Goal: Task Accomplishment & Management: Manage account settings

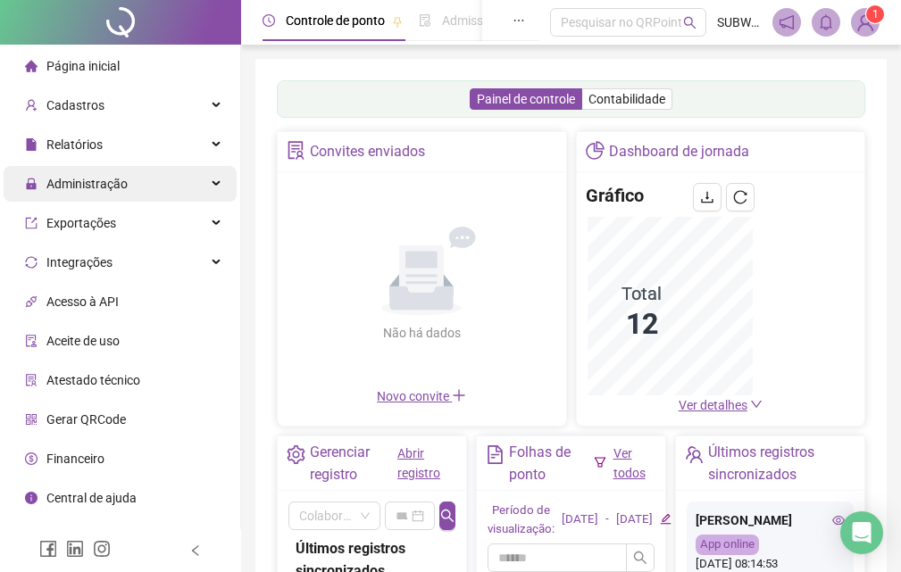
click at [146, 179] on div "Administração" at bounding box center [120, 184] width 233 height 36
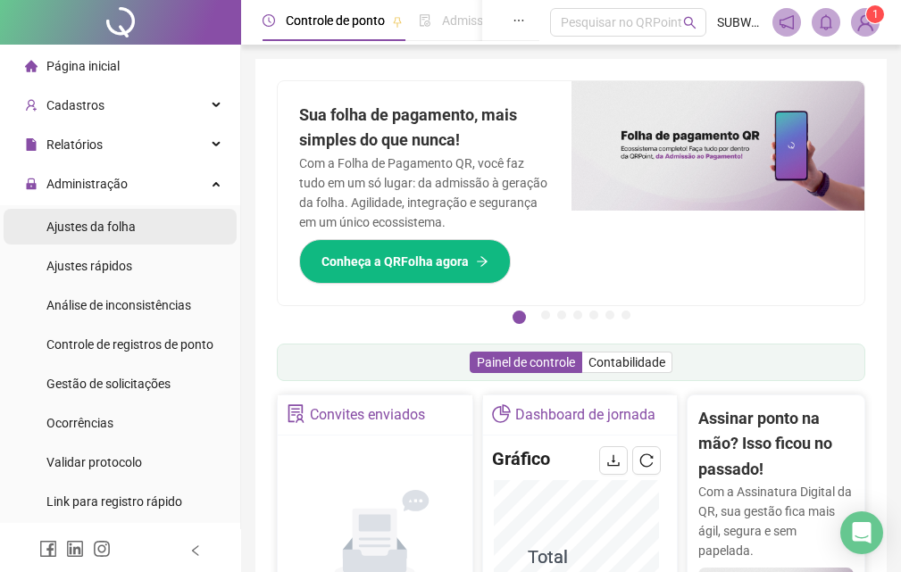
click at [156, 226] on li "Ajustes da folha" at bounding box center [120, 227] width 233 height 36
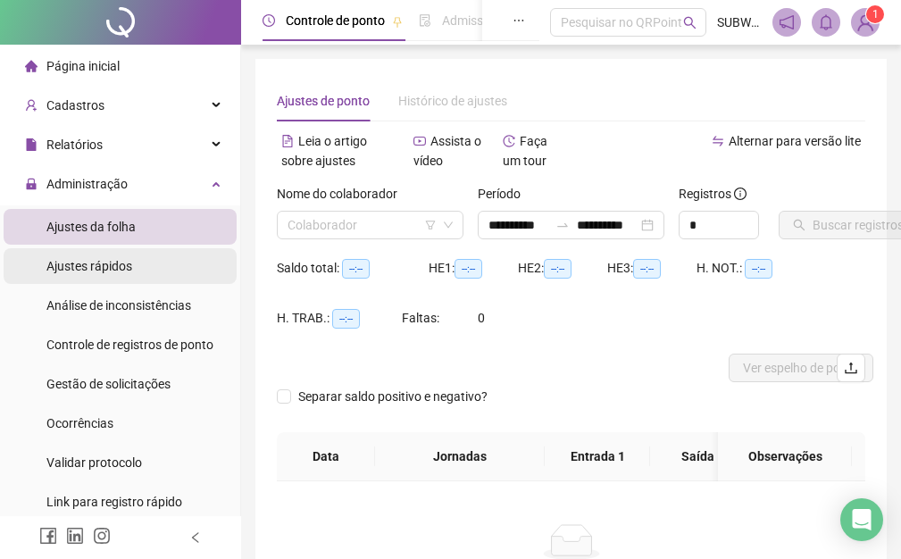
type input "**********"
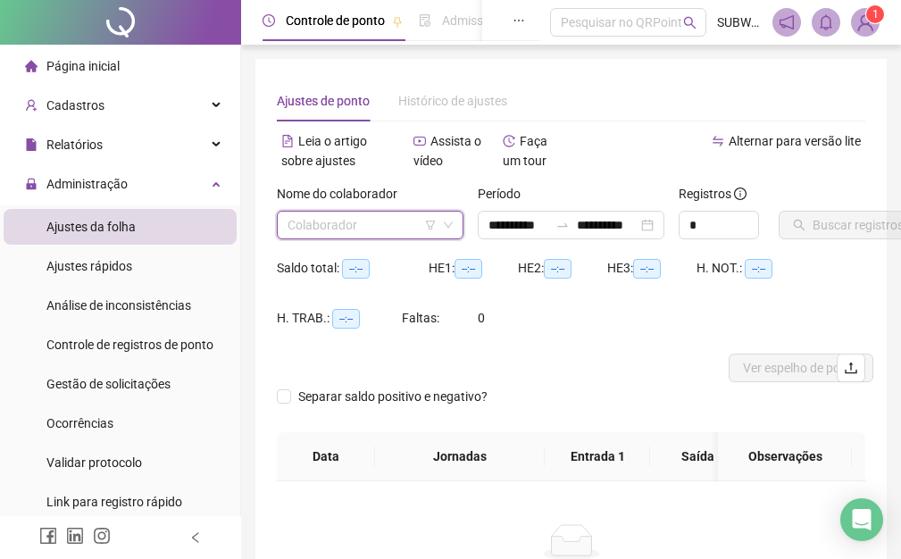
click at [329, 230] on input "search" at bounding box center [362, 225] width 149 height 27
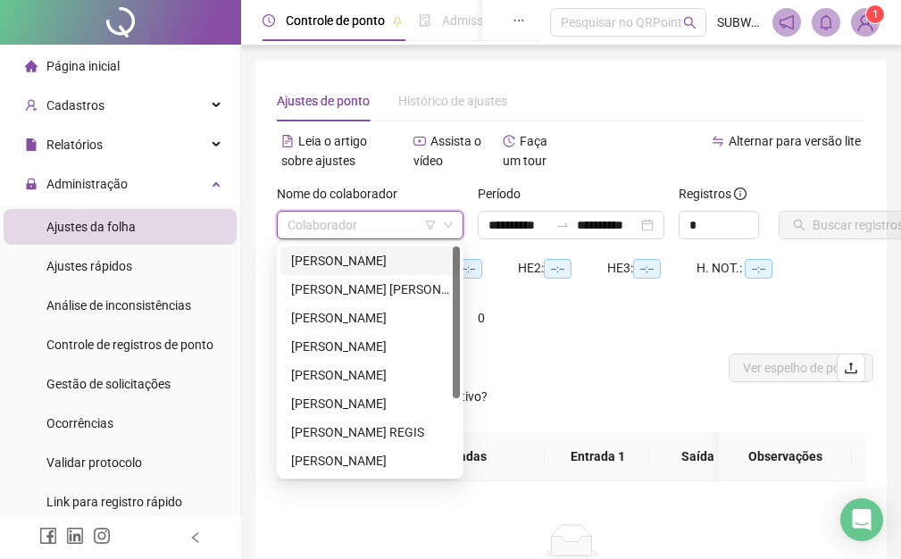
click at [354, 269] on div "[PERSON_NAME]" at bounding box center [370, 261] width 158 height 20
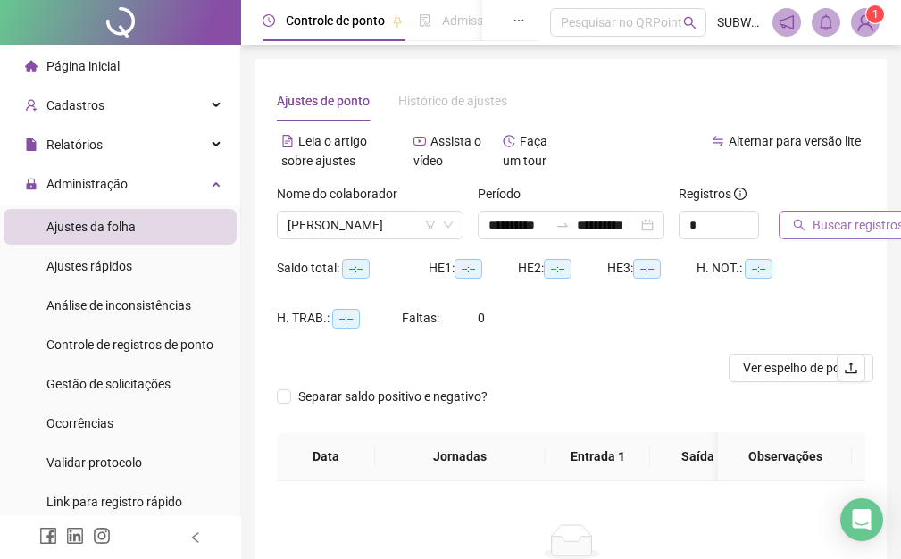
click at [847, 230] on span "Buscar registros" at bounding box center [858, 225] width 91 height 20
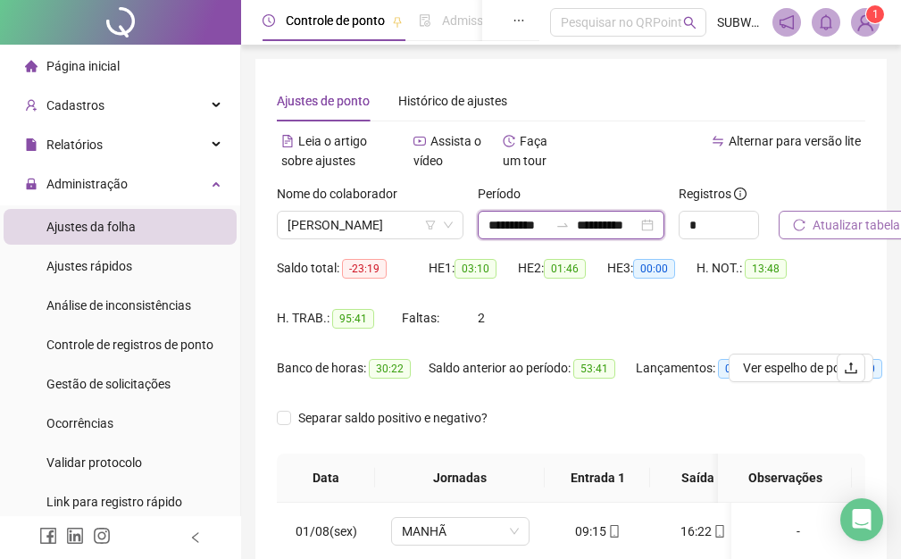
click at [508, 229] on input "**********" at bounding box center [518, 225] width 60 height 20
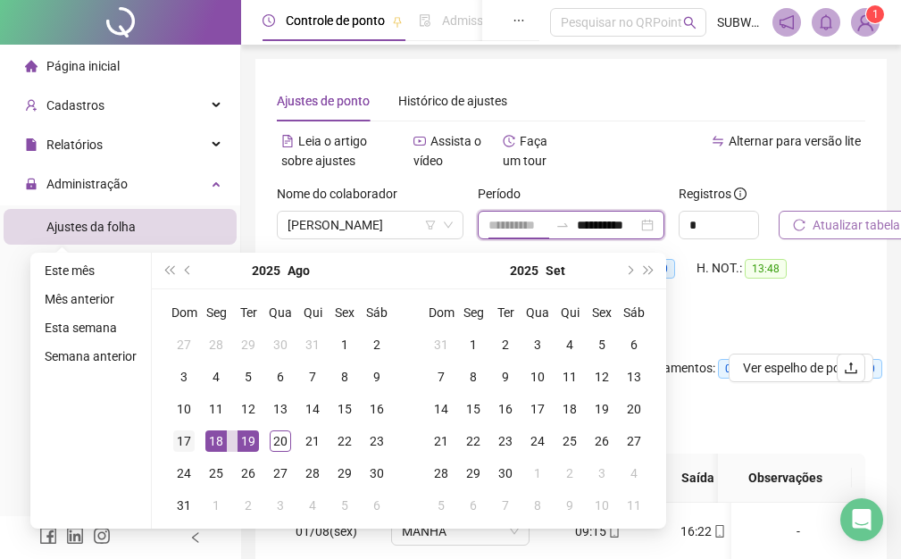
type input "**********"
click at [186, 446] on div "17" at bounding box center [183, 440] width 21 height 21
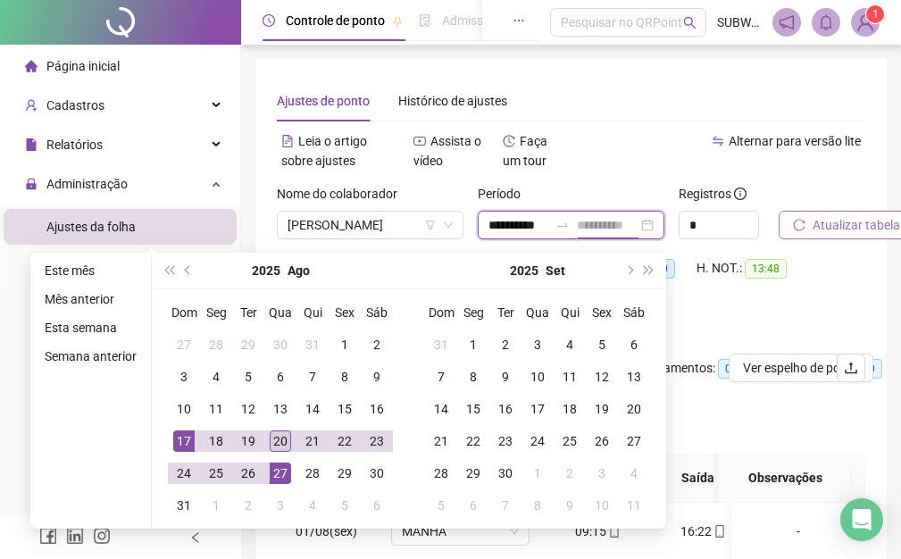
type input "**********"
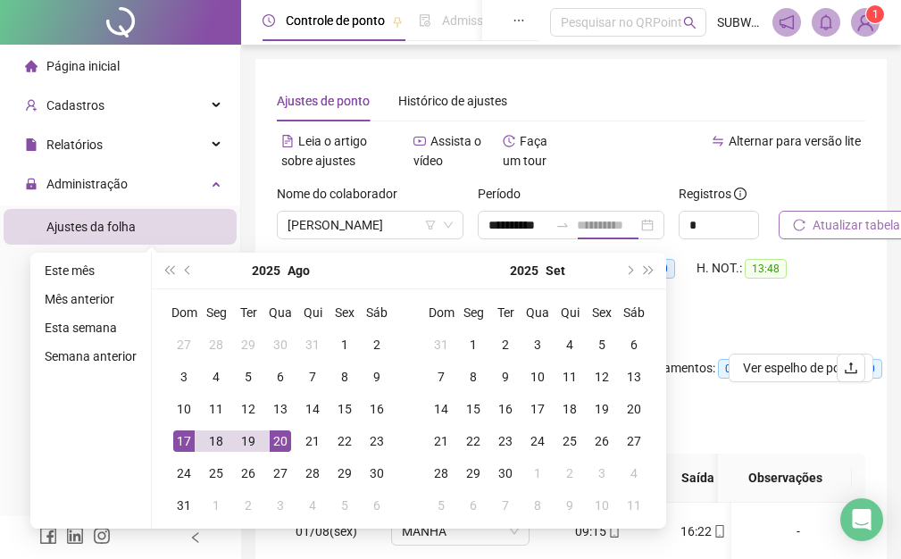
scroll to position [0, 0]
click at [274, 445] on div "20" at bounding box center [280, 440] width 21 height 21
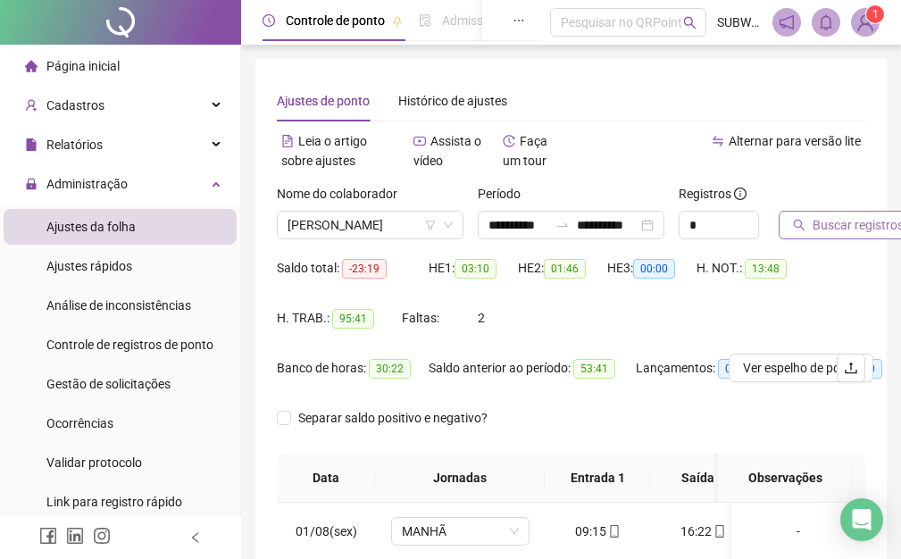
click at [860, 210] on div "Buscar registros" at bounding box center [822, 211] width 87 height 55
click at [861, 226] on span "Buscar registros" at bounding box center [858, 225] width 91 height 20
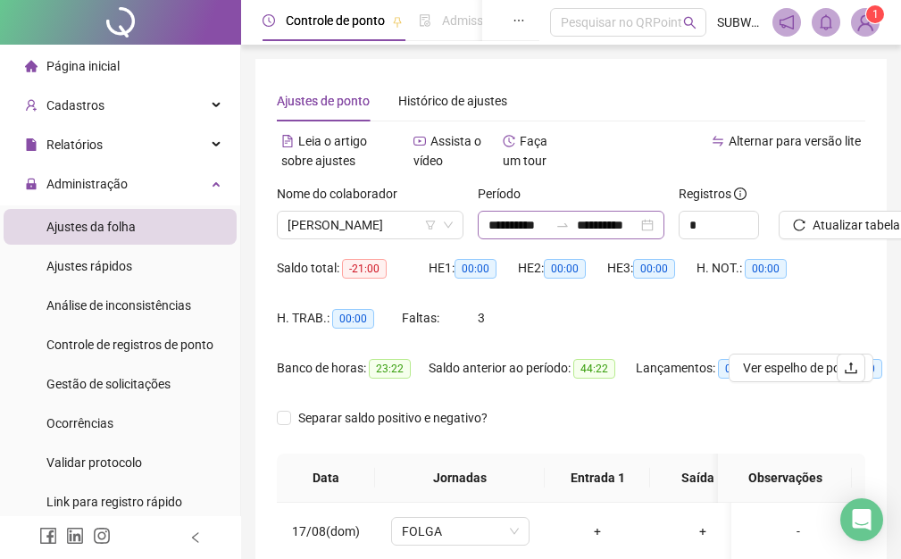
click at [568, 226] on icon "swap-right" at bounding box center [562, 225] width 14 height 14
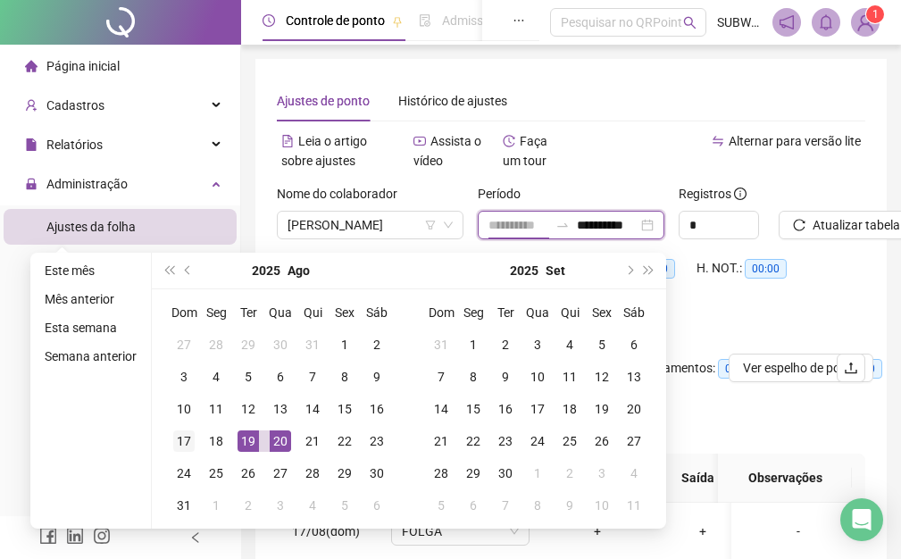
type input "**********"
click at [185, 431] on div "17" at bounding box center [183, 440] width 21 height 21
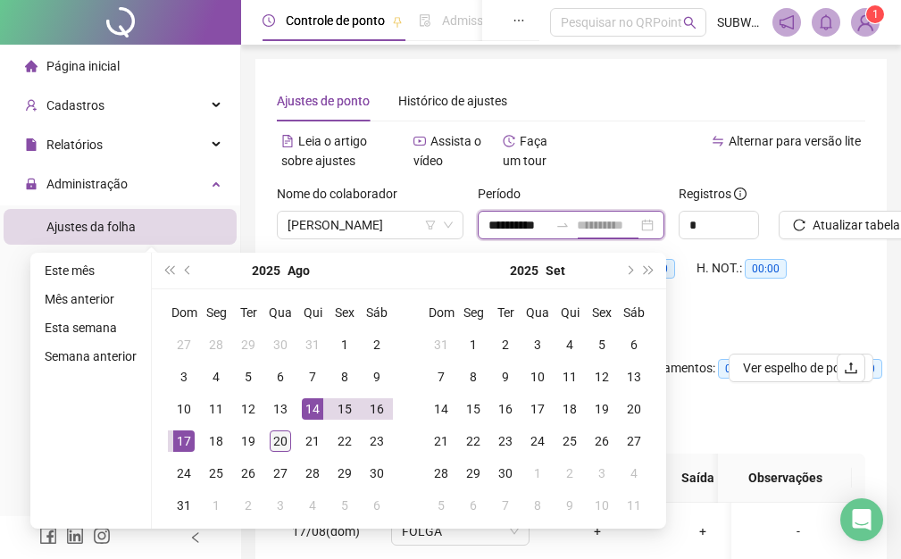
type input "**********"
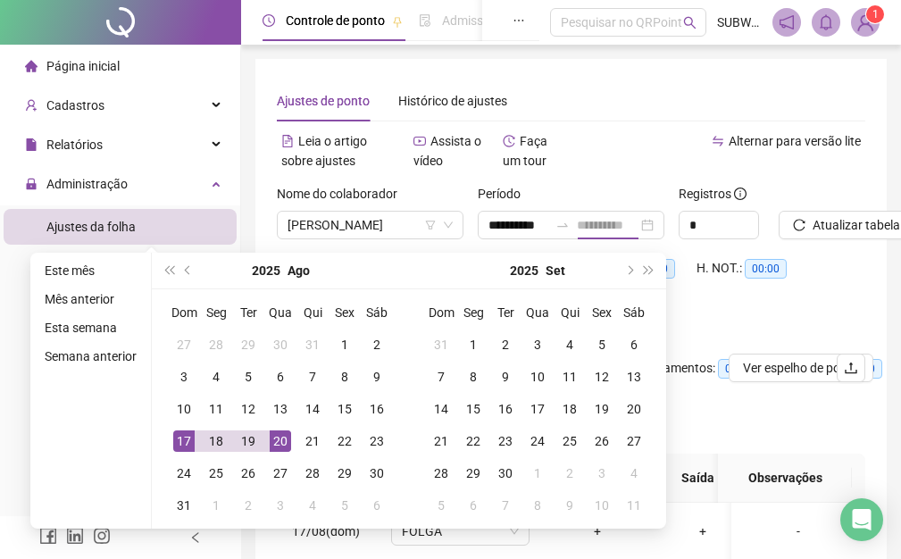
click at [288, 436] on div "20" at bounding box center [280, 440] width 21 height 21
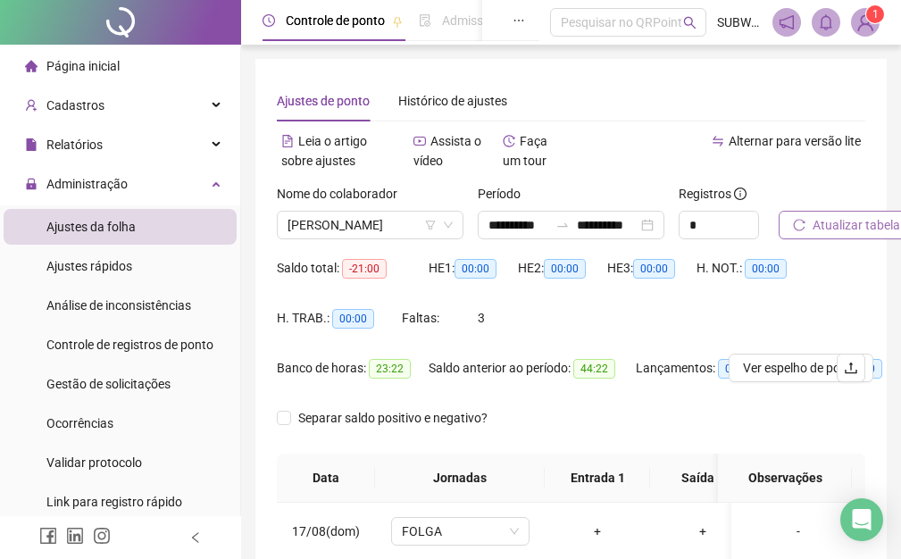
click at [838, 221] on span "Atualizar tabela" at bounding box center [857, 225] width 88 height 20
click at [332, 228] on span "[PERSON_NAME]" at bounding box center [370, 225] width 165 height 27
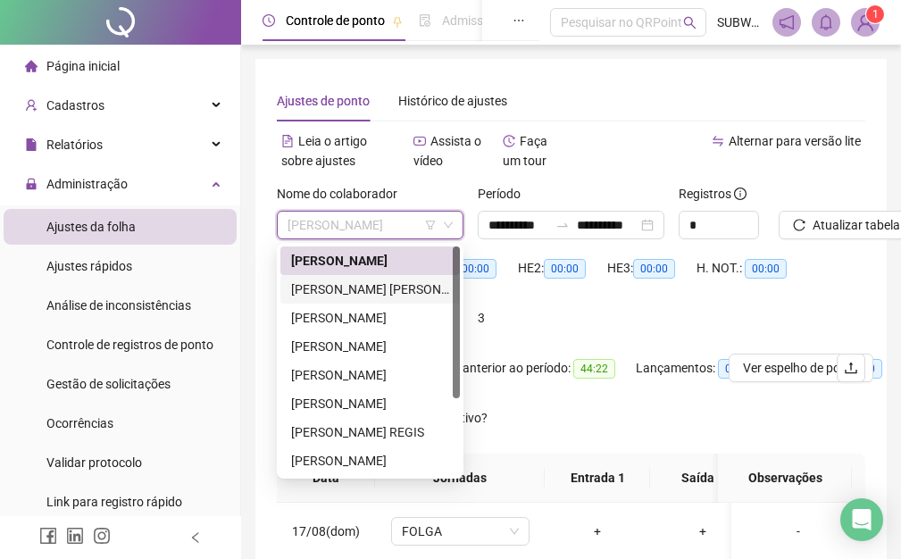
click at [338, 285] on div "[PERSON_NAME] [PERSON_NAME]" at bounding box center [370, 289] width 158 height 20
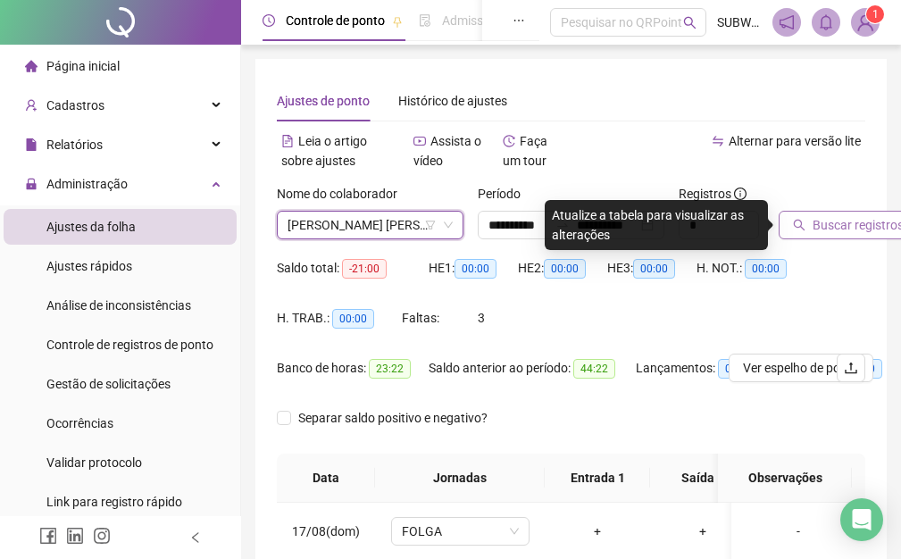
click at [838, 222] on span "Buscar registros" at bounding box center [858, 225] width 91 height 20
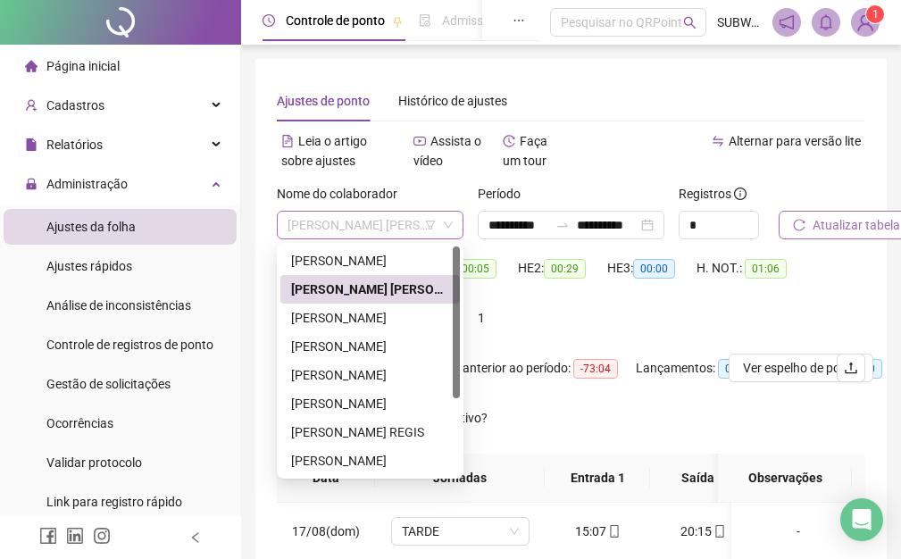
click at [334, 233] on span "[PERSON_NAME] [PERSON_NAME]" at bounding box center [370, 225] width 165 height 27
click at [354, 314] on div "[PERSON_NAME]" at bounding box center [370, 318] width 158 height 20
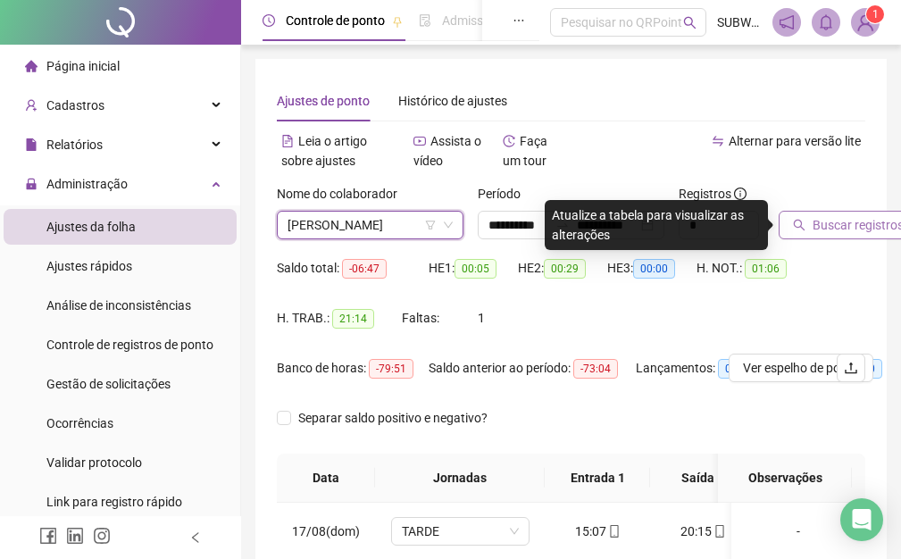
click at [866, 221] on span "Buscar registros" at bounding box center [858, 225] width 91 height 20
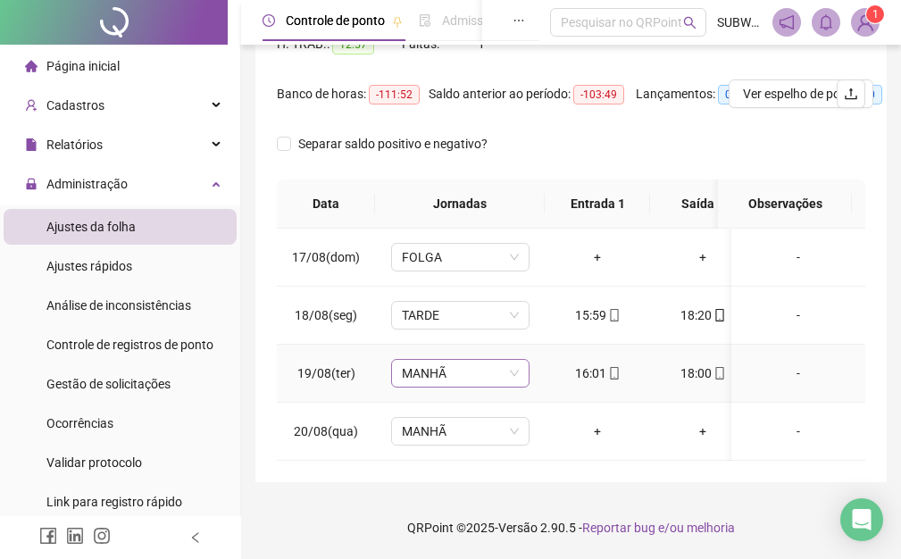
drag, startPoint x: 444, startPoint y: 369, endPoint x: 463, endPoint y: 369, distance: 19.6
click at [446, 369] on span "MANHÃ" at bounding box center [460, 373] width 117 height 27
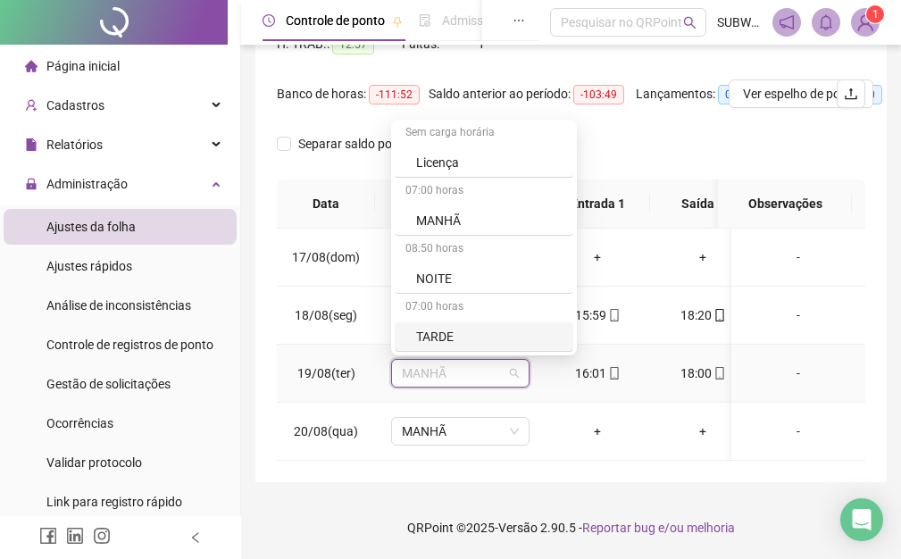
click at [469, 329] on div "TARDE" at bounding box center [489, 337] width 146 height 20
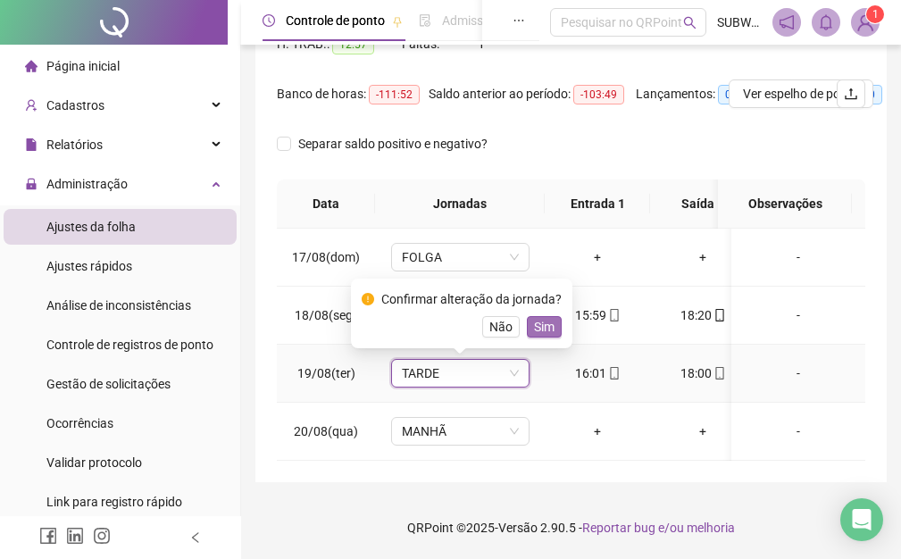
click at [542, 317] on span "Sim" at bounding box center [544, 327] width 21 height 20
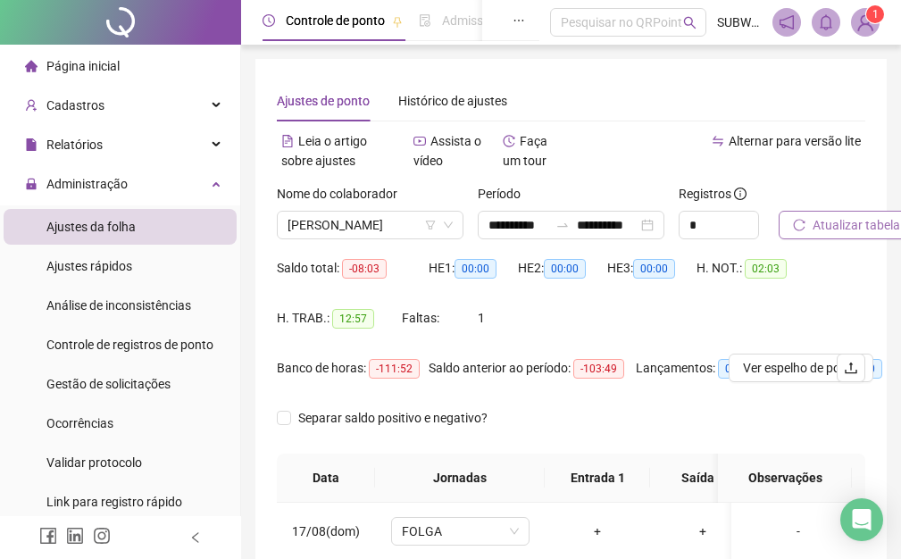
click at [878, 214] on button "Atualizar tabela" at bounding box center [847, 225] width 136 height 29
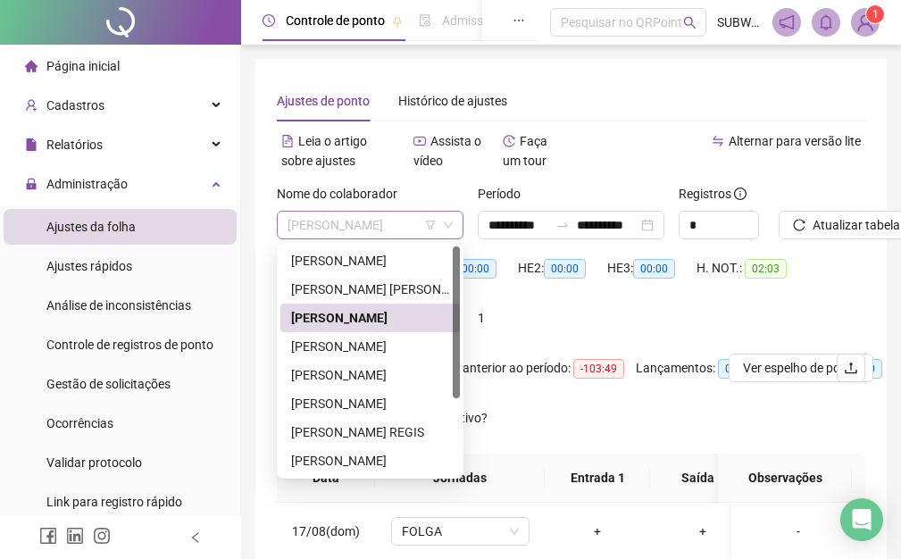
click at [321, 219] on span "[PERSON_NAME]" at bounding box center [370, 225] width 165 height 27
click at [339, 343] on div "[PERSON_NAME]" at bounding box center [370, 347] width 158 height 20
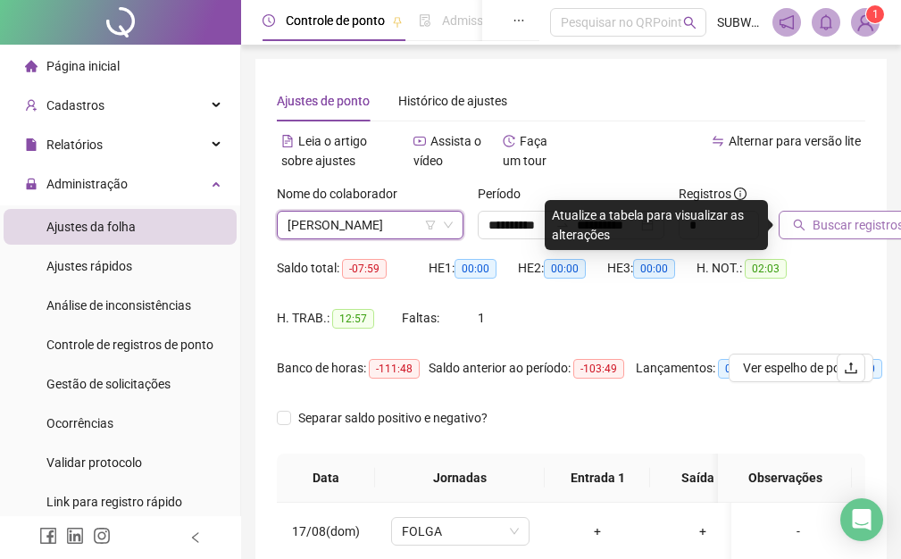
click at [854, 224] on span "Buscar registros" at bounding box center [858, 225] width 91 height 20
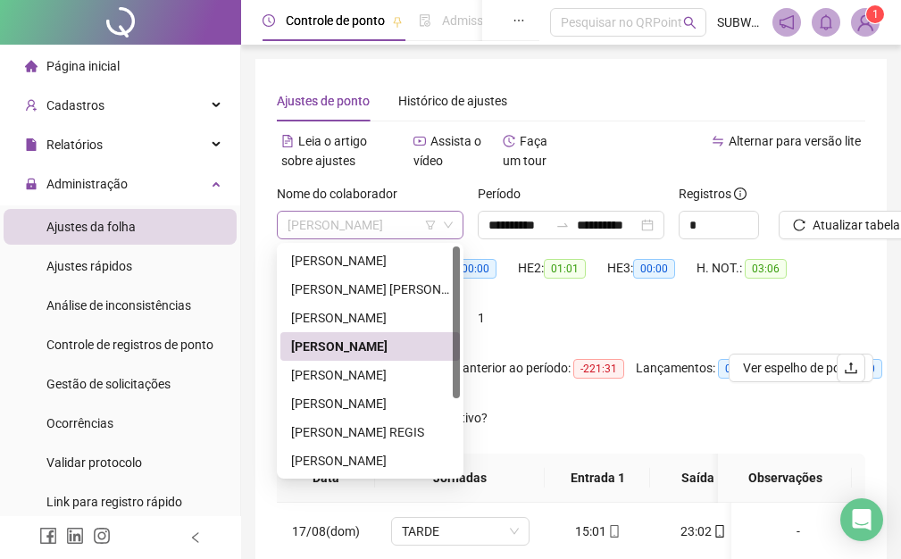
drag, startPoint x: 361, startPoint y: 224, endPoint x: 365, endPoint y: 238, distance: 15.0
click at [360, 225] on span "[PERSON_NAME]" at bounding box center [370, 225] width 165 height 27
drag, startPoint x: 361, startPoint y: 375, endPoint x: 678, endPoint y: 346, distance: 318.3
click at [363, 375] on div "[PERSON_NAME]" at bounding box center [370, 375] width 158 height 20
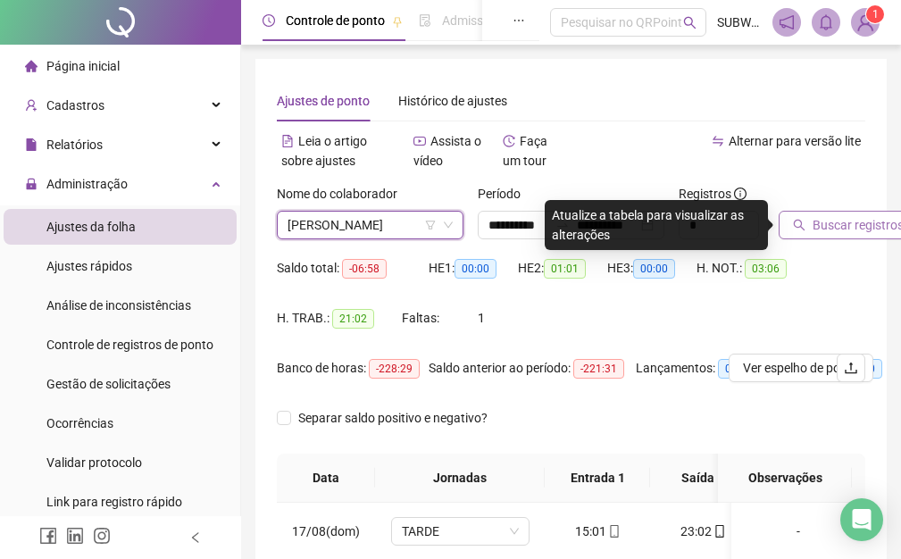
click at [848, 218] on span "Buscar registros" at bounding box center [858, 225] width 91 height 20
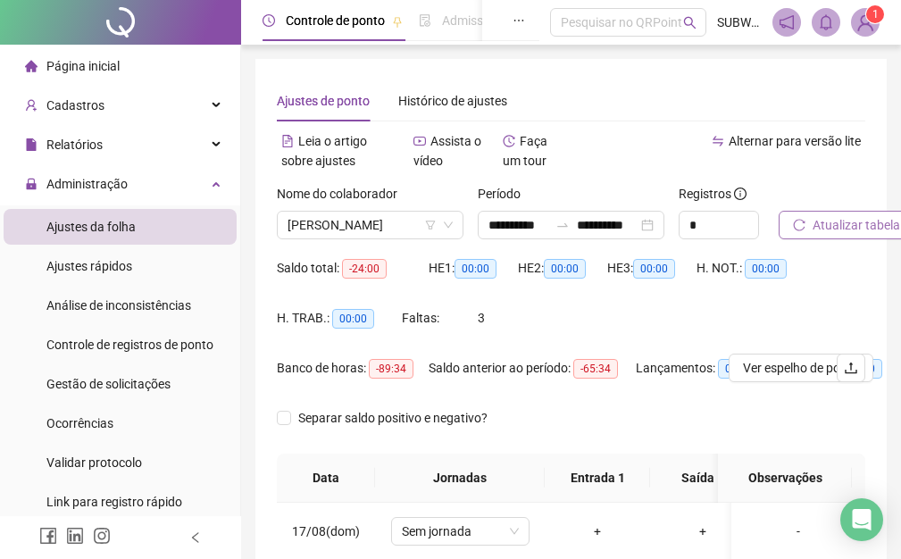
click at [871, 217] on span "Atualizar tabela" at bounding box center [857, 225] width 88 height 20
click at [509, 215] on input "**********" at bounding box center [518, 225] width 61 height 20
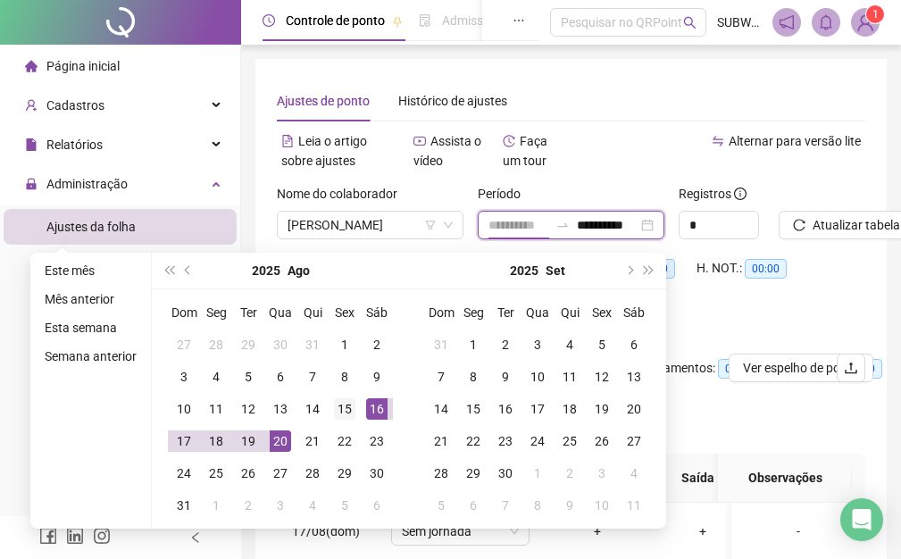
type input "**********"
click at [345, 404] on div "15" at bounding box center [344, 408] width 21 height 21
type input "**********"
drag, startPoint x: 274, startPoint y: 438, endPoint x: 354, endPoint y: 423, distance: 80.9
click at [276, 438] on div "20" at bounding box center [280, 440] width 21 height 21
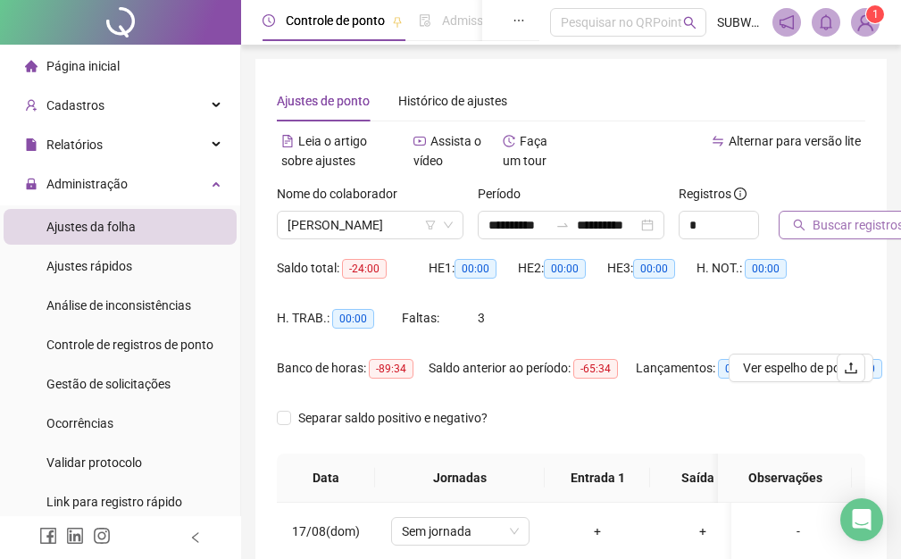
click at [844, 221] on span "Buscar registros" at bounding box center [858, 225] width 91 height 20
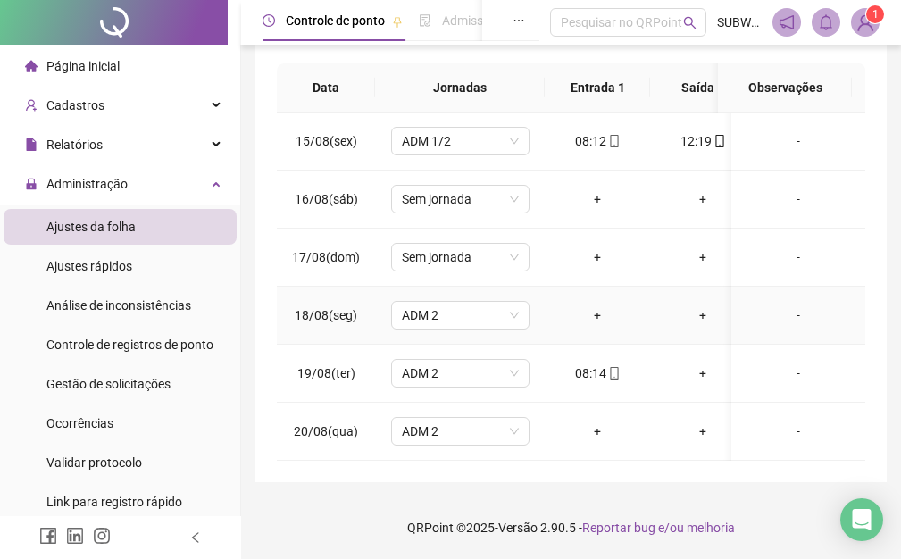
click at [594, 305] on div "+" at bounding box center [597, 315] width 77 height 20
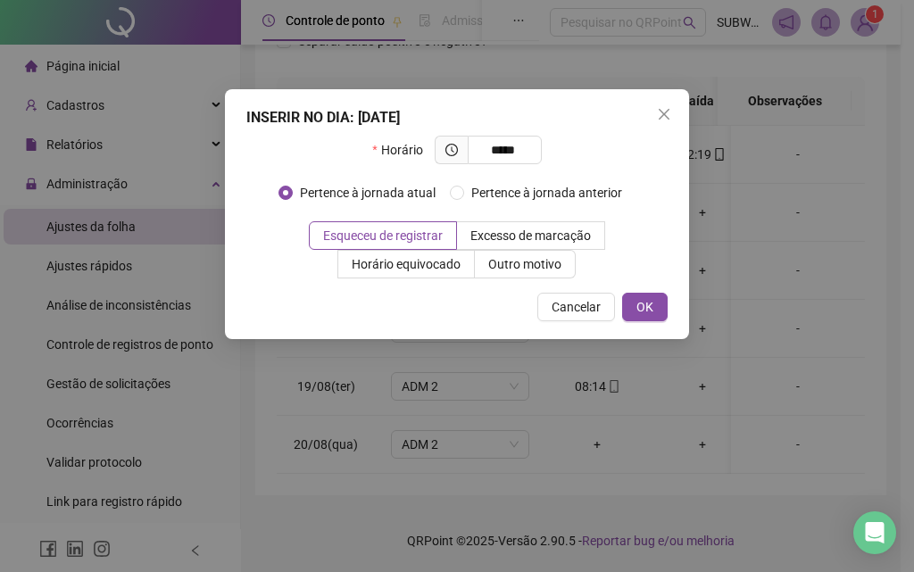
type input "*****"
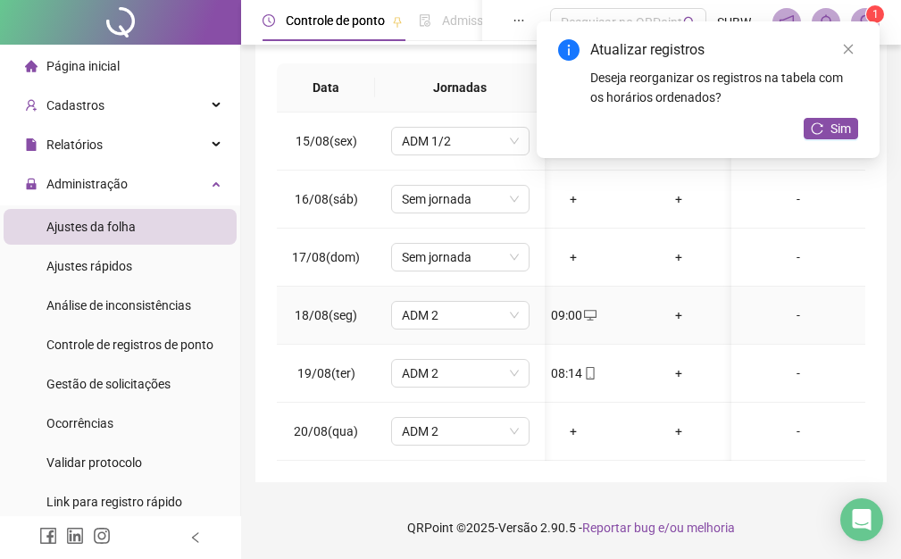
click at [677, 322] on div "+" at bounding box center [678, 315] width 77 height 20
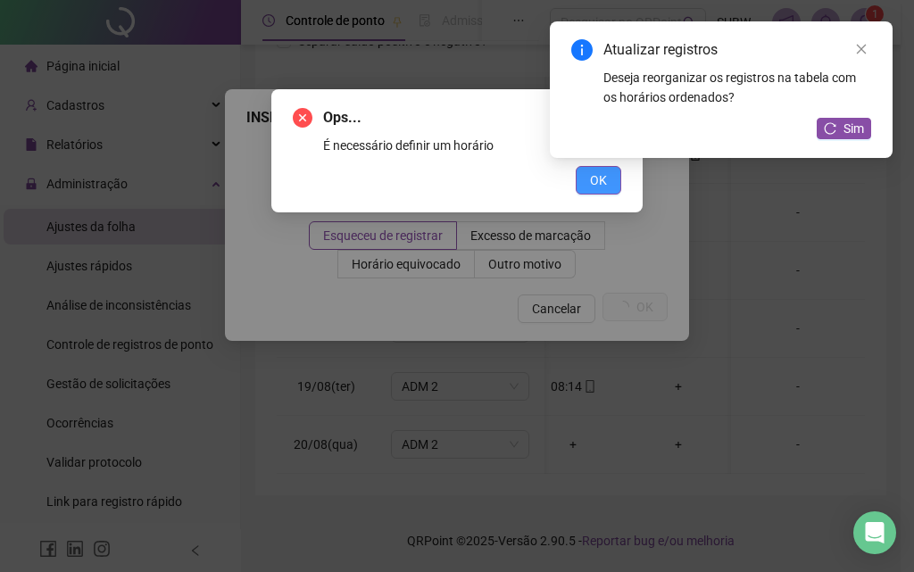
click at [613, 179] on button "OK" at bounding box center [599, 180] width 46 height 29
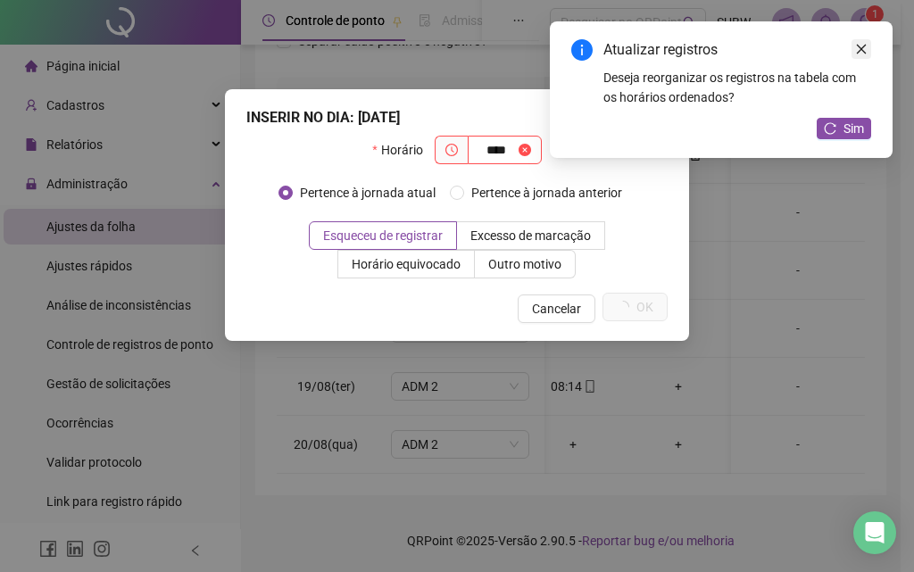
click at [871, 41] on link "Close" at bounding box center [862, 49] width 20 height 20
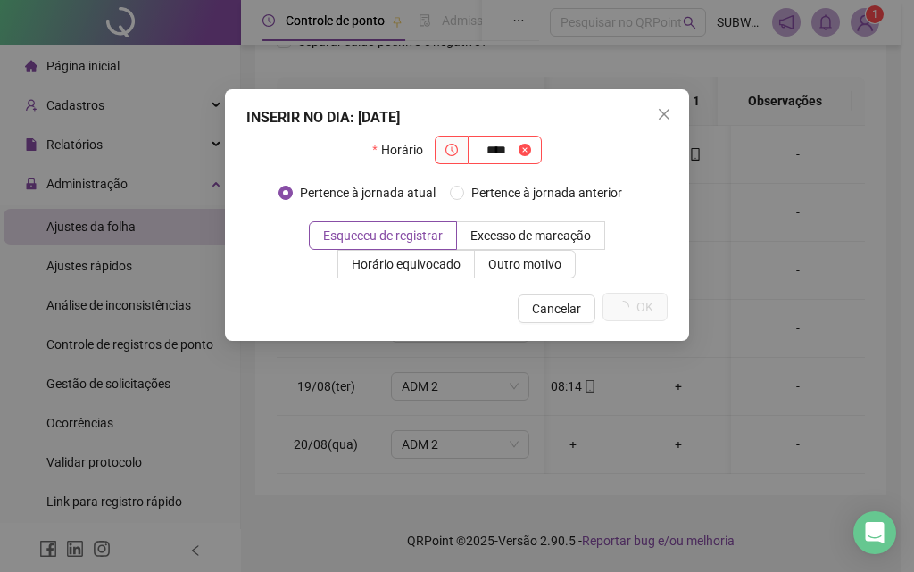
drag, startPoint x: 627, startPoint y: 137, endPoint x: 480, endPoint y: 144, distance: 146.6
click at [624, 137] on div "Horário ****" at bounding box center [456, 157] width 421 height 43
click at [526, 154] on span at bounding box center [525, 150] width 13 height 20
click at [524, 147] on span at bounding box center [525, 150] width 13 height 20
type input "*****"
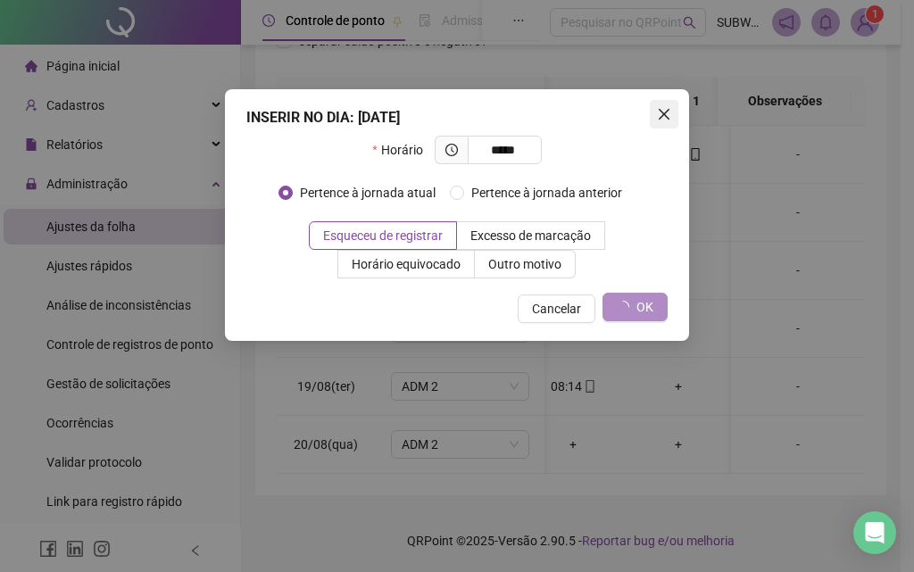
click at [664, 113] on icon "close" at bounding box center [664, 114] width 14 height 14
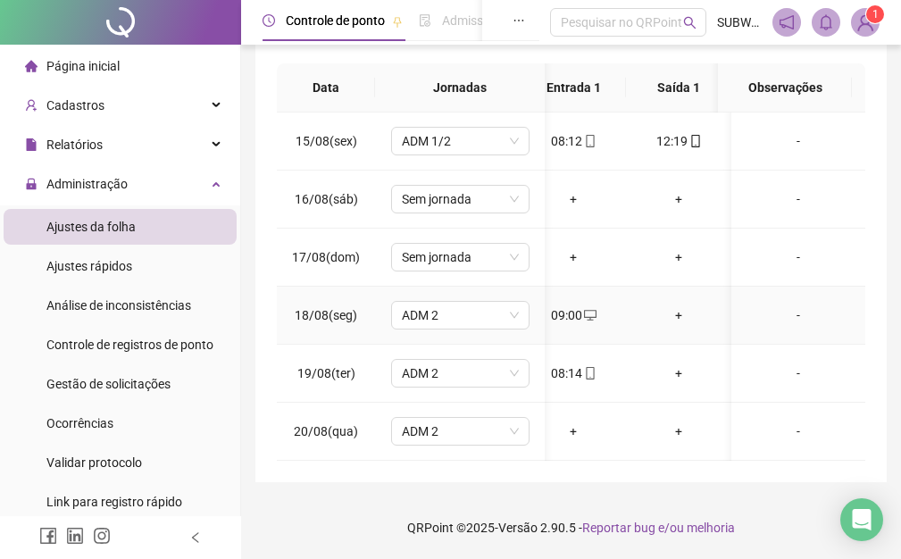
click at [676, 318] on div "+" at bounding box center [678, 315] width 77 height 20
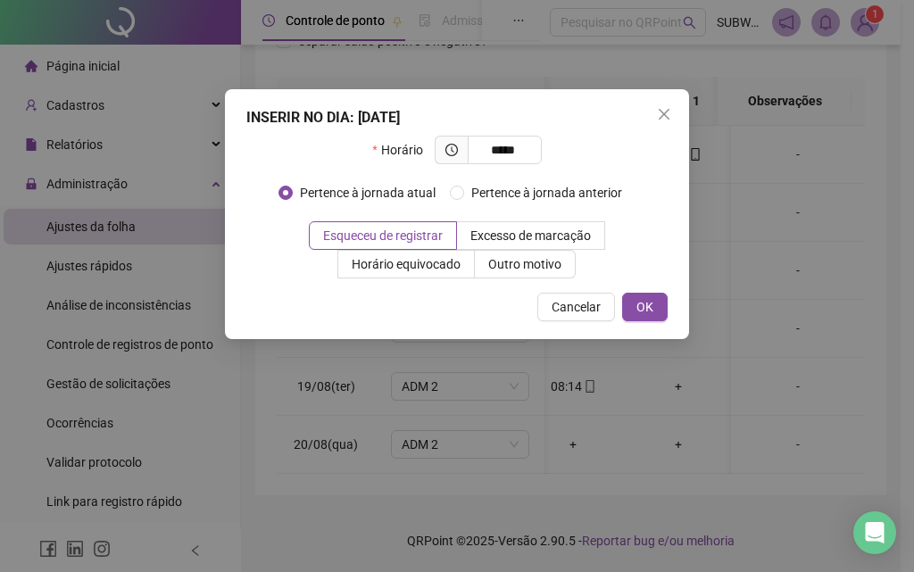
type input "*****"
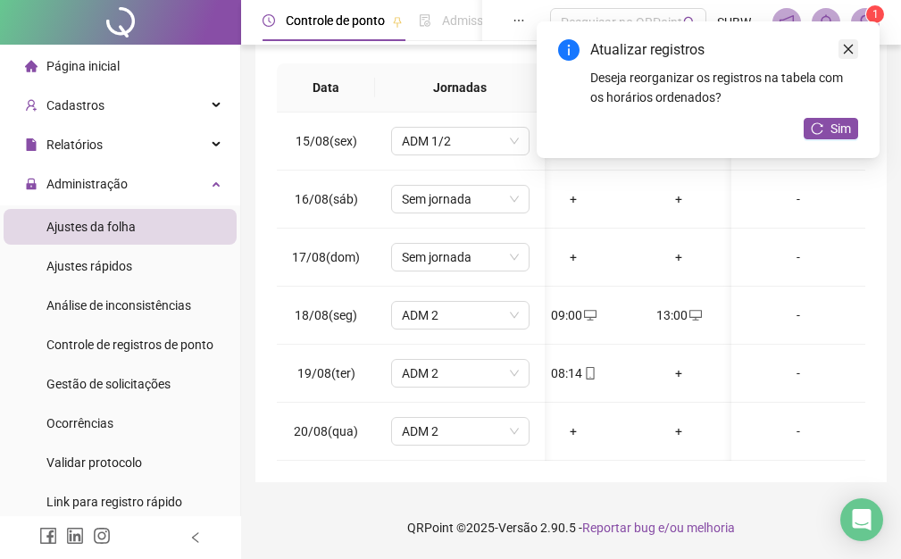
click at [846, 52] on icon "close" at bounding box center [848, 49] width 13 height 13
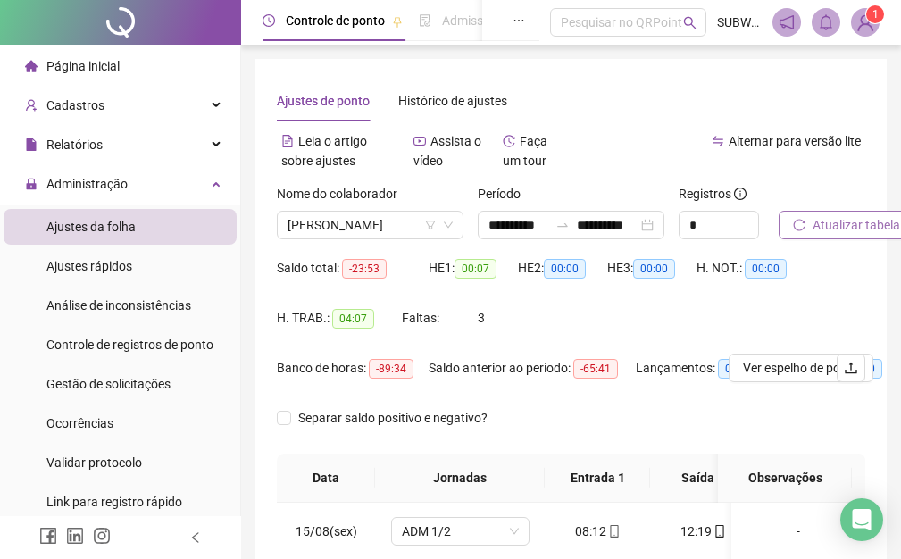
click at [885, 227] on span "Atualizar tabela" at bounding box center [857, 225] width 88 height 20
drag, startPoint x: 900, startPoint y: 234, endPoint x: 913, endPoint y: 284, distance: 51.8
click at [901, 284] on html "**********" at bounding box center [450, 279] width 901 height 559
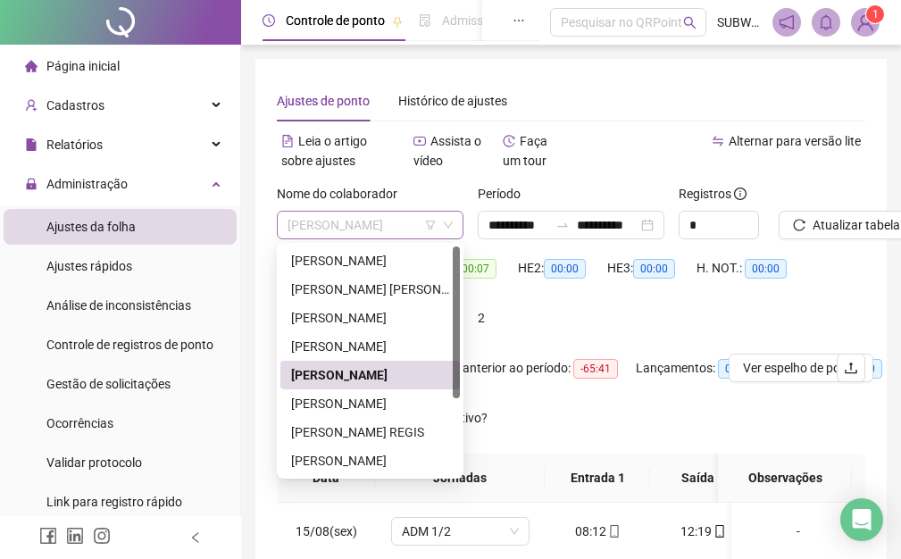
click at [327, 216] on span "[PERSON_NAME]" at bounding box center [370, 225] width 165 height 27
drag, startPoint x: 356, startPoint y: 402, endPoint x: 476, endPoint y: 405, distance: 119.7
click at [355, 403] on div "[PERSON_NAME]" at bounding box center [370, 404] width 158 height 20
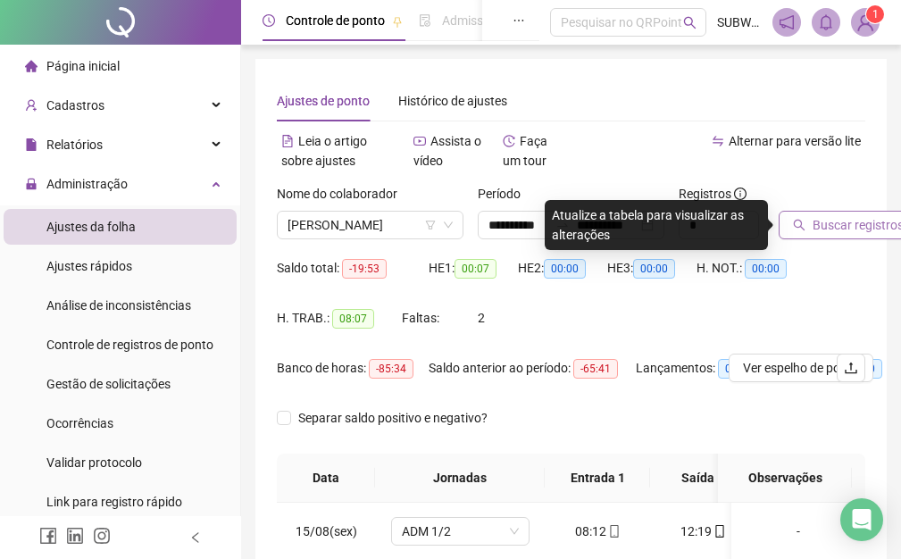
click at [831, 231] on span "Buscar registros" at bounding box center [858, 225] width 91 height 20
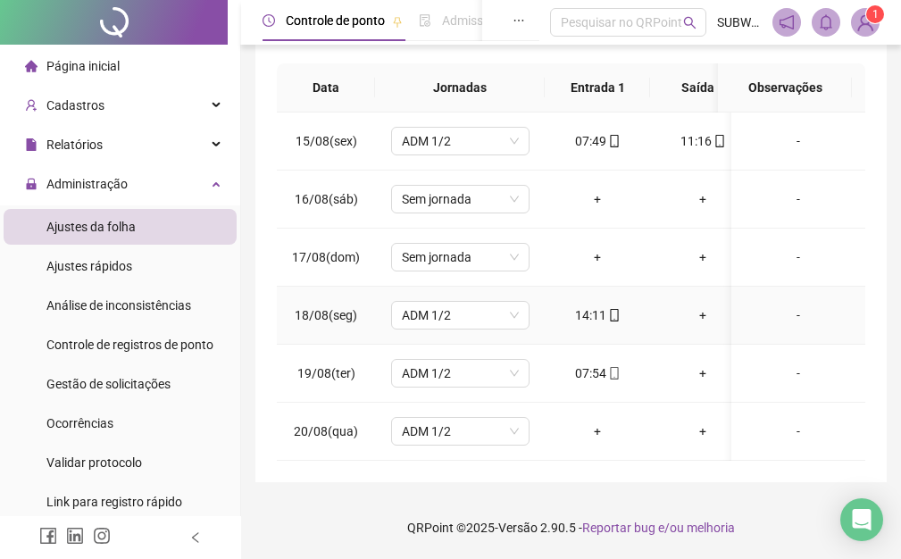
click at [701, 305] on div "+" at bounding box center [702, 315] width 77 height 20
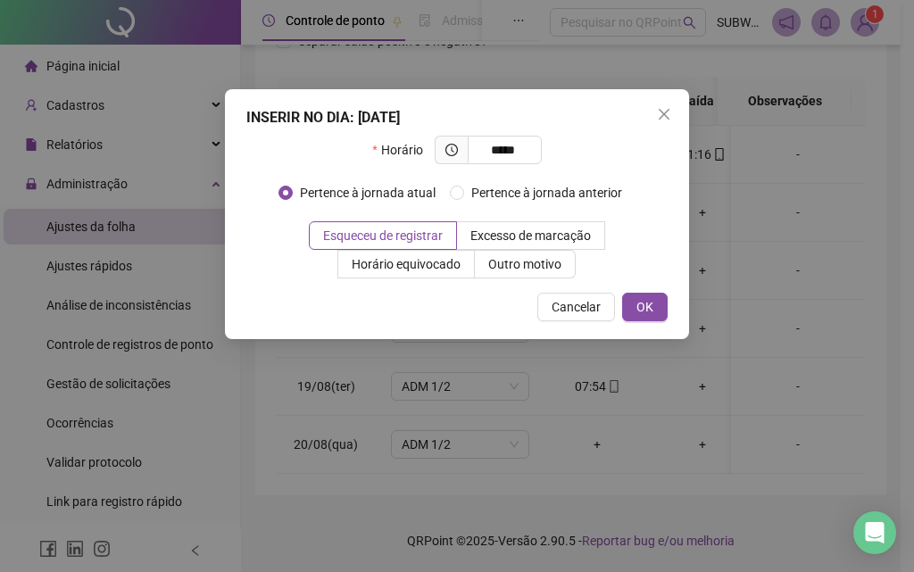
type input "*****"
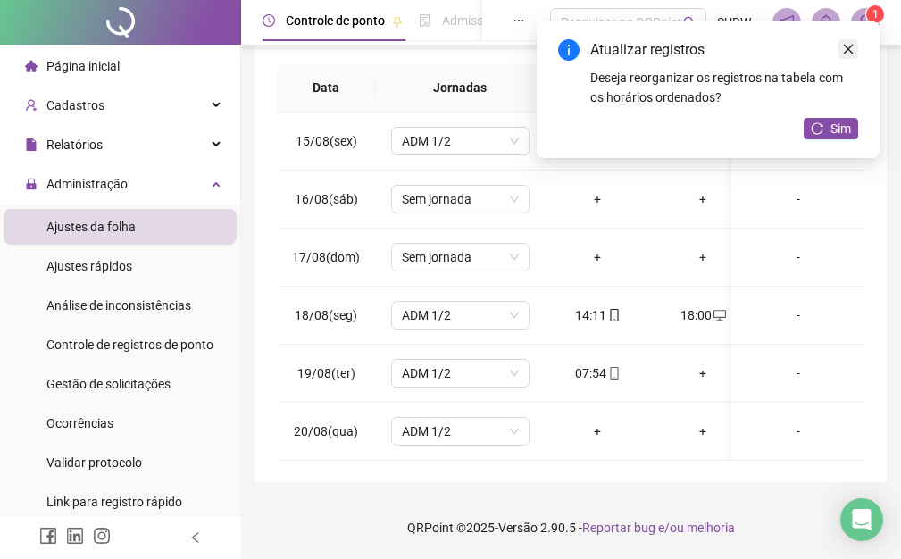
click at [845, 46] on icon "close" at bounding box center [849, 50] width 10 height 10
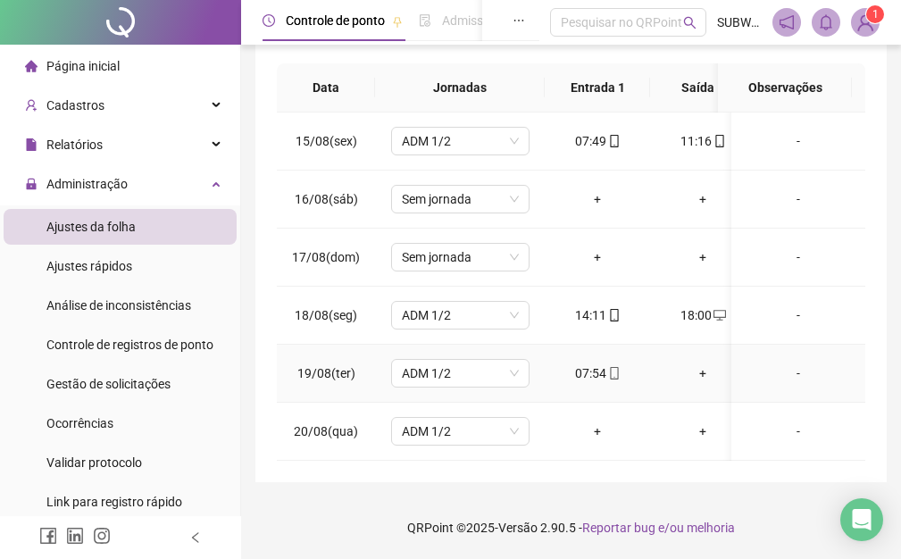
click at [702, 363] on div "+" at bounding box center [702, 373] width 77 height 20
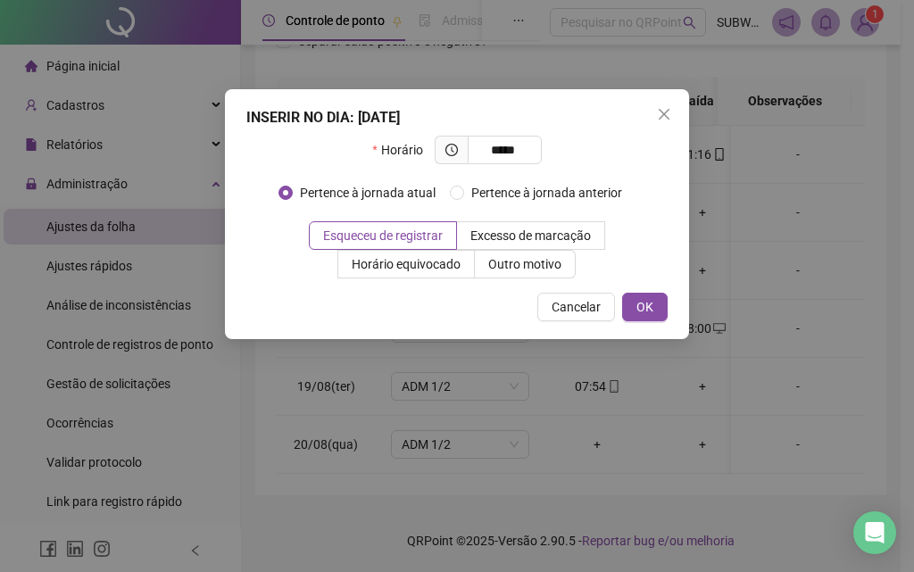
type input "*****"
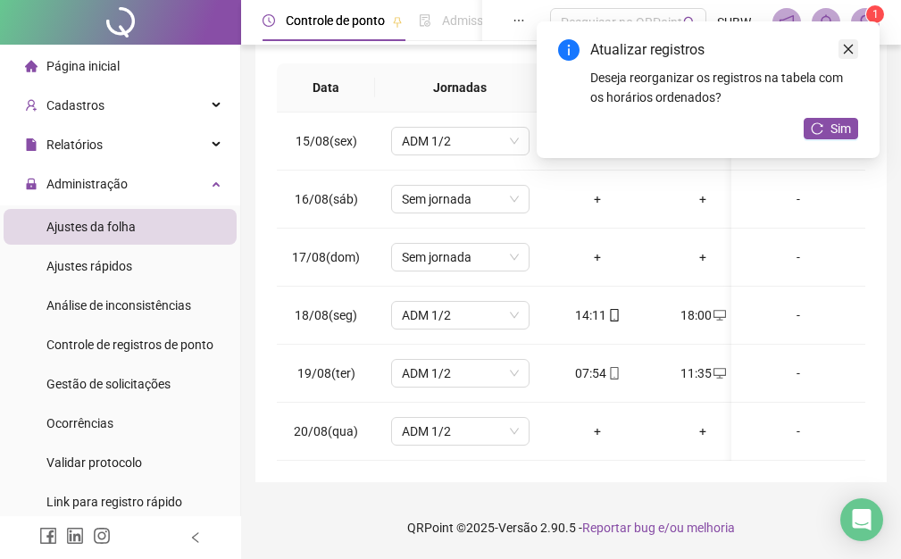
click at [848, 40] on link "Close" at bounding box center [848, 49] width 20 height 20
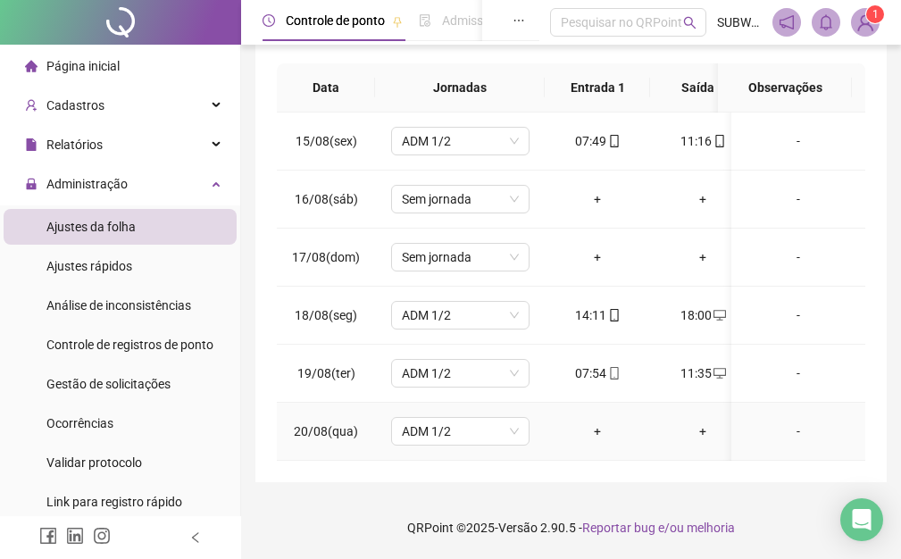
click at [597, 430] on div "+" at bounding box center [597, 431] width 77 height 20
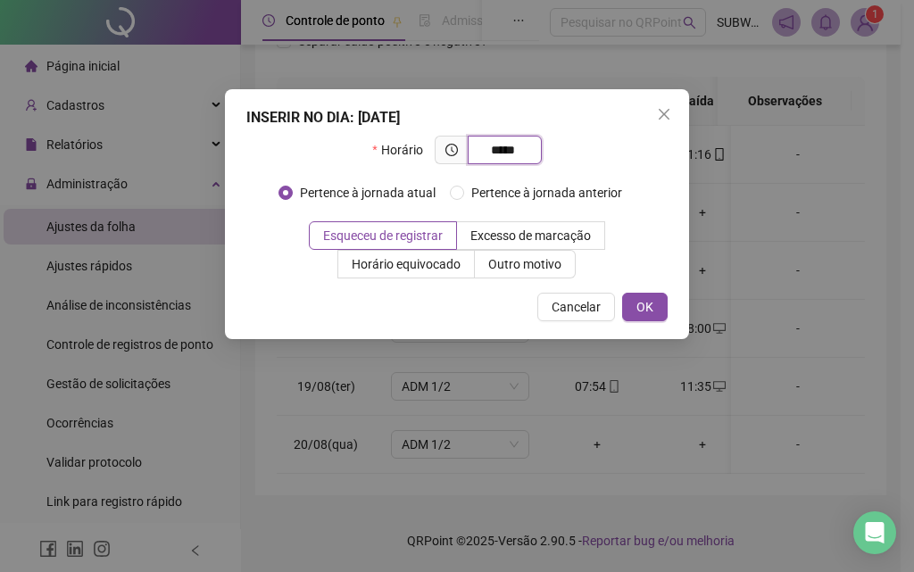
type input "*****"
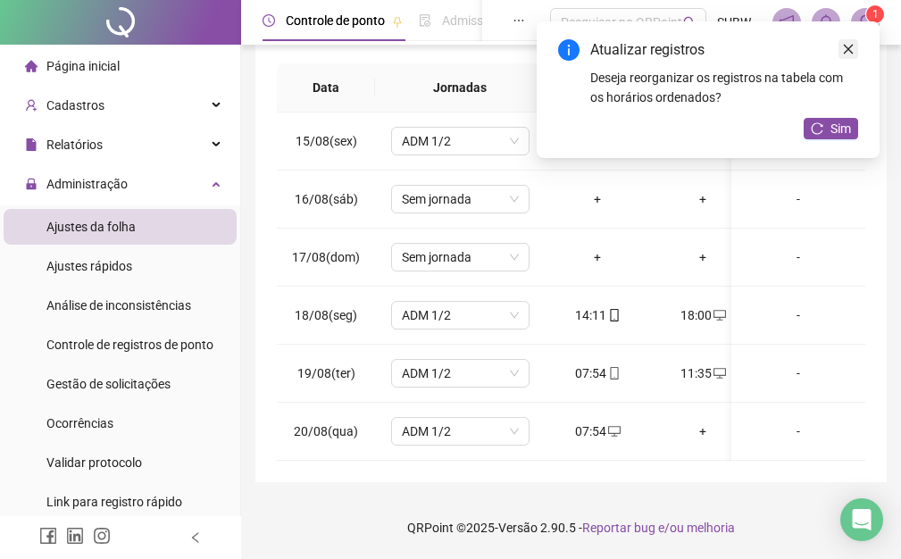
click at [854, 51] on icon "close" at bounding box center [848, 49] width 13 height 13
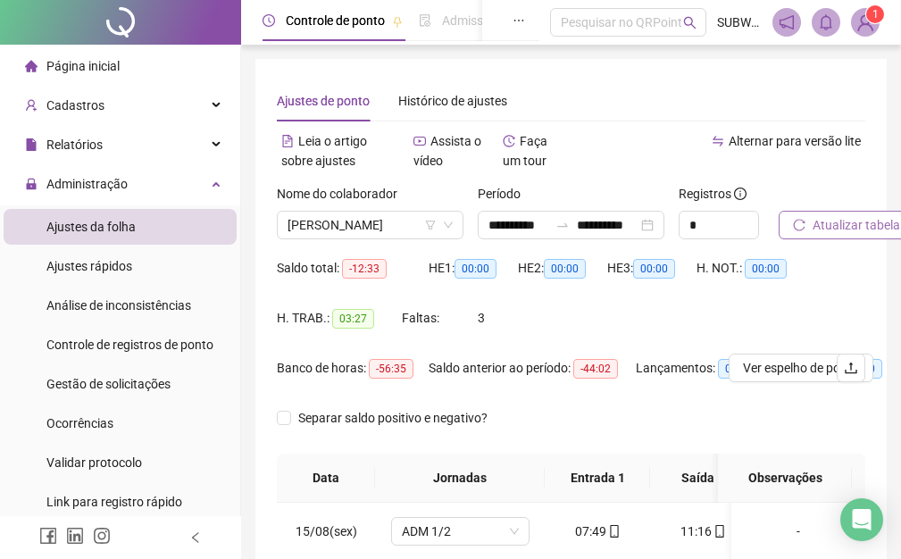
click at [871, 227] on span "Atualizar tabela" at bounding box center [857, 225] width 88 height 20
click at [853, 216] on span "Atualizar tabela" at bounding box center [857, 225] width 88 height 20
click at [363, 225] on span "[PERSON_NAME]" at bounding box center [370, 225] width 165 height 27
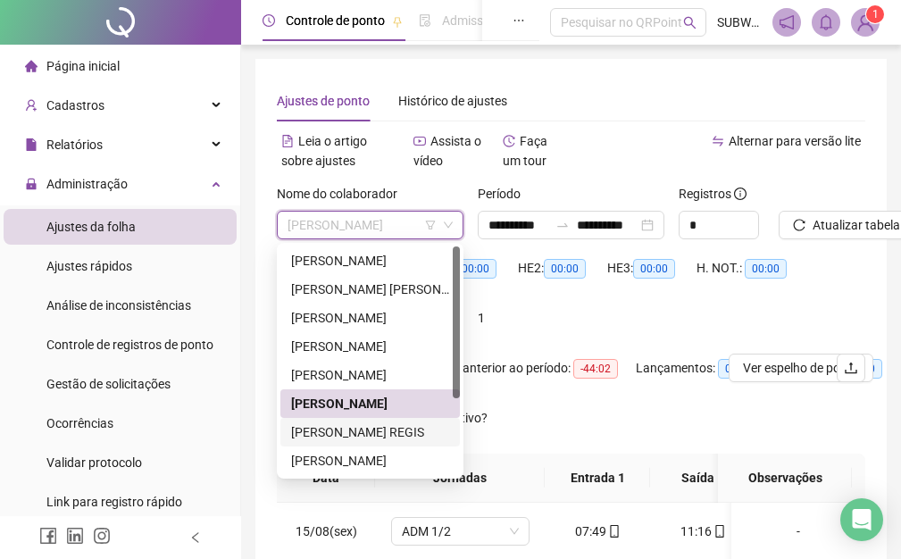
click at [327, 428] on div "[PERSON_NAME] REGIS" at bounding box center [370, 432] width 158 height 20
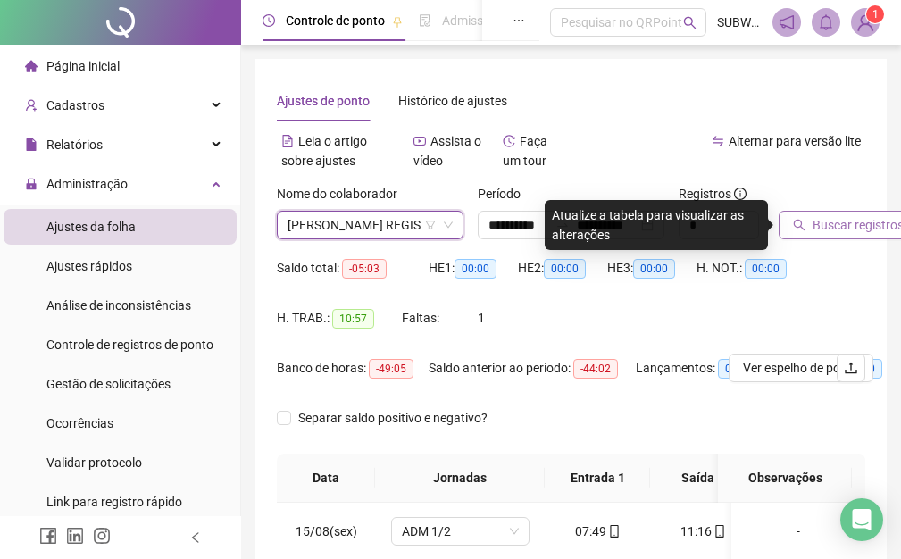
click at [818, 216] on span "Buscar registros" at bounding box center [858, 225] width 91 height 20
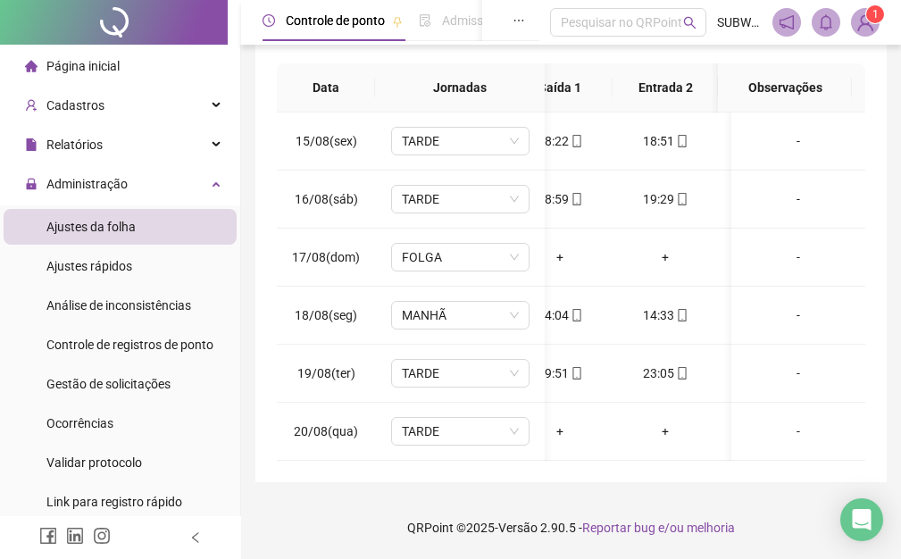
scroll to position [0, 159]
click at [662, 363] on div "+" at bounding box center [678, 373] width 77 height 20
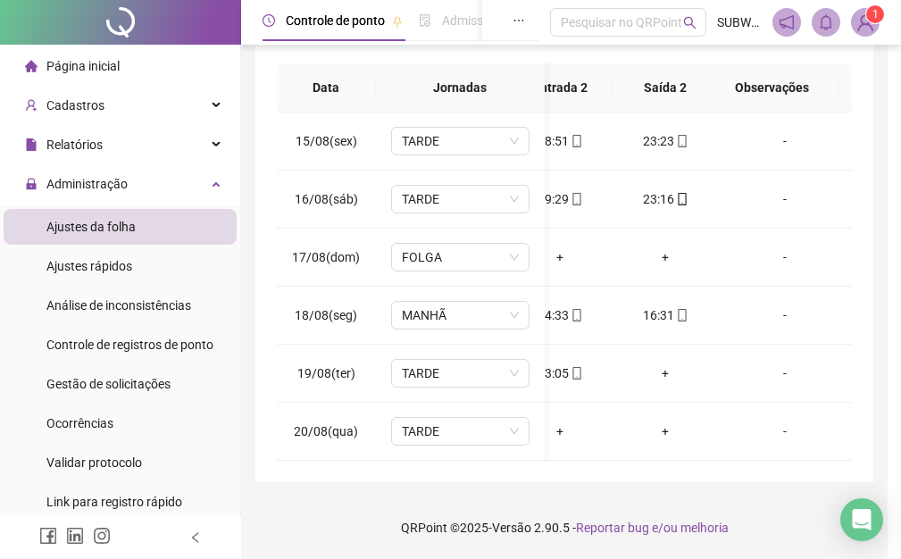
scroll to position [390, 0]
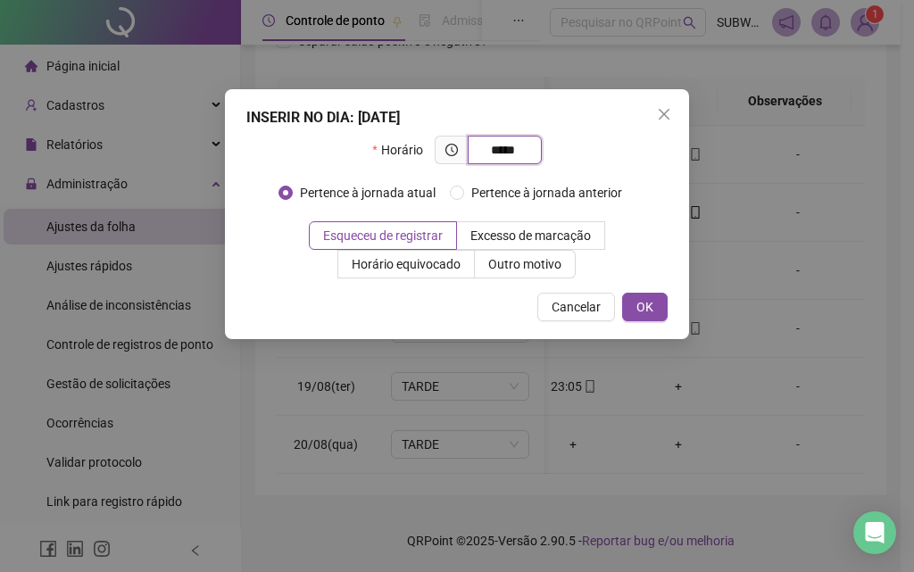
type input "*****"
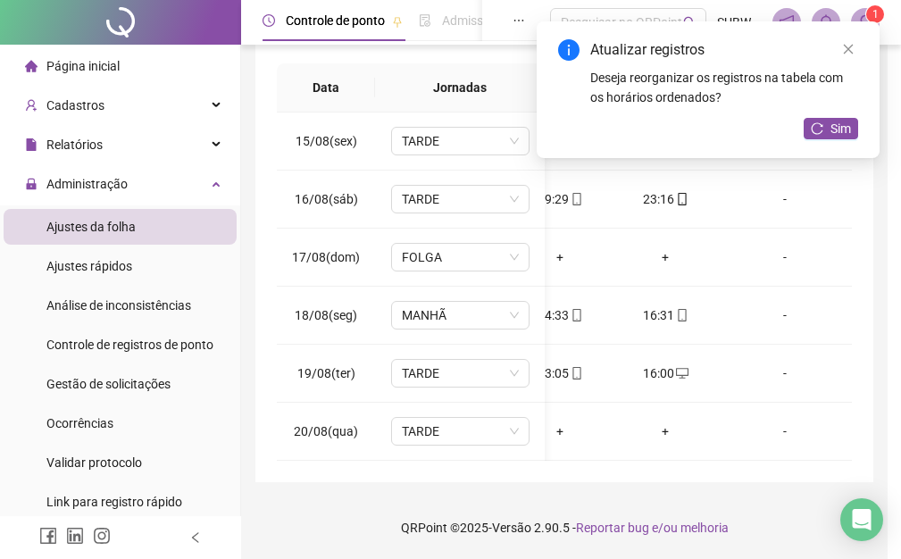
scroll to position [0, 235]
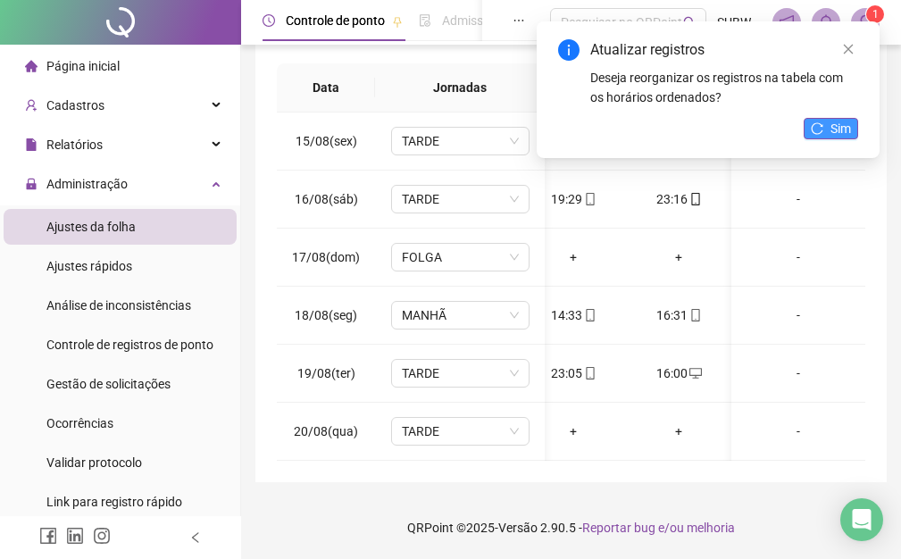
click at [832, 134] on span "Sim" at bounding box center [840, 129] width 21 height 20
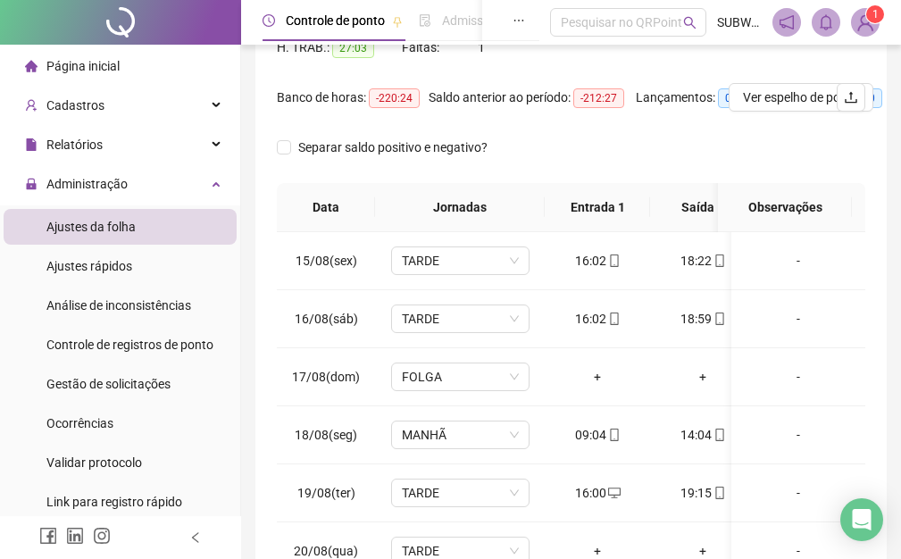
scroll to position [117, 0]
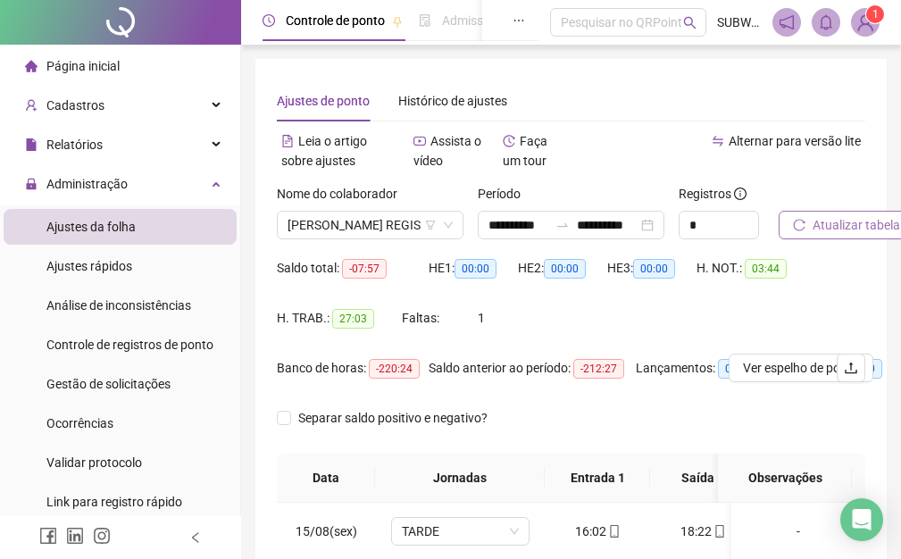
click at [858, 208] on div "Atualizar tabela" at bounding box center [822, 211] width 87 height 55
click at [854, 224] on span "Atualizar tabela" at bounding box center [857, 225] width 88 height 20
click at [827, 227] on span "Atualizar tabela" at bounding box center [857, 225] width 88 height 20
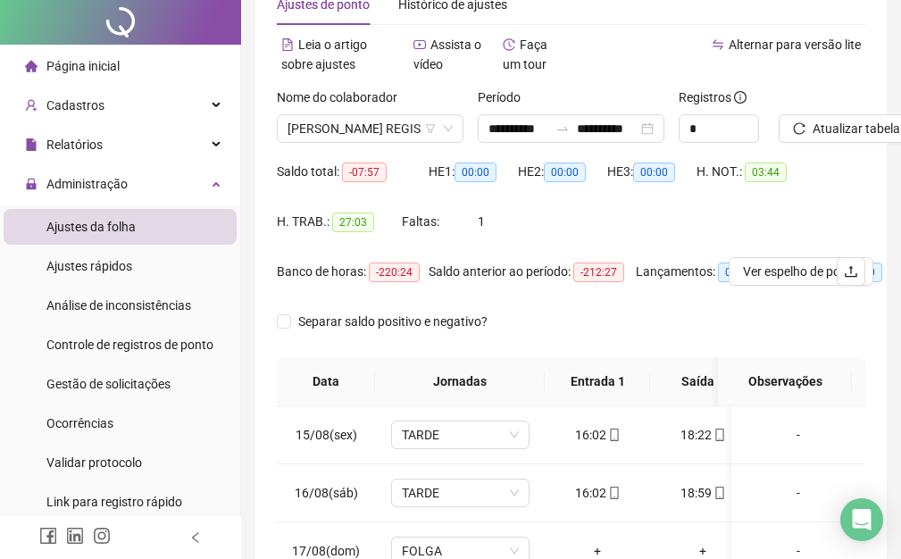
scroll to position [0, 0]
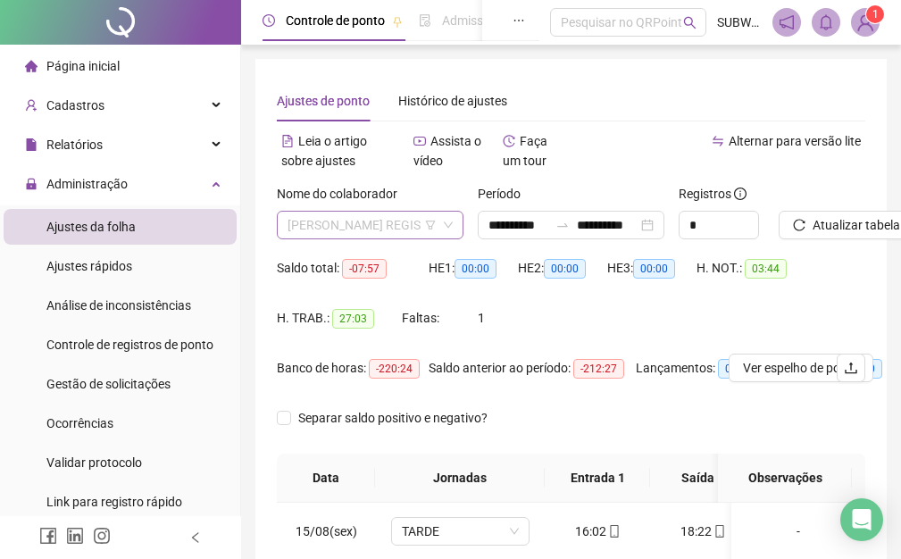
click at [389, 223] on span "[PERSON_NAME] REGIS" at bounding box center [370, 225] width 165 height 27
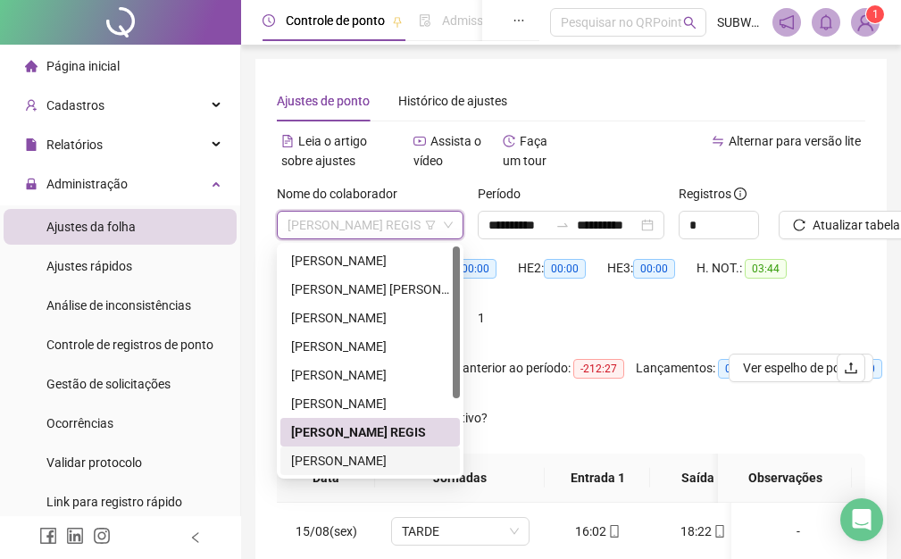
click at [373, 454] on div "[PERSON_NAME]" at bounding box center [370, 461] width 158 height 20
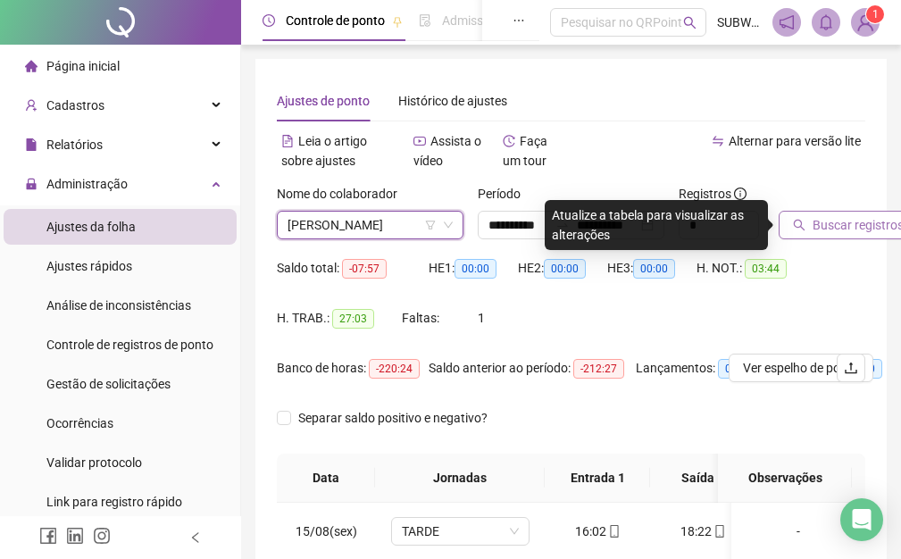
click at [835, 223] on span "Buscar registros" at bounding box center [858, 225] width 91 height 20
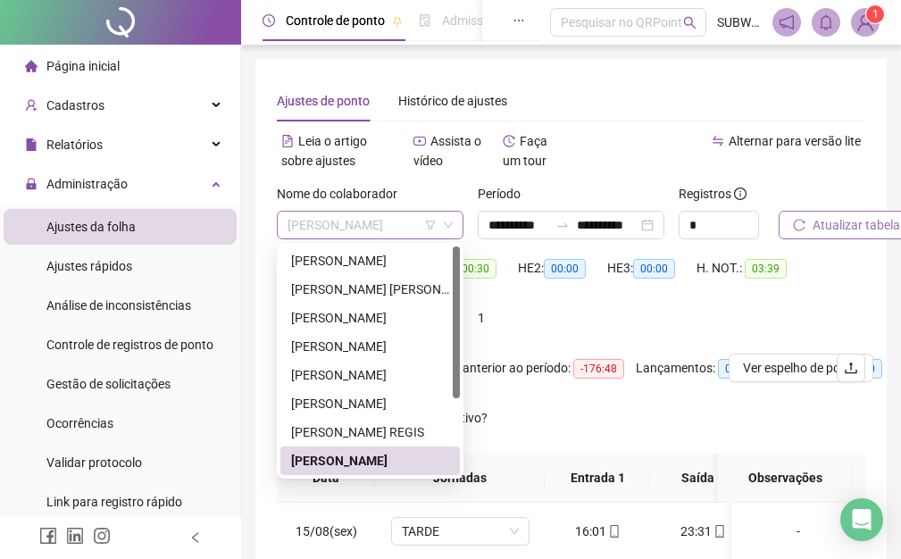
click at [318, 221] on span "[PERSON_NAME]" at bounding box center [370, 225] width 165 height 27
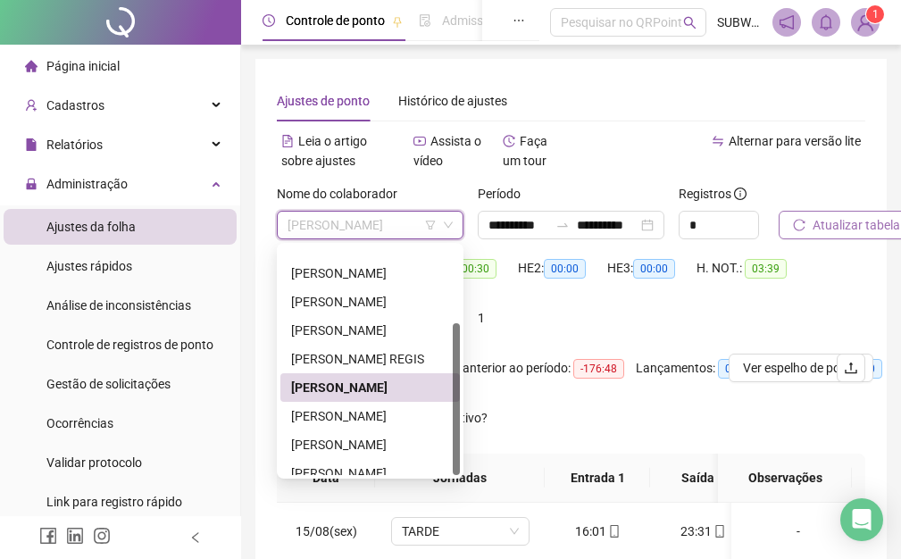
scroll to position [114, 0]
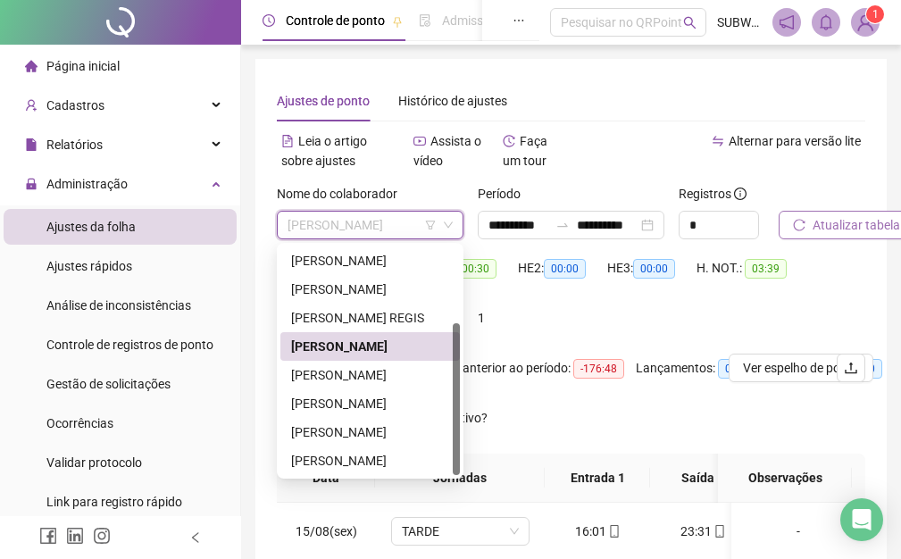
drag, startPoint x: 456, startPoint y: 272, endPoint x: 481, endPoint y: 433, distance: 162.6
click at [481, 433] on body "**********" at bounding box center [450, 279] width 901 height 559
click at [354, 374] on div "[PERSON_NAME]" at bounding box center [370, 375] width 158 height 20
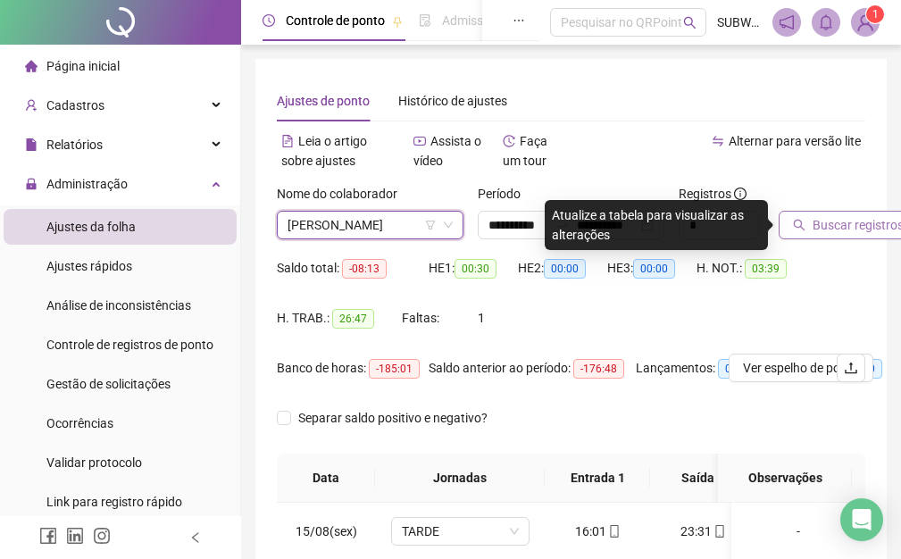
click at [821, 219] on span "Buscar registros" at bounding box center [858, 225] width 91 height 20
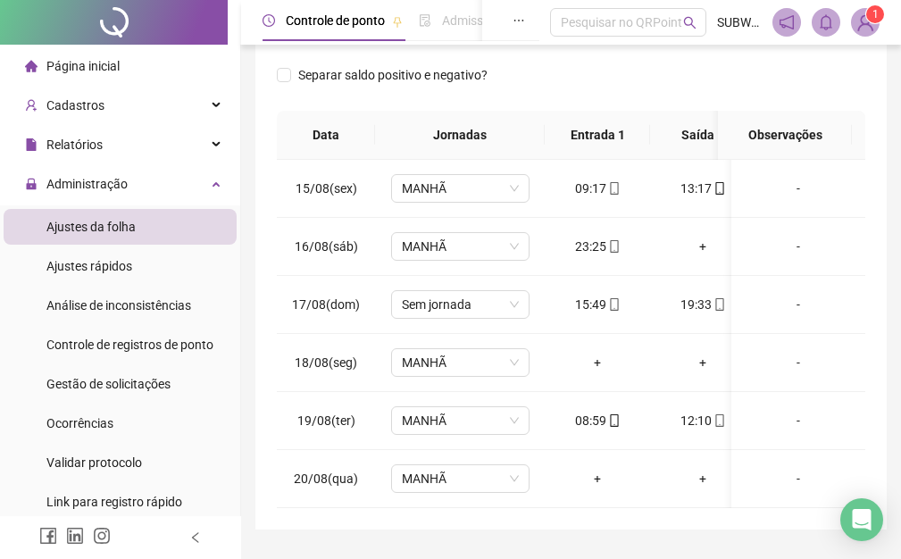
scroll to position [404, 0]
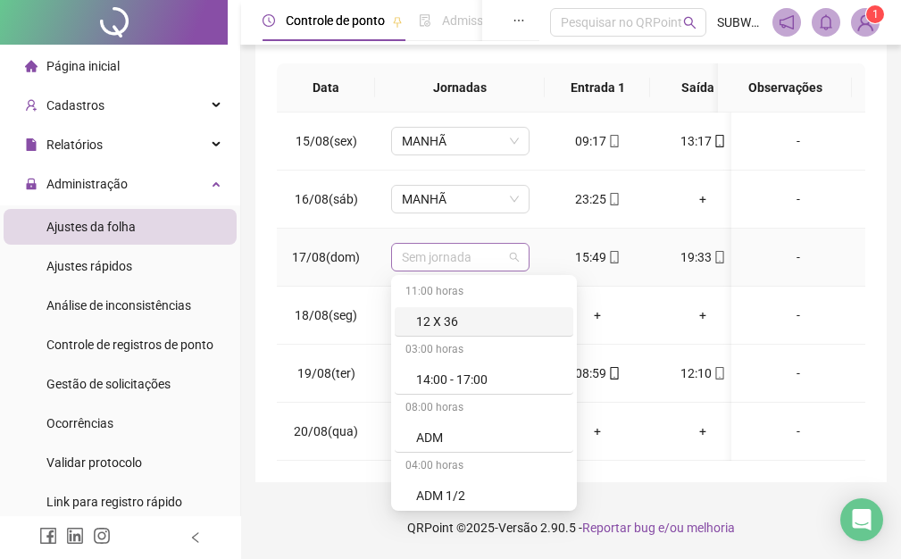
click at [466, 255] on span "Sem jornada" at bounding box center [460, 257] width 117 height 27
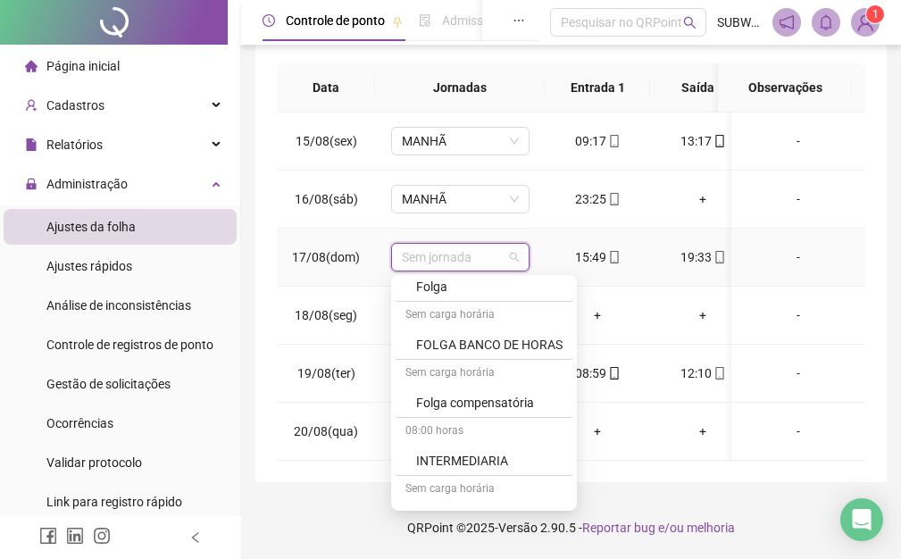
scroll to position [874, 0]
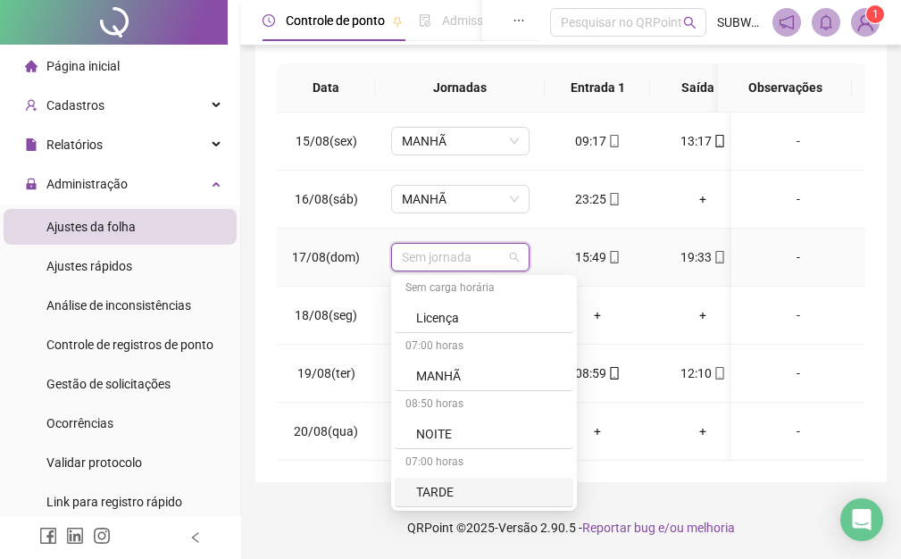
click at [458, 482] on div "TARDE" at bounding box center [489, 492] width 146 height 20
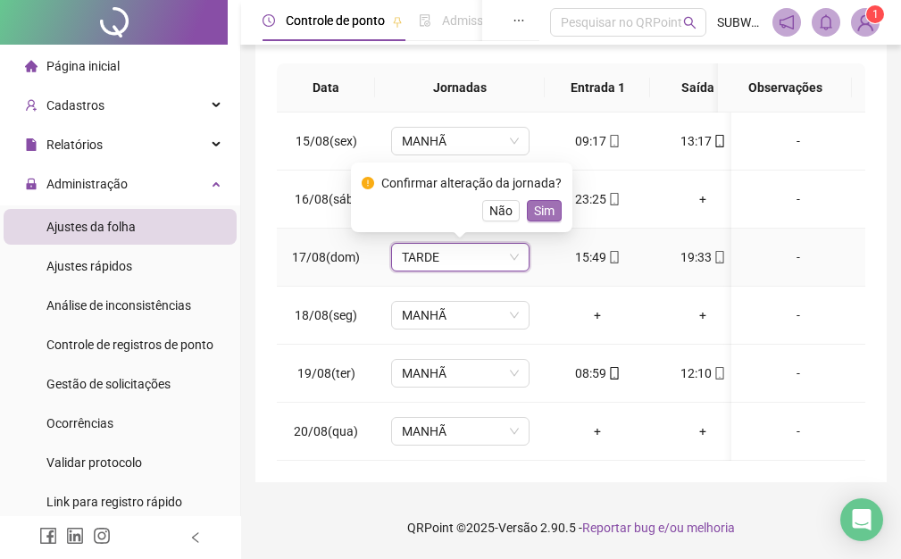
click at [539, 201] on span "Sim" at bounding box center [544, 211] width 21 height 20
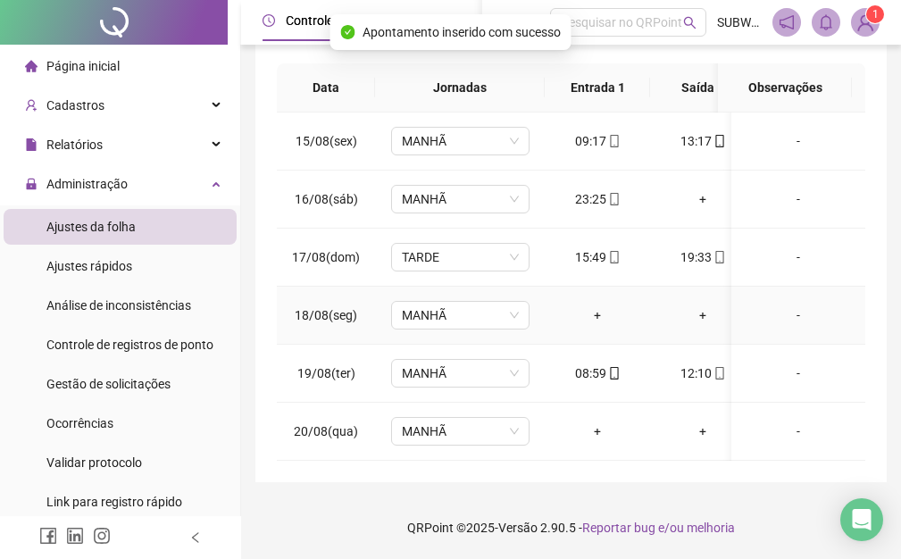
drag, startPoint x: 463, startPoint y: 300, endPoint x: 547, endPoint y: 307, distance: 84.2
click at [463, 302] on span "MANHÃ" at bounding box center [460, 315] width 117 height 27
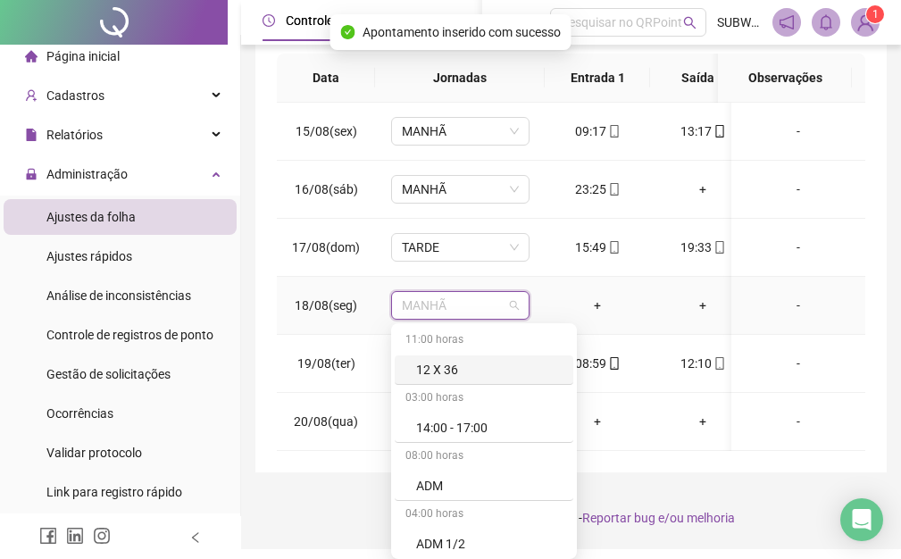
click at [577, 363] on div "11:00 horas 12 X 36 03:00 horas 14:00 - 17:00 08:00 horas ADM 04:00 horas ADM […" at bounding box center [484, 441] width 186 height 236
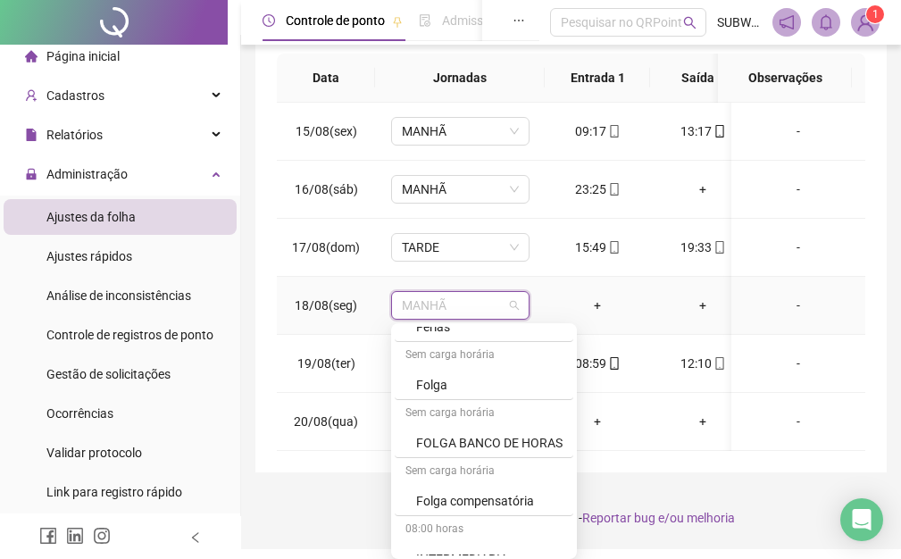
scroll to position [713, 0]
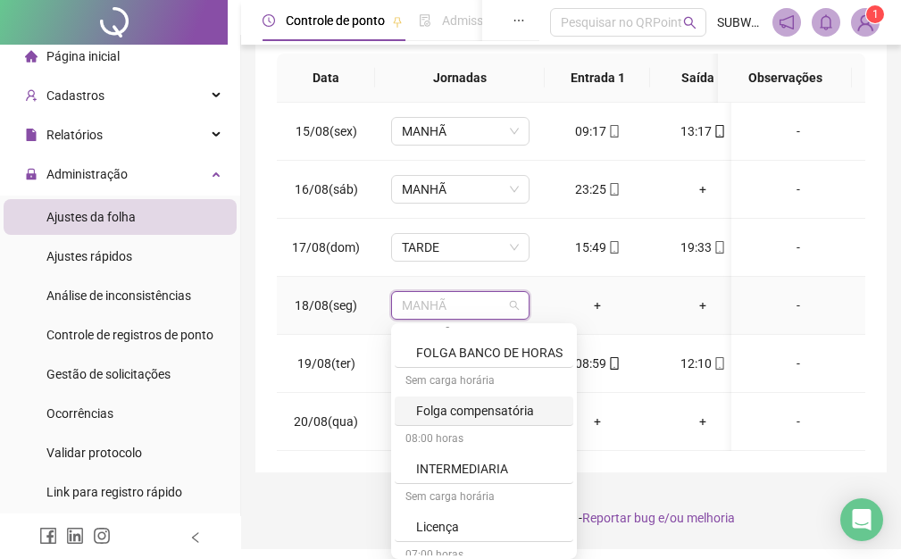
click at [517, 410] on div "Folga compensatória" at bounding box center [489, 411] width 146 height 20
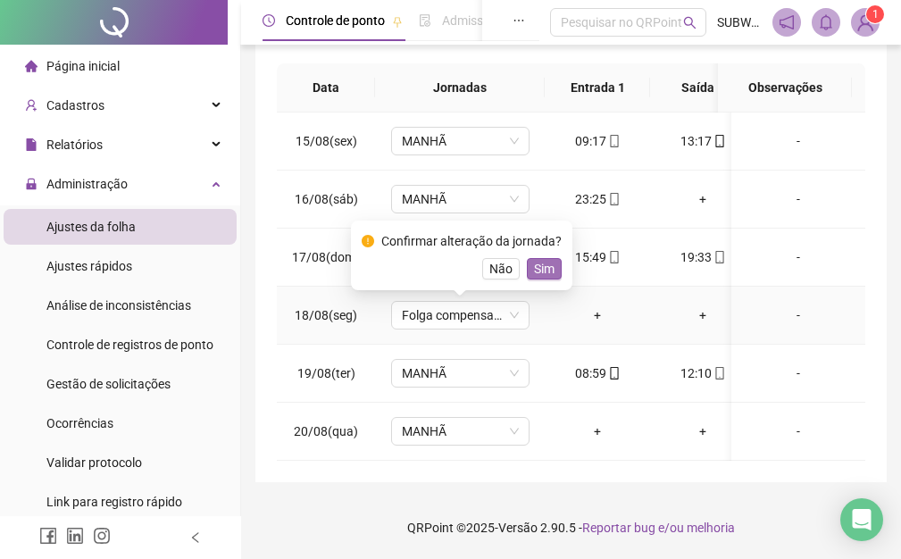
click at [540, 260] on span "Sim" at bounding box center [544, 269] width 21 height 20
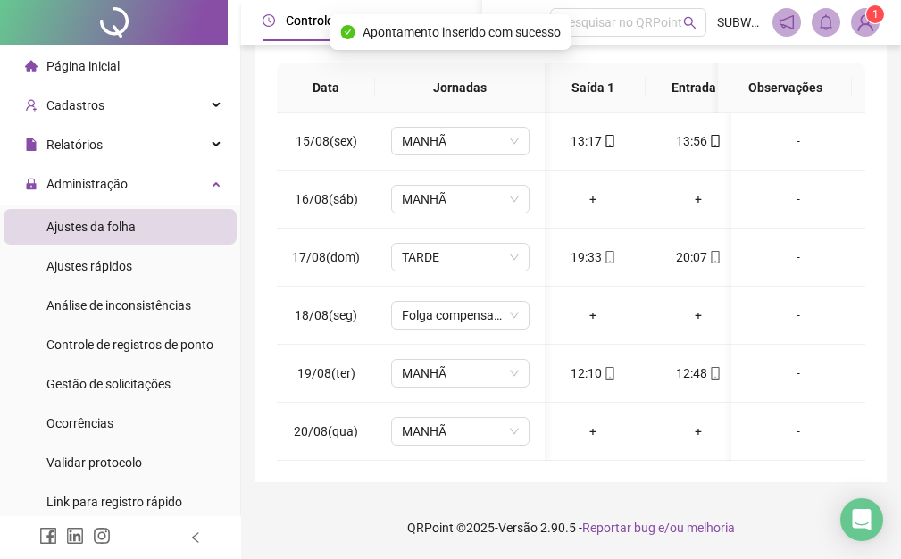
scroll to position [0, 0]
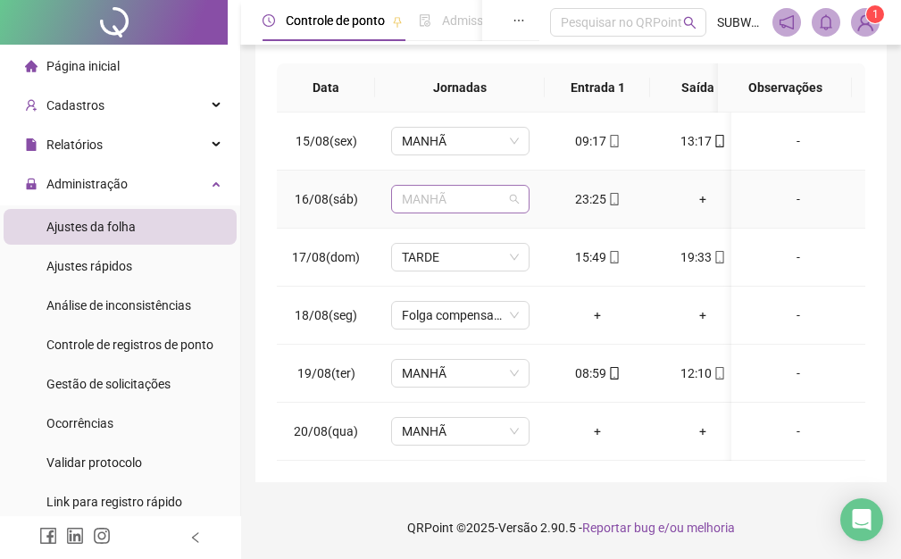
click at [446, 185] on div "MANHÃ" at bounding box center [460, 199] width 138 height 29
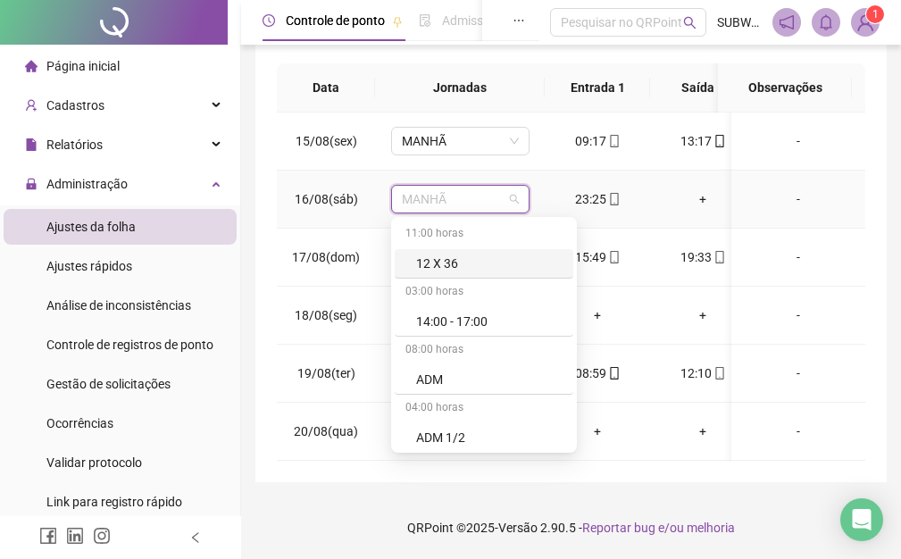
drag, startPoint x: 582, startPoint y: 262, endPoint x: 578, endPoint y: 241, distance: 21.0
click at [573, 300] on div "11:00 horas 12 X 36 03:00 horas 14:00 - 17:00 08:00 horas ADM 04:00 horas ADM […" at bounding box center [484, 335] width 179 height 229
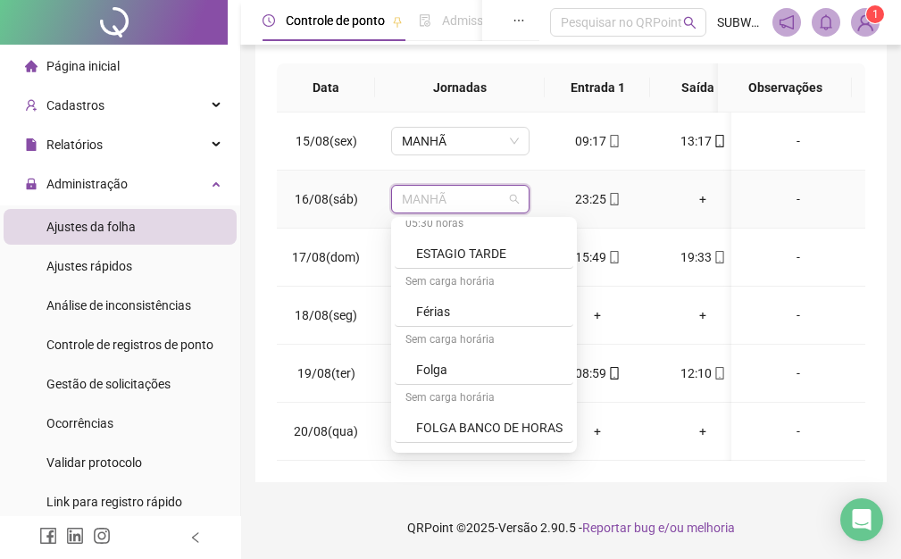
scroll to position [874, 0]
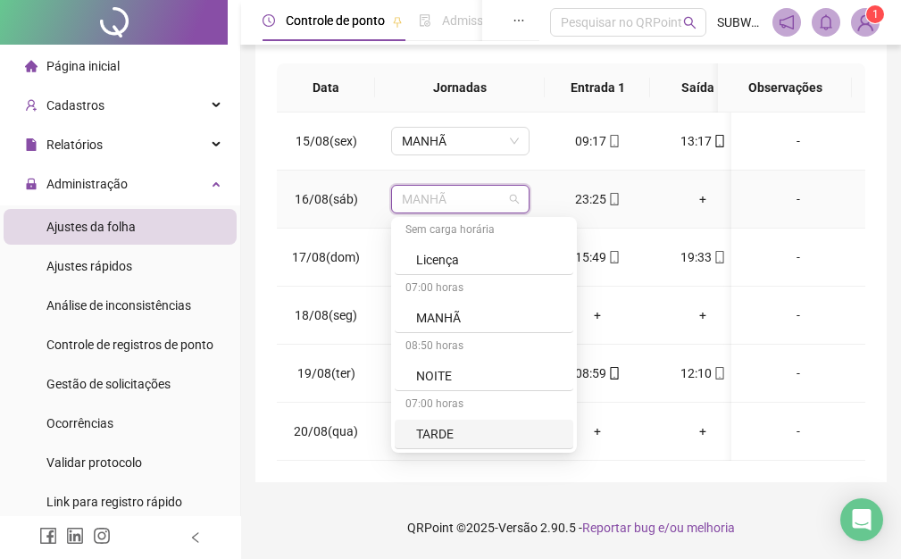
click at [487, 424] on div "TARDE" at bounding box center [489, 434] width 146 height 20
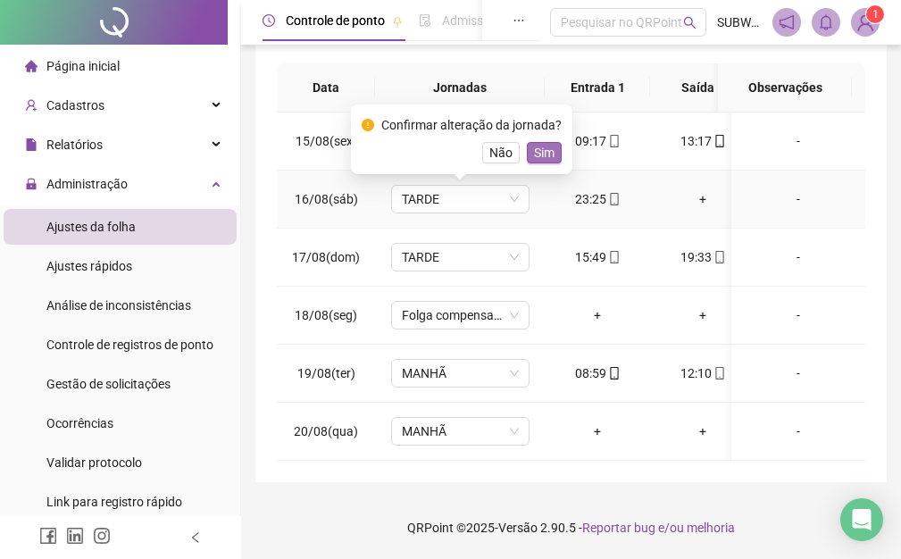
click at [534, 143] on span "Sim" at bounding box center [544, 153] width 21 height 20
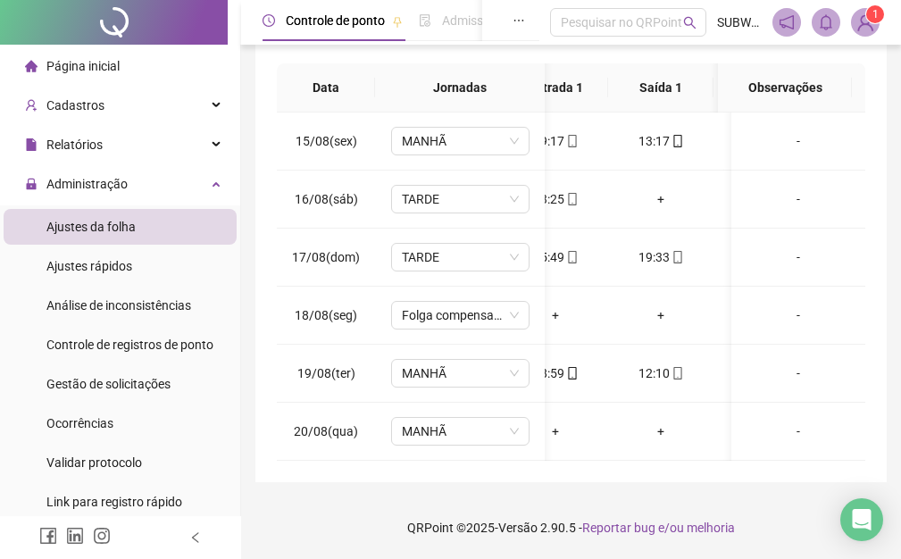
scroll to position [0, 55]
click at [643, 189] on div "+" at bounding box center [647, 199] width 77 height 20
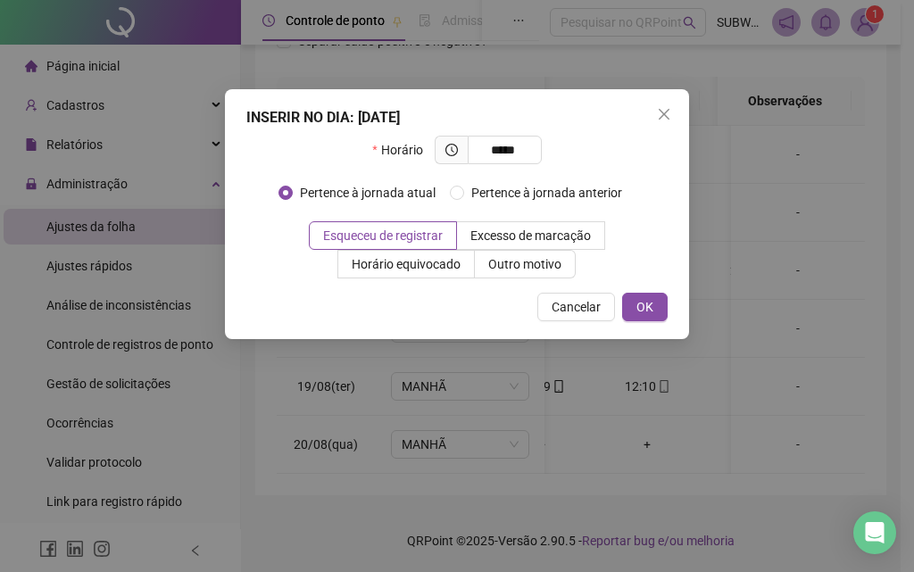
type input "*****"
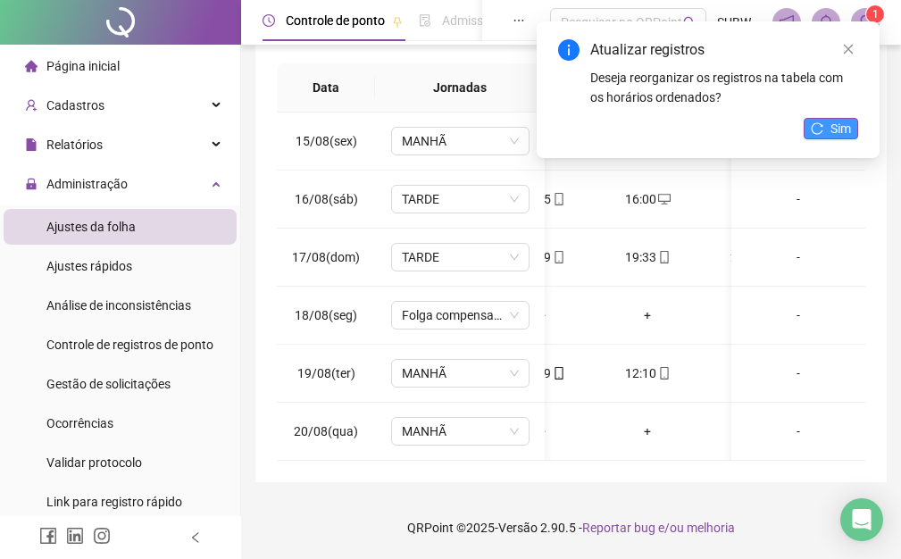
click at [824, 118] on button "Sim" at bounding box center [831, 128] width 54 height 21
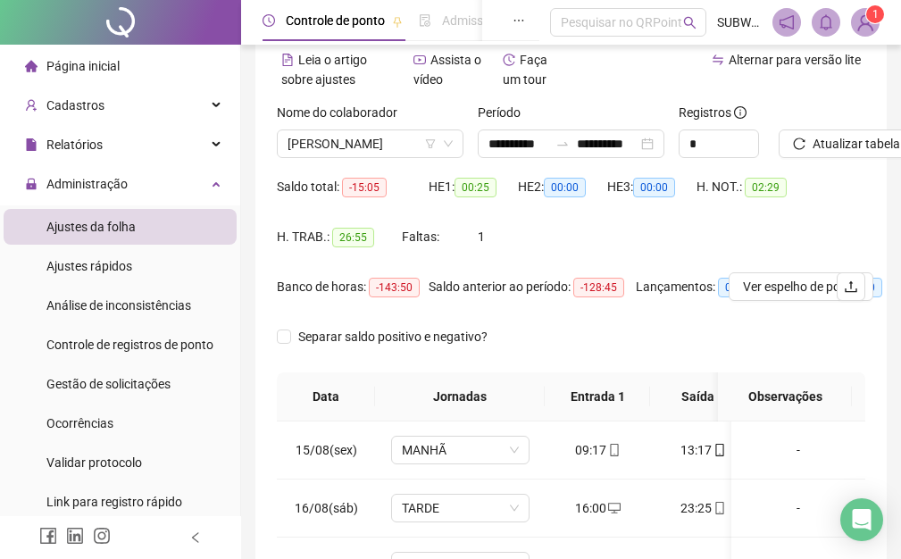
scroll to position [0, 0]
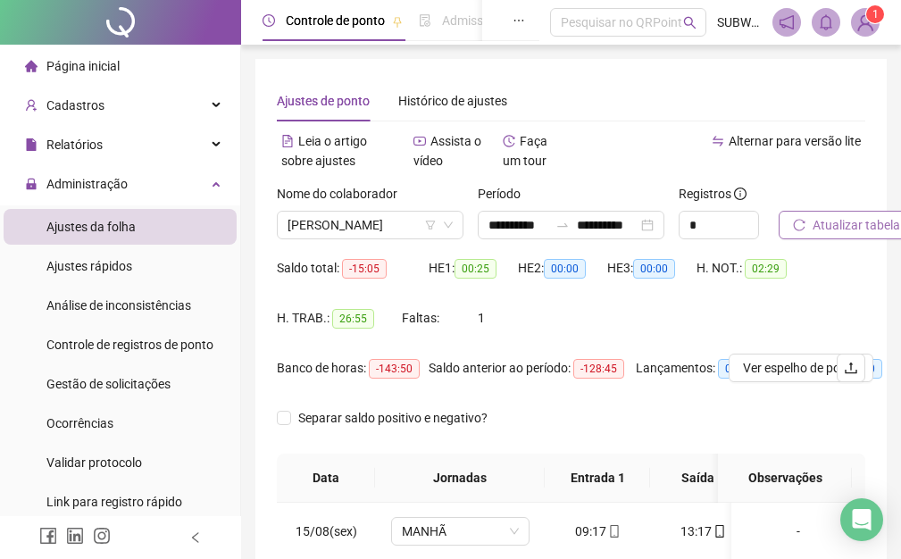
click at [863, 217] on span "Atualizar tabela" at bounding box center [857, 225] width 88 height 20
click at [861, 226] on span "Atualizar tabela" at bounding box center [857, 225] width 88 height 20
click at [847, 222] on span "Atualizar tabela" at bounding box center [857, 225] width 88 height 20
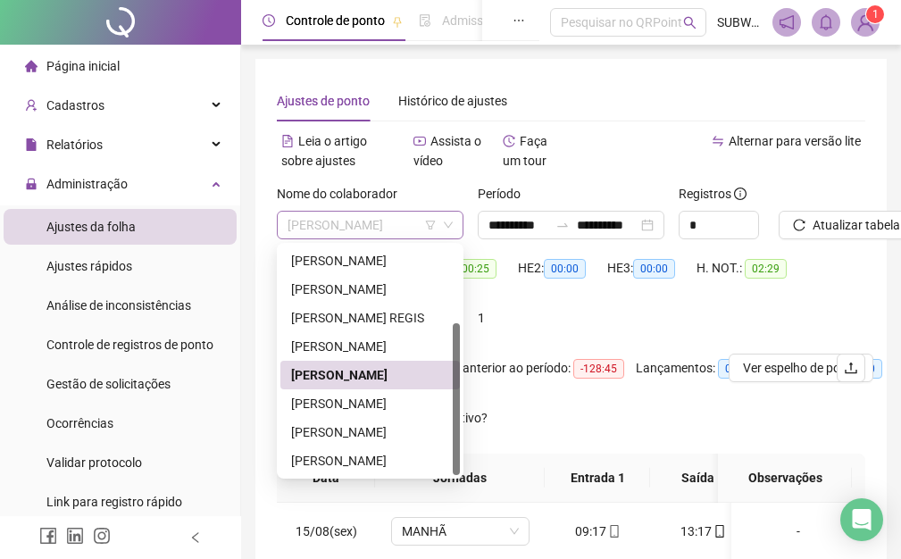
click at [345, 222] on span "[PERSON_NAME]" at bounding box center [370, 225] width 165 height 27
drag, startPoint x: 333, startPoint y: 396, endPoint x: 515, endPoint y: 397, distance: 182.1
click at [336, 396] on div "[PERSON_NAME]" at bounding box center [370, 404] width 158 height 20
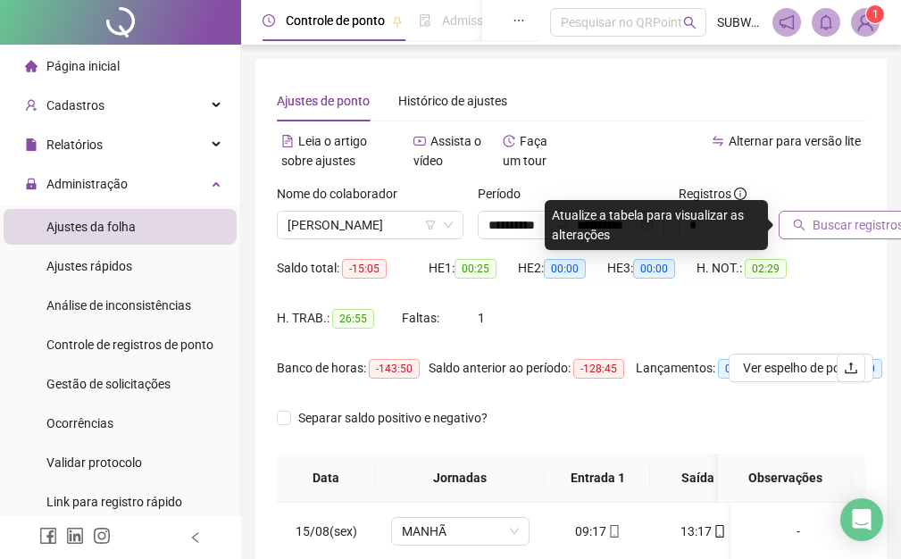
click at [814, 226] on span "Buscar registros" at bounding box center [858, 225] width 91 height 20
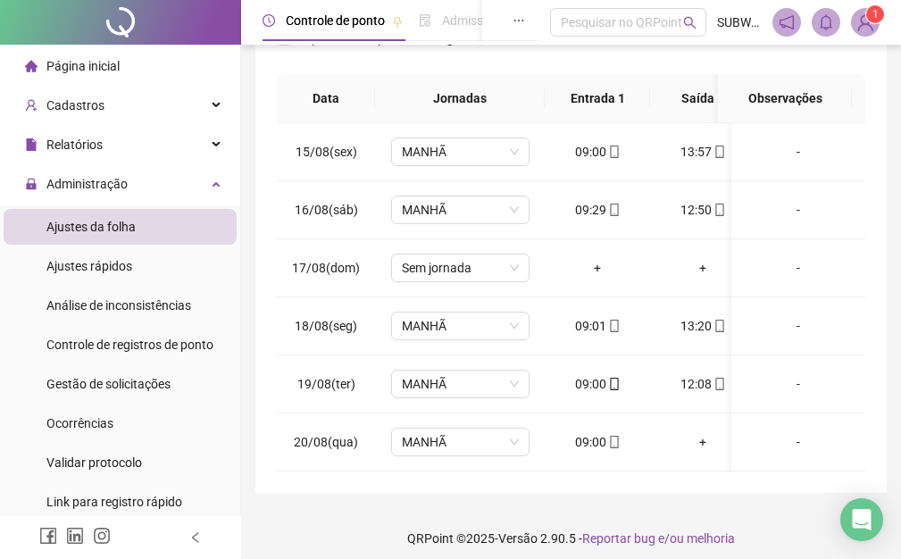
scroll to position [404, 0]
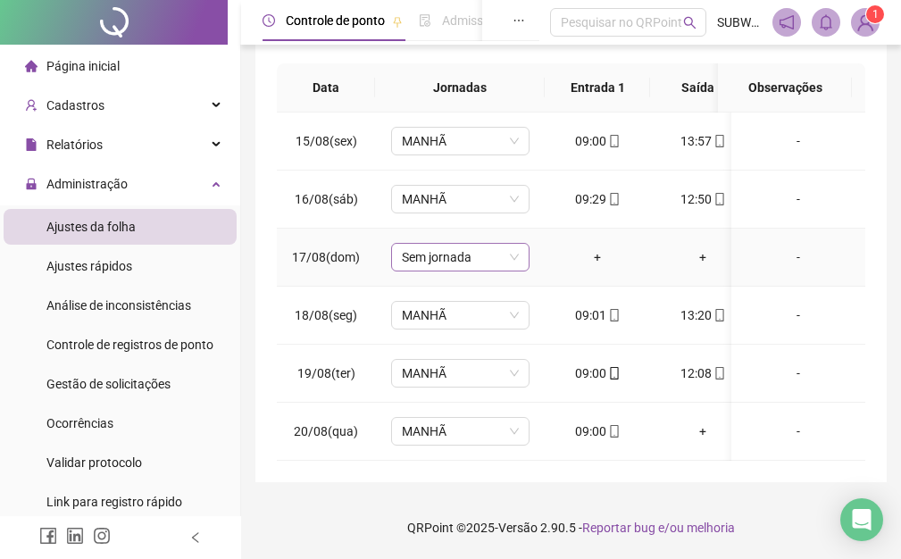
click at [496, 244] on span "Sem jornada" at bounding box center [460, 257] width 117 height 27
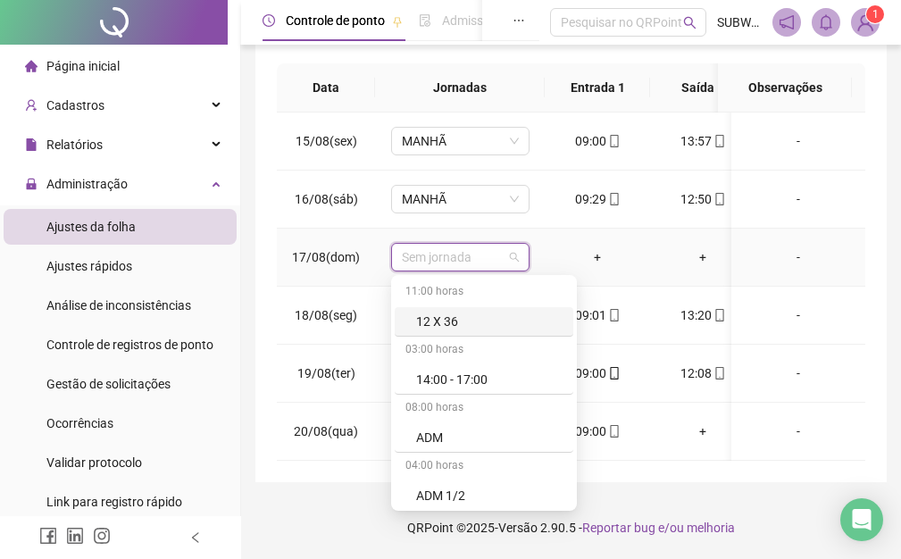
click at [496, 244] on span "Sem jornada" at bounding box center [460, 257] width 117 height 27
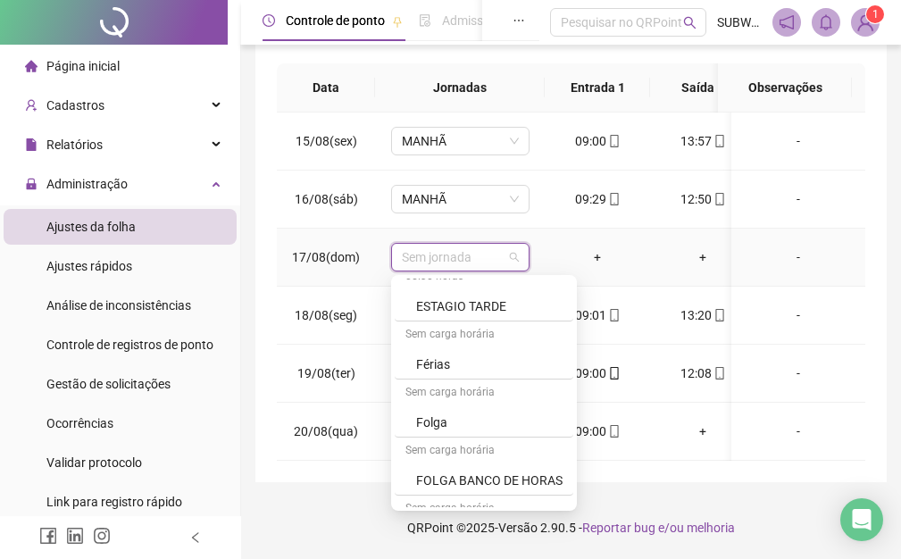
scroll to position [558, 0]
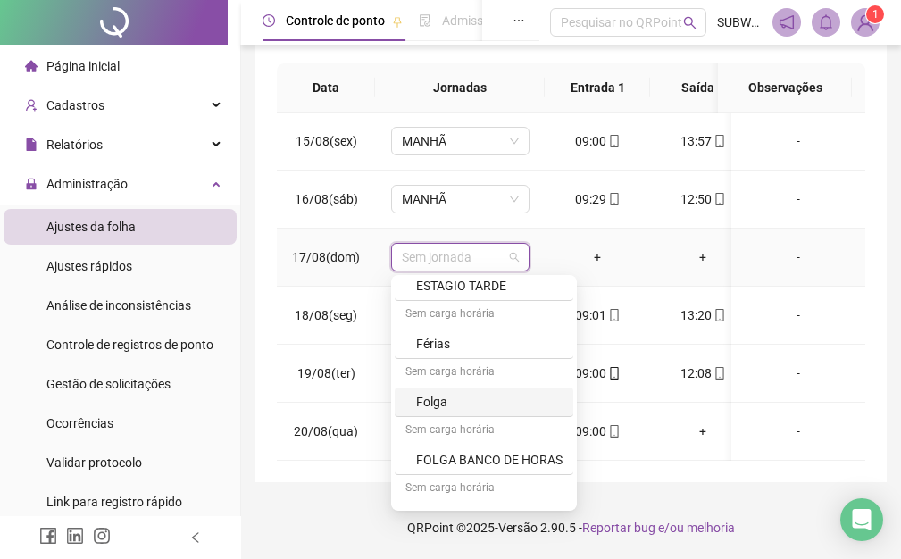
click at [478, 392] on div "Folga" at bounding box center [489, 402] width 146 height 20
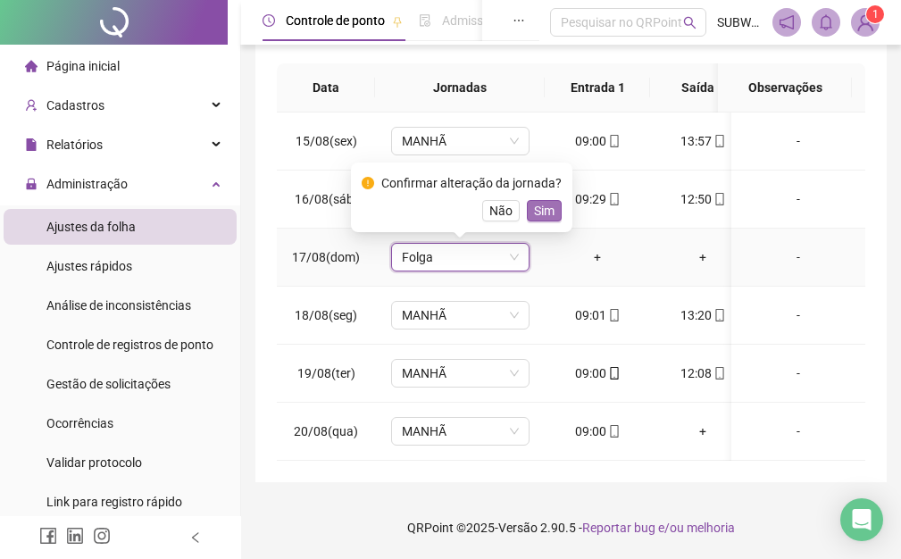
click at [548, 201] on span "Sim" at bounding box center [544, 211] width 21 height 20
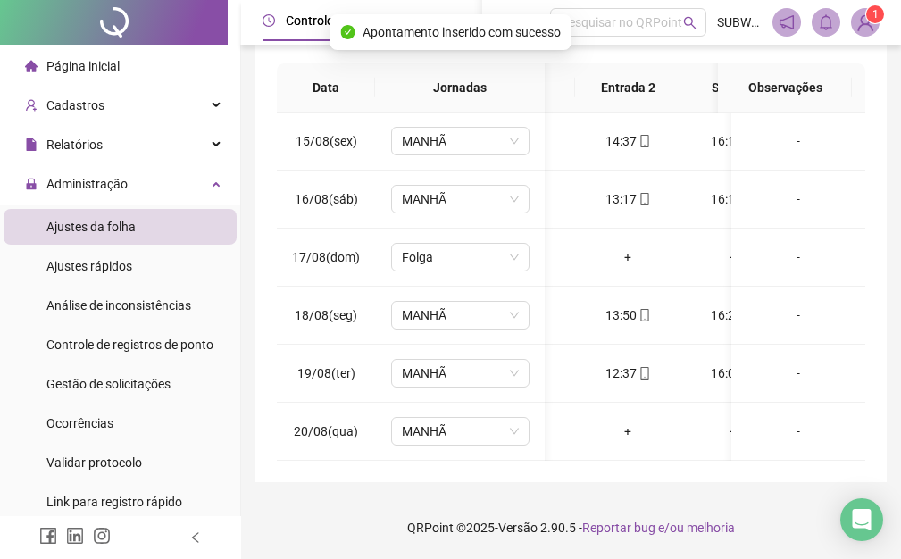
scroll to position [0, 228]
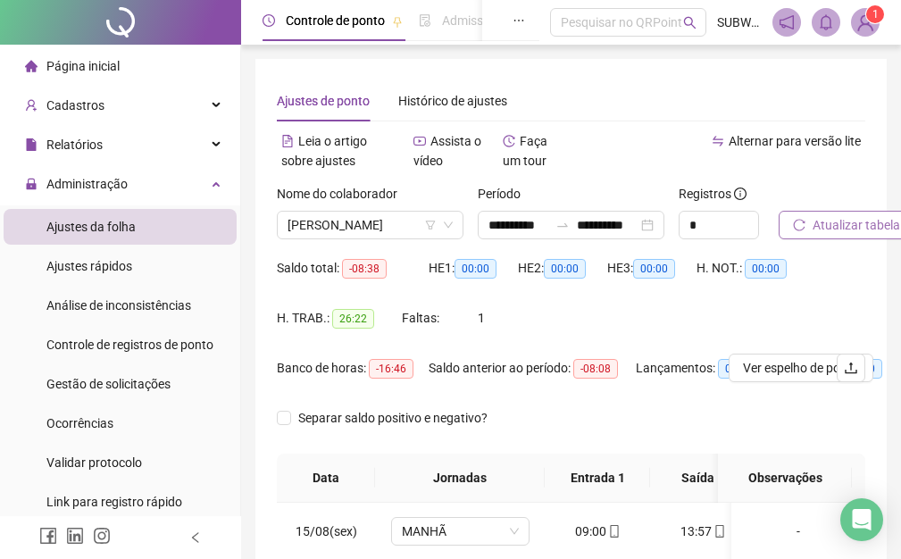
click at [844, 229] on span "Atualizar tabela" at bounding box center [857, 225] width 88 height 20
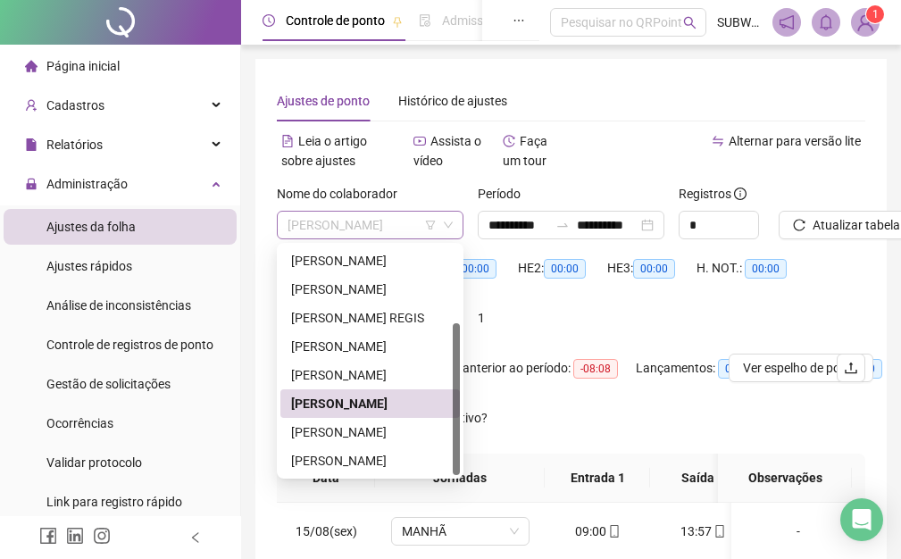
click at [367, 225] on span "[PERSON_NAME]" at bounding box center [370, 225] width 165 height 27
click at [332, 426] on div "[PERSON_NAME]" at bounding box center [370, 432] width 158 height 20
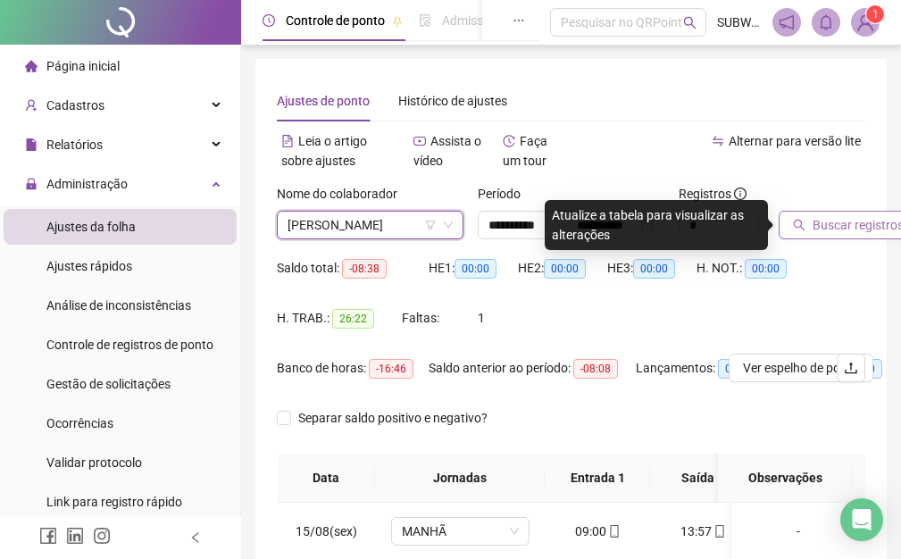
click at [846, 215] on span "Buscar registros" at bounding box center [858, 225] width 91 height 20
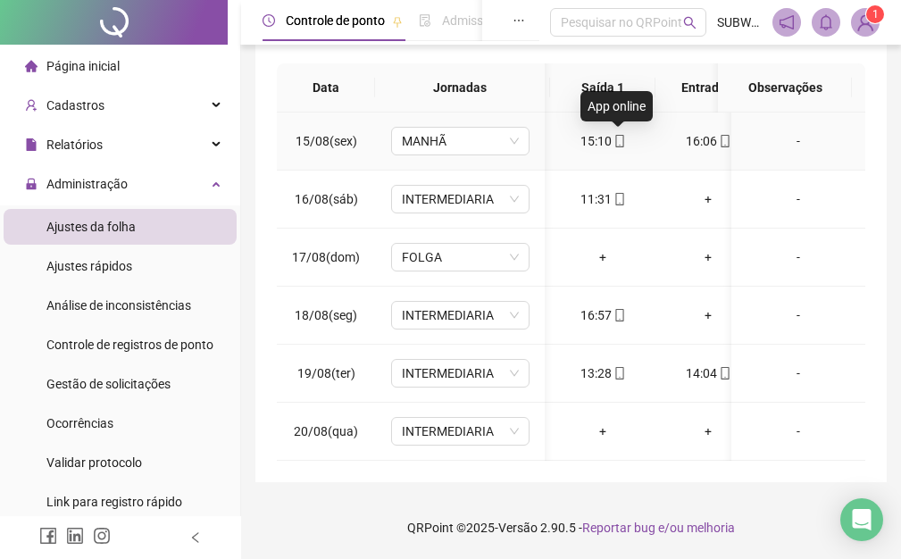
click at [622, 135] on icon "mobile" at bounding box center [619, 141] width 8 height 13
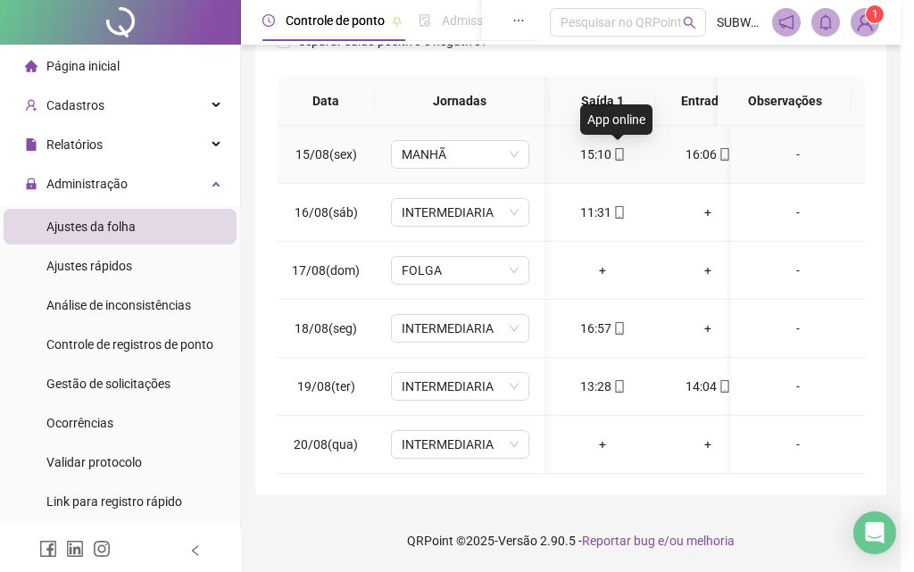
type input "**********"
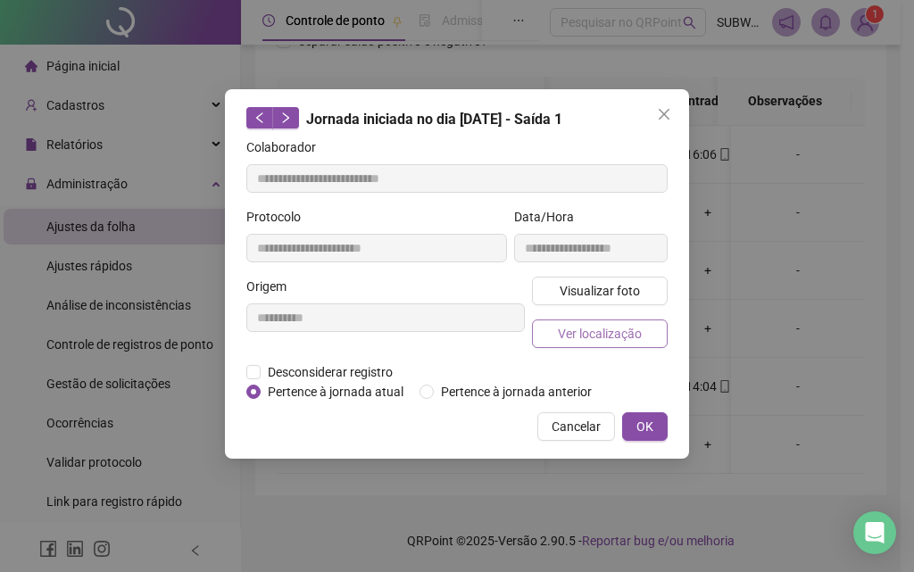
click at [583, 345] on button "Ver localização" at bounding box center [600, 334] width 136 height 29
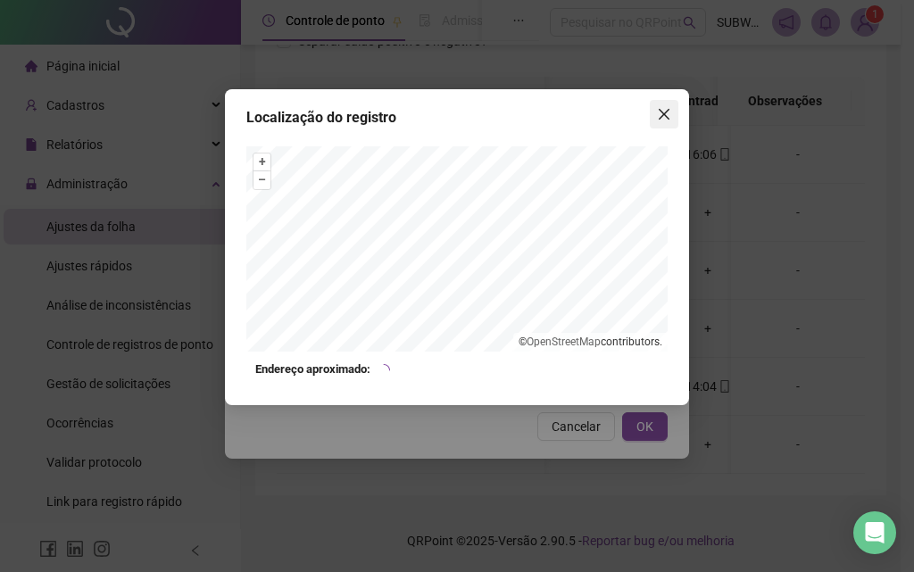
click at [674, 110] on span "Close" at bounding box center [664, 114] width 29 height 14
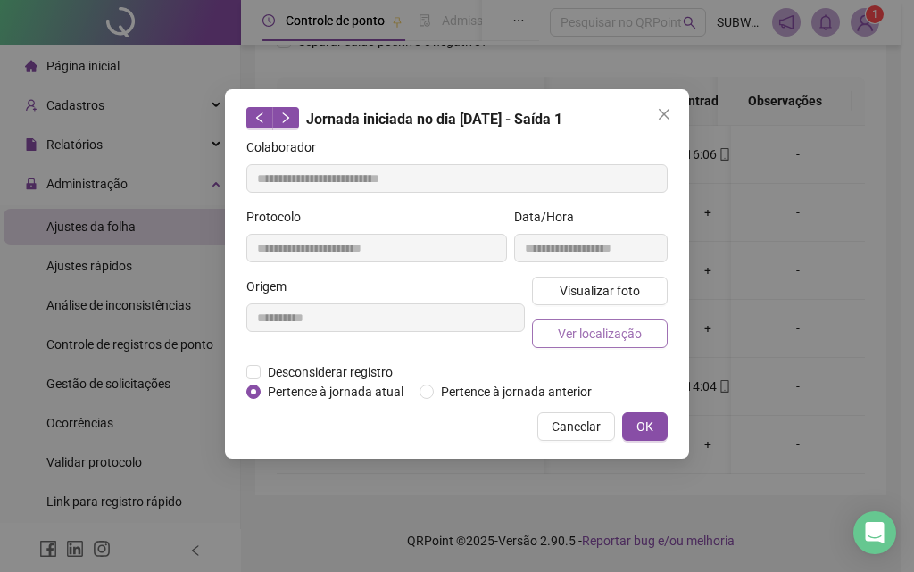
click at [607, 341] on span "Ver localização" at bounding box center [600, 334] width 84 height 20
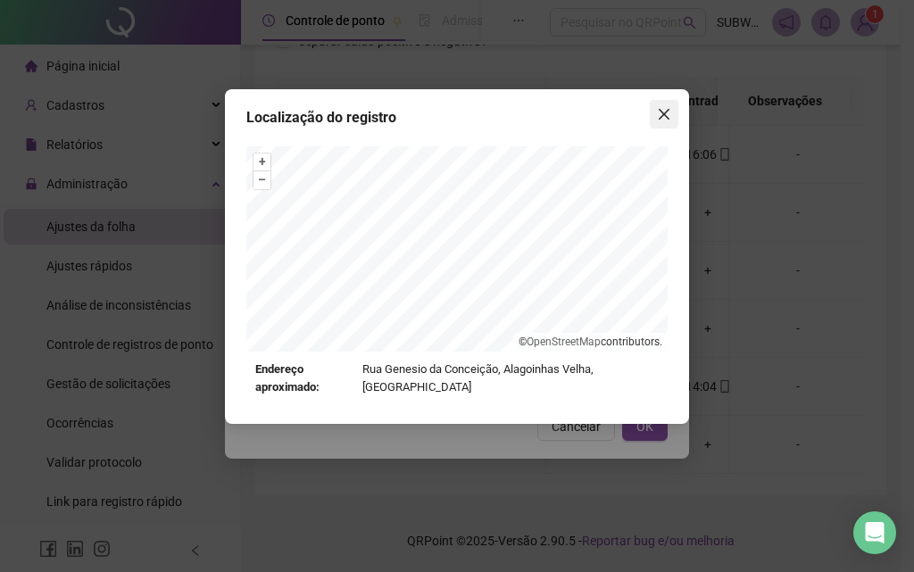
click at [659, 114] on icon "close" at bounding box center [664, 114] width 14 height 14
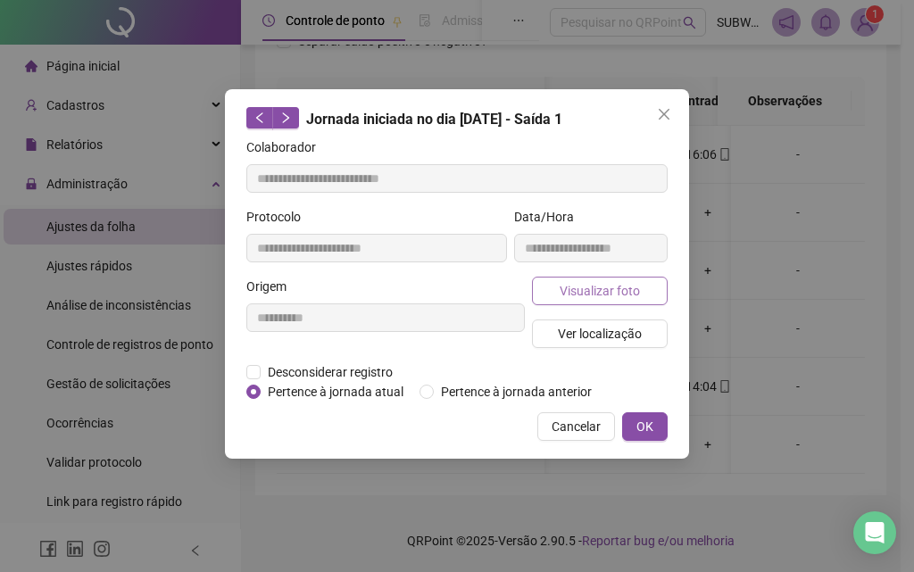
click at [629, 282] on span "Visualizar foto" at bounding box center [600, 291] width 80 height 20
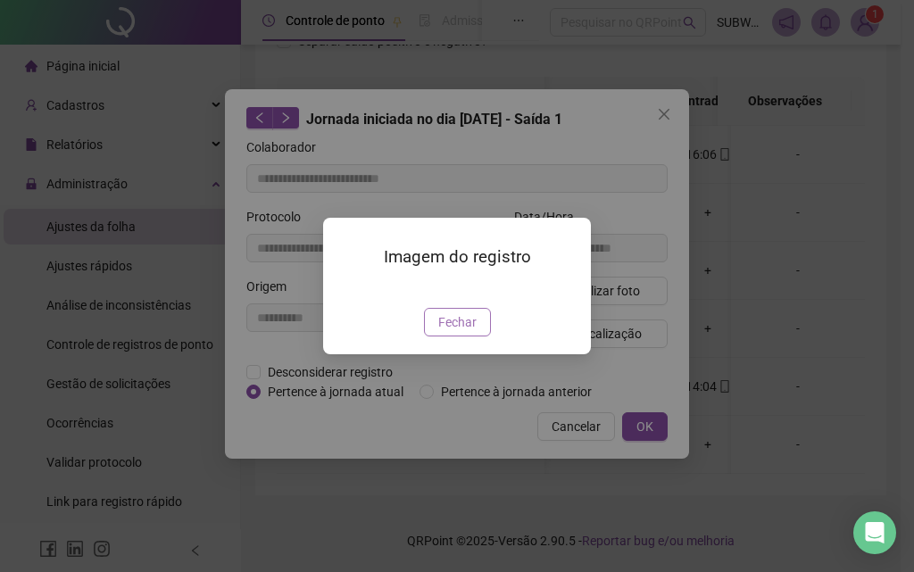
click at [465, 332] on span "Fechar" at bounding box center [457, 323] width 38 height 20
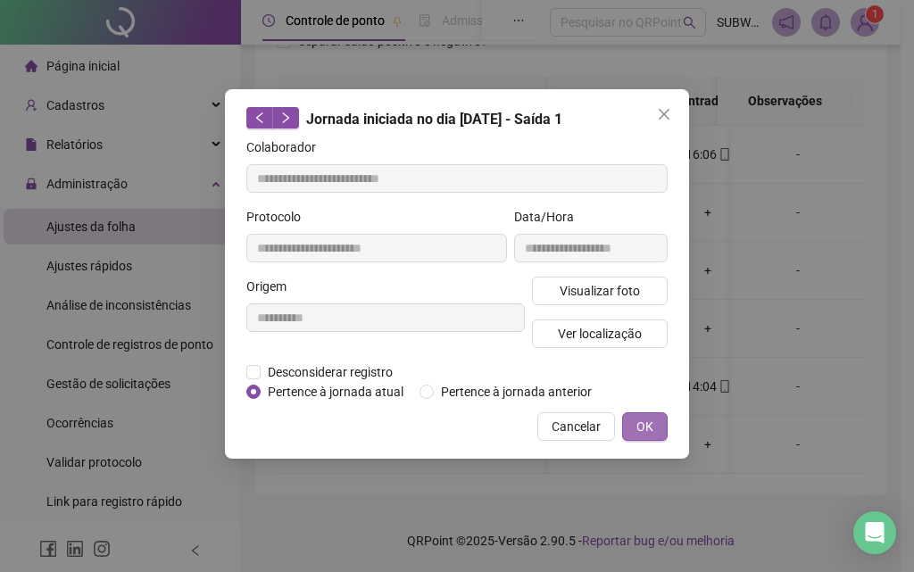
click at [649, 422] on span "OK" at bounding box center [645, 427] width 17 height 20
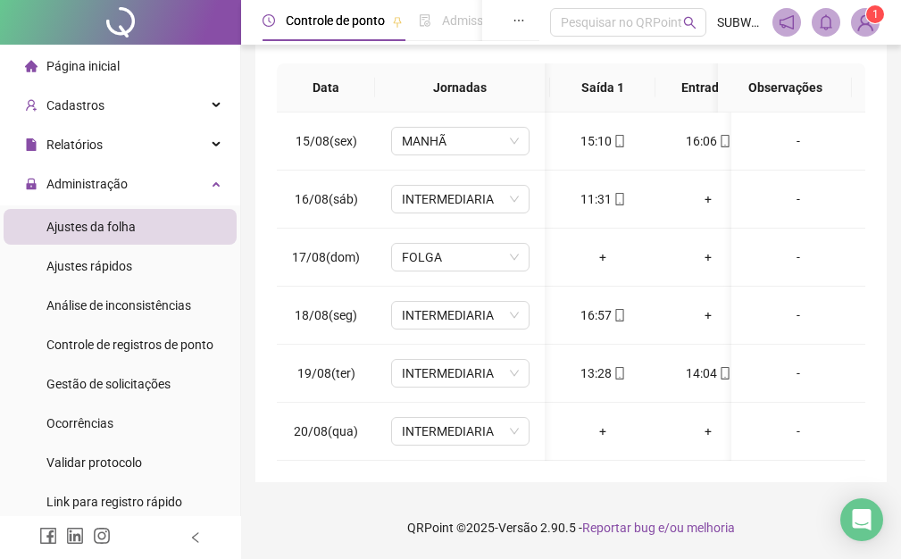
drag, startPoint x: 488, startPoint y: 476, endPoint x: 563, endPoint y: 466, distance: 75.6
click at [563, 466] on div "**********" at bounding box center [570, 75] width 631 height 813
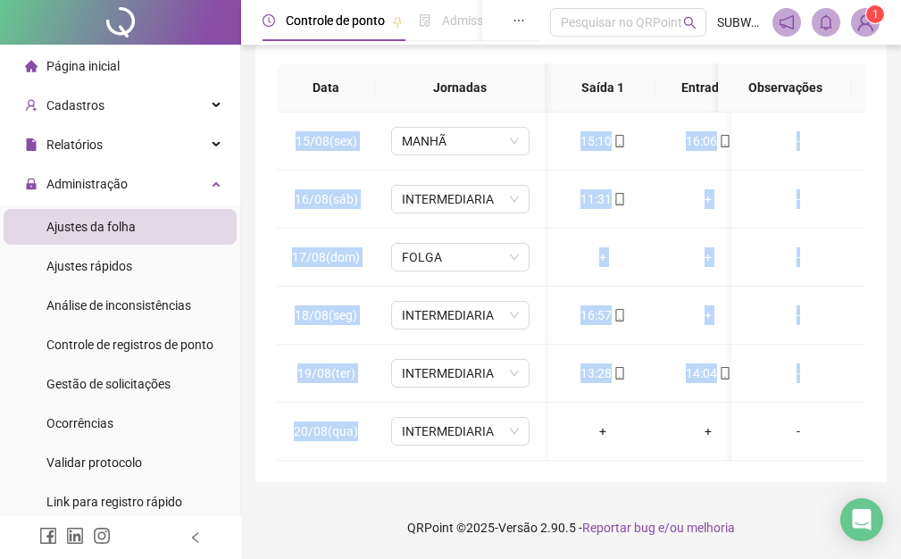
drag, startPoint x: 496, startPoint y: 460, endPoint x: 384, endPoint y: 476, distance: 113.6
click at [384, 476] on div "**********" at bounding box center [570, 75] width 631 height 813
click at [550, 480] on div "**********" at bounding box center [570, 75] width 631 height 813
click at [561, 479] on div "**********" at bounding box center [570, 75] width 631 height 813
click at [570, 482] on div "**********" at bounding box center [570, 75] width 631 height 813
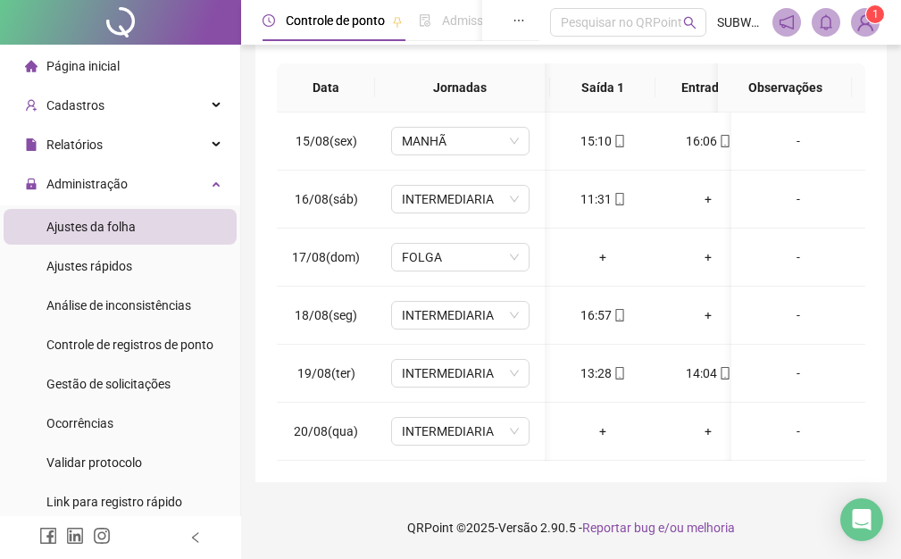
click at [570, 482] on div "**********" at bounding box center [570, 75] width 631 height 813
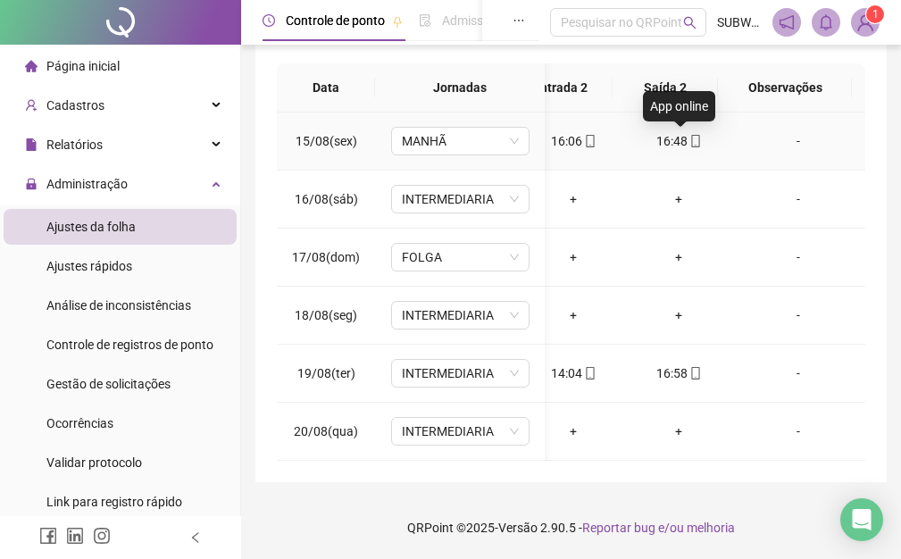
click at [689, 144] on icon "mobile" at bounding box center [695, 141] width 13 height 13
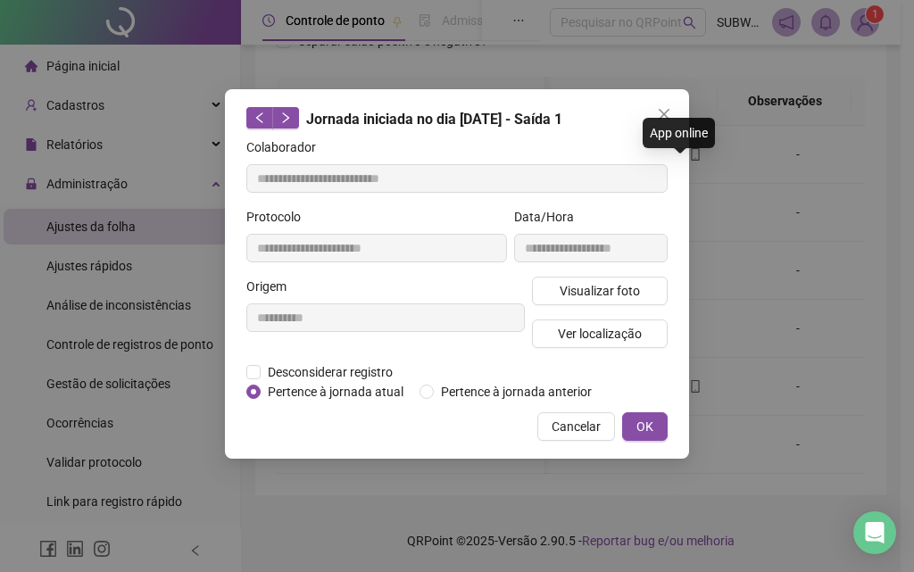
type input "**********"
click at [622, 337] on span "Ver localização" at bounding box center [600, 334] width 84 height 20
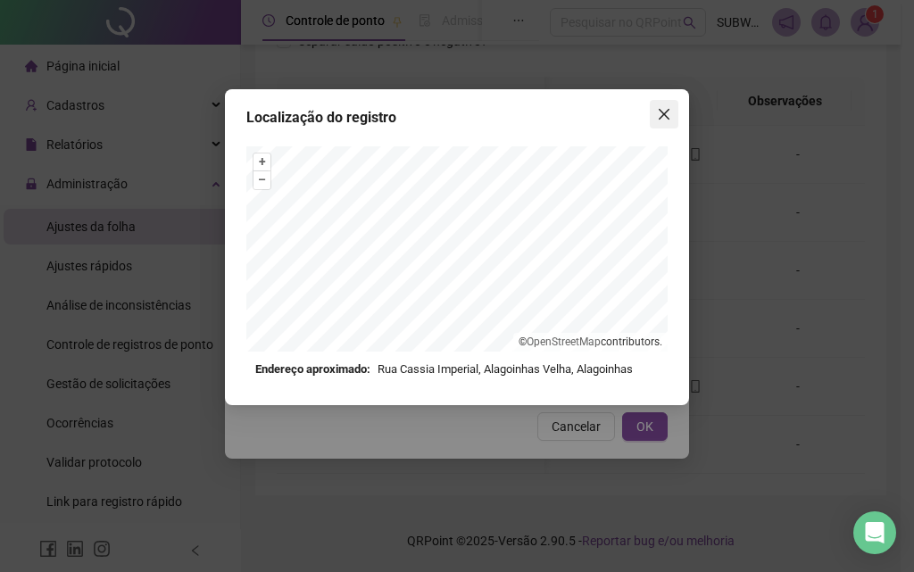
click at [665, 117] on icon "close" at bounding box center [664, 114] width 14 height 14
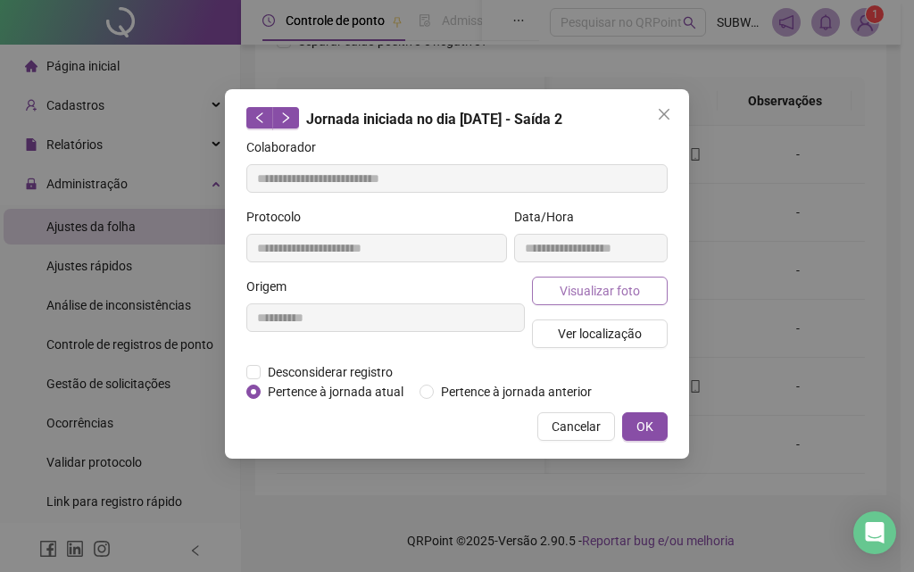
click at [621, 289] on span "Visualizar foto" at bounding box center [600, 291] width 80 height 20
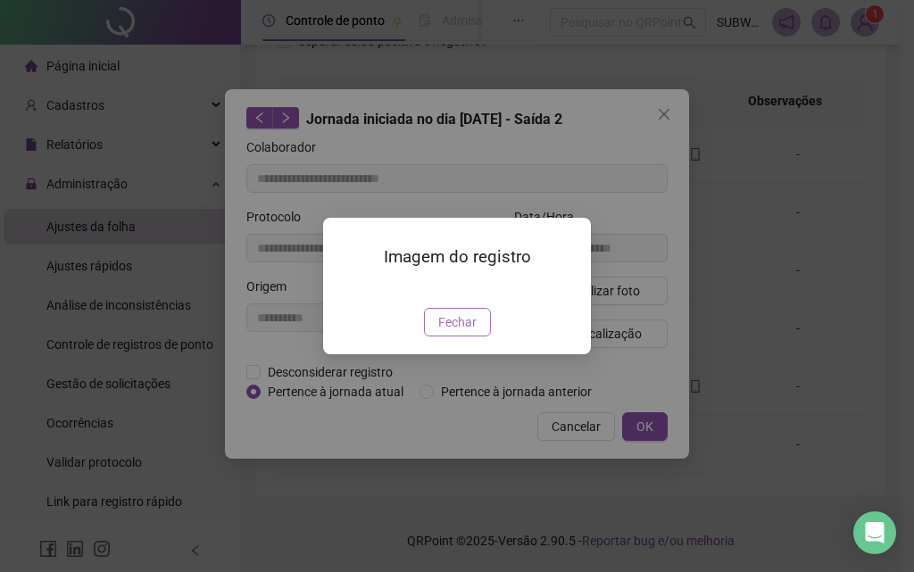
click at [482, 337] on button "Fechar" at bounding box center [457, 322] width 67 height 29
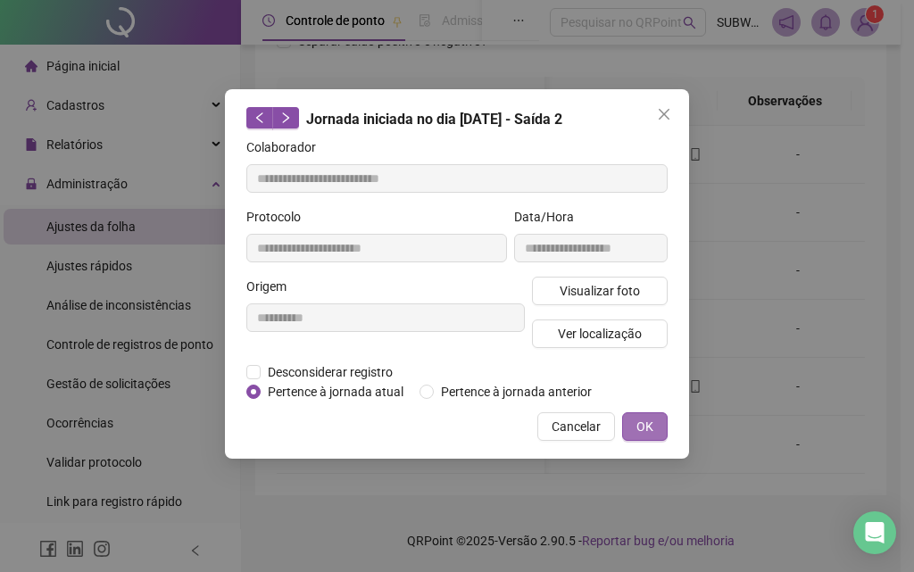
click at [638, 422] on span "OK" at bounding box center [645, 427] width 17 height 20
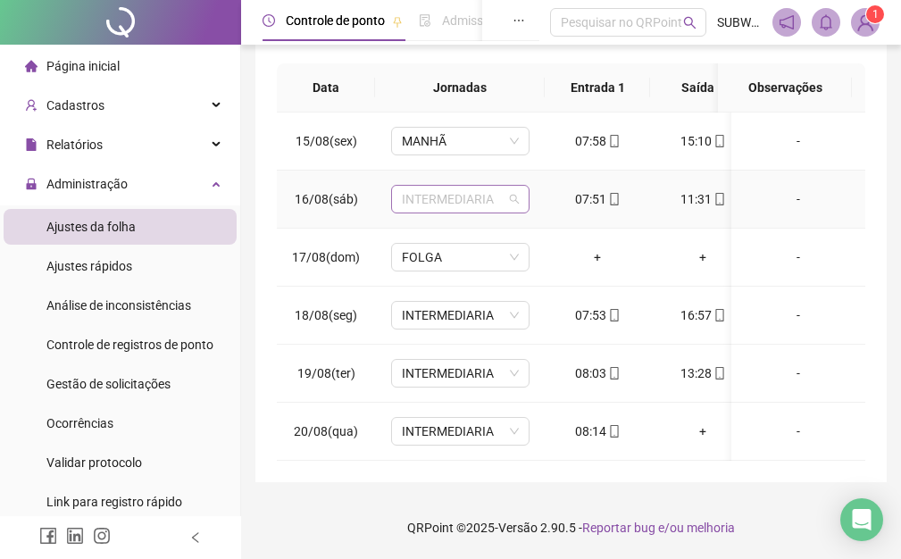
click at [446, 186] on span "INTERMEDIARIA" at bounding box center [460, 199] width 117 height 27
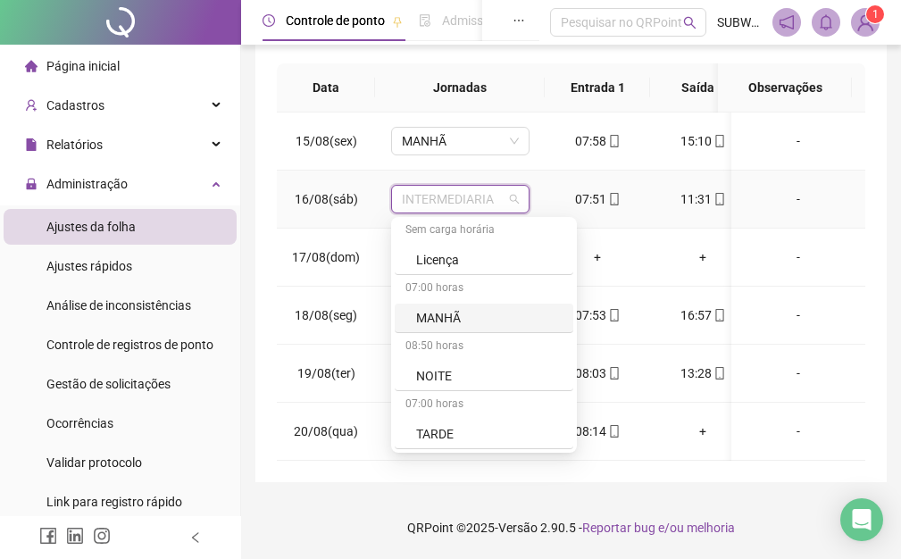
click at [467, 315] on div "MANHÃ" at bounding box center [489, 318] width 146 height 20
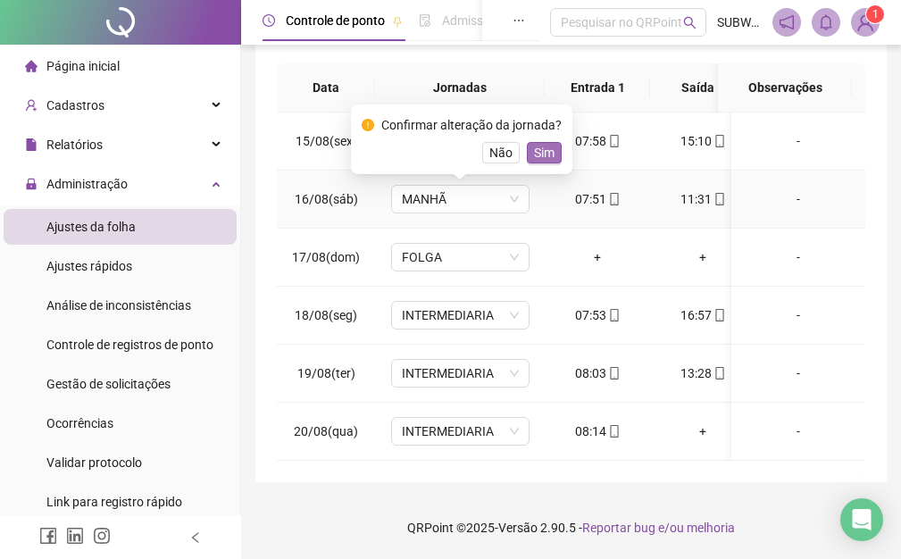
click at [538, 156] on span "Sim" at bounding box center [544, 153] width 21 height 20
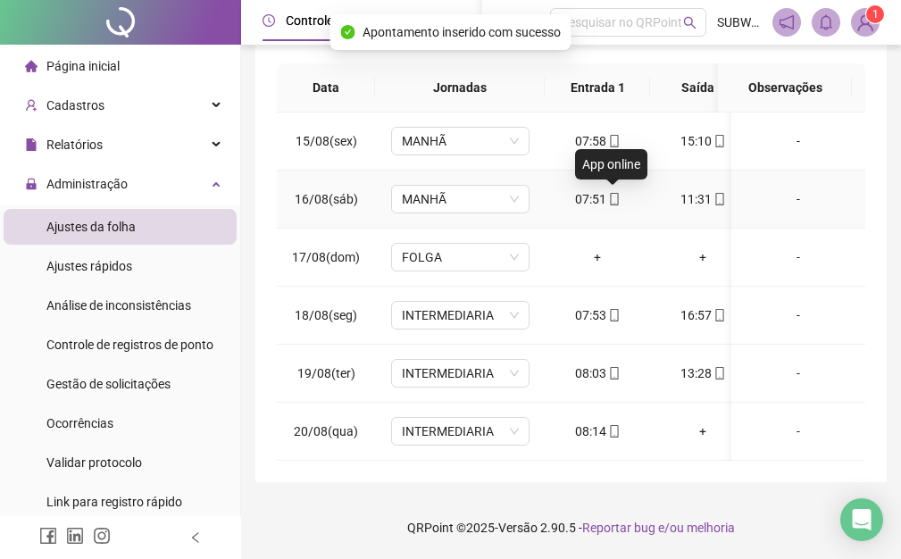
click at [610, 197] on icon "mobile" at bounding box center [614, 199] width 8 height 13
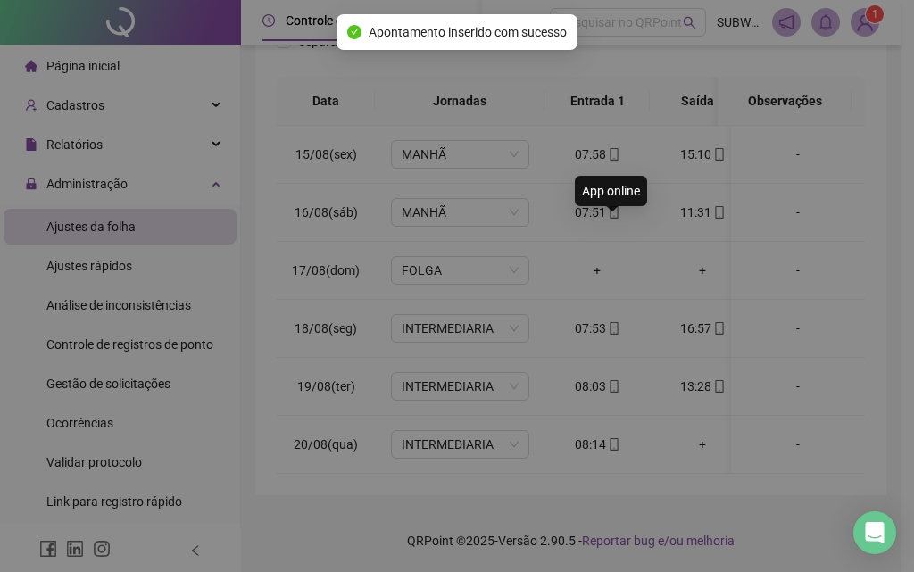
type input "**********"
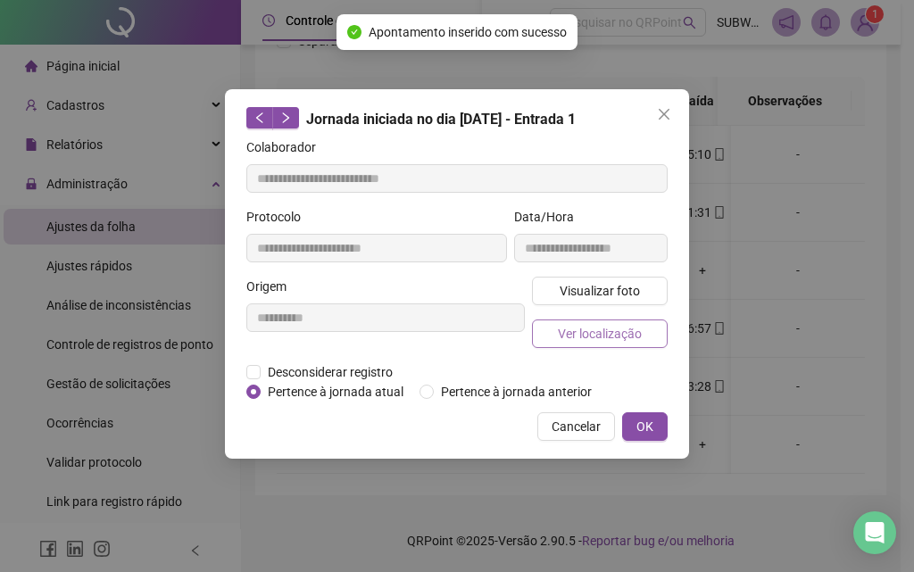
click at [624, 335] on span "Ver localização" at bounding box center [600, 334] width 84 height 20
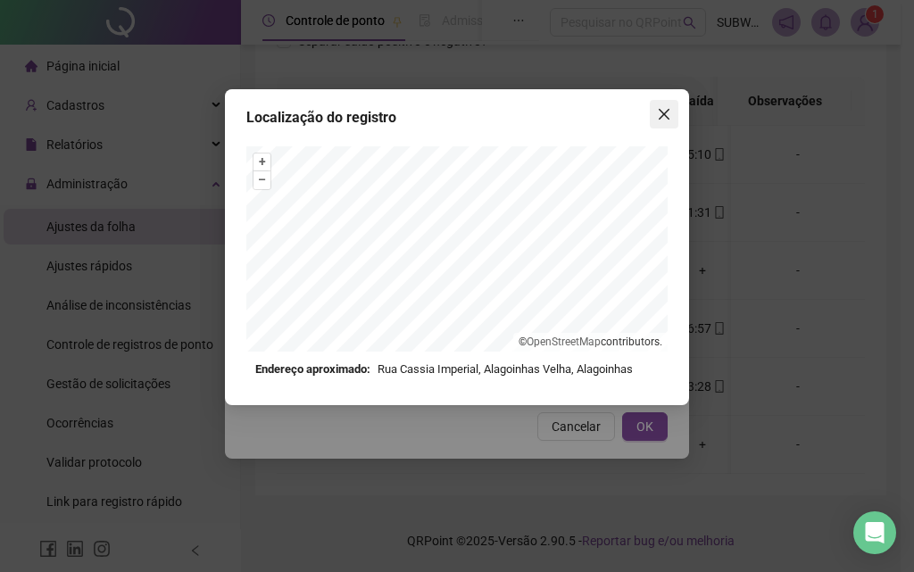
click at [659, 121] on button "Close" at bounding box center [664, 114] width 29 height 29
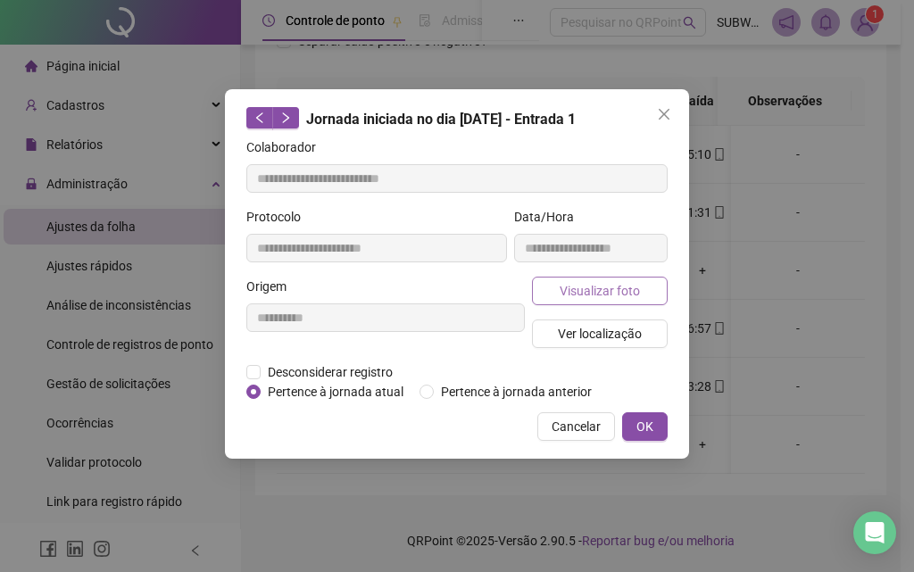
click at [625, 271] on div "**********" at bounding box center [591, 242] width 161 height 70
click at [620, 296] on span "Visualizar foto" at bounding box center [600, 291] width 80 height 20
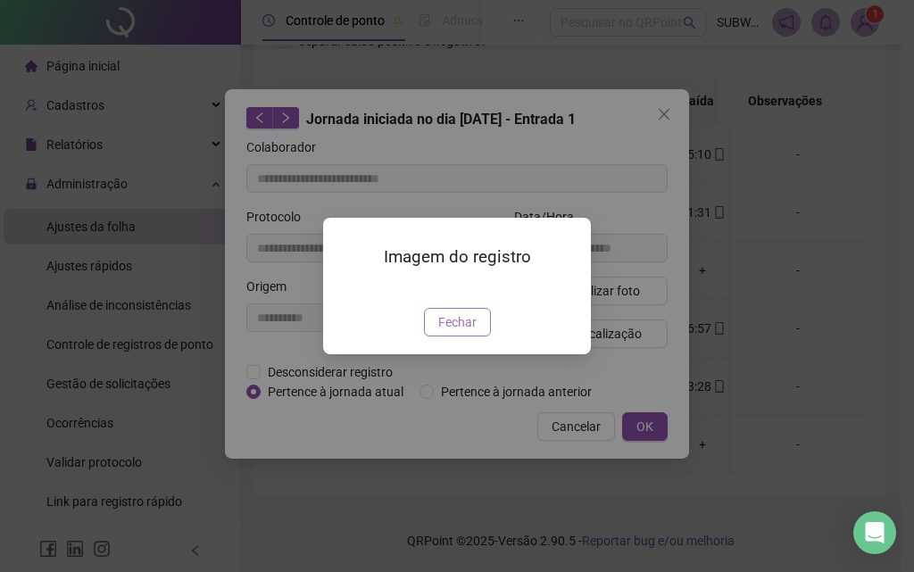
click at [469, 332] on span "Fechar" at bounding box center [457, 323] width 38 height 20
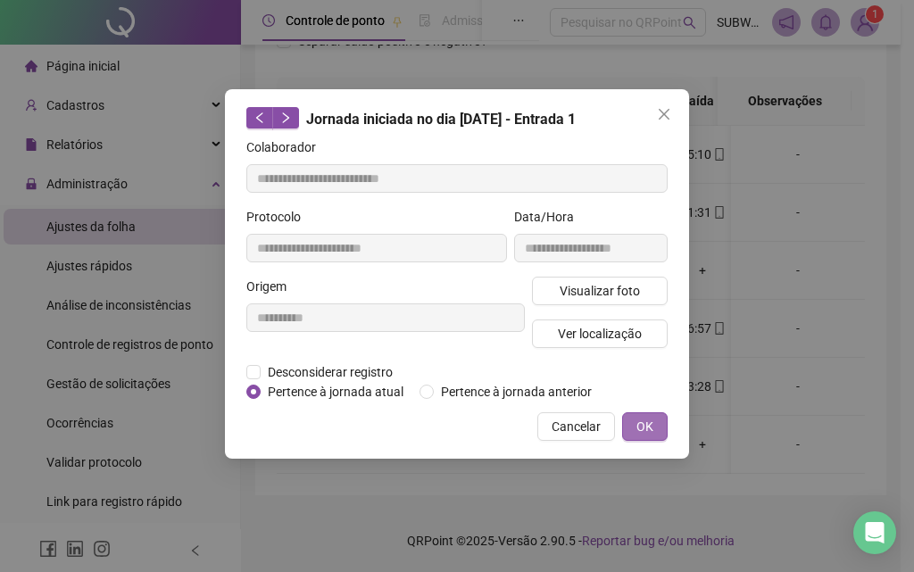
click at [643, 415] on button "OK" at bounding box center [645, 427] width 46 height 29
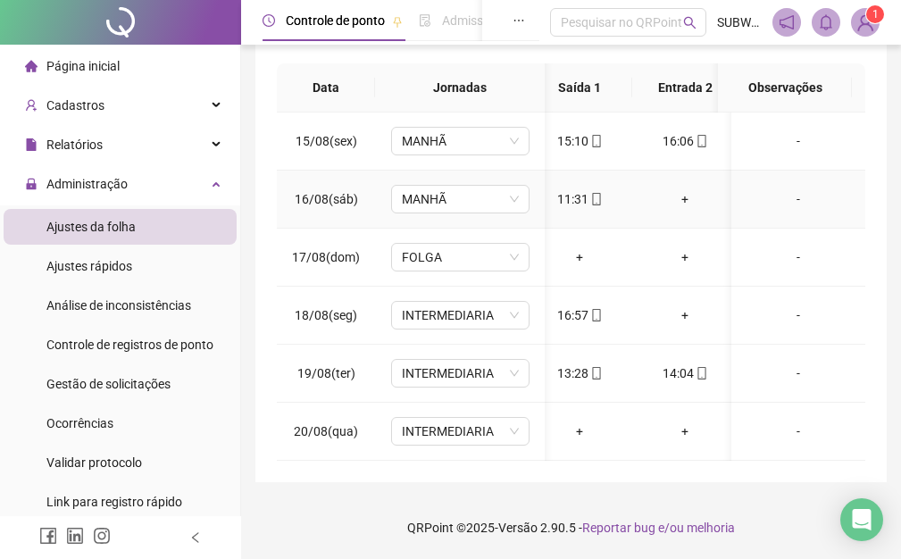
click at [590, 196] on icon "mobile" at bounding box center [596, 199] width 13 height 13
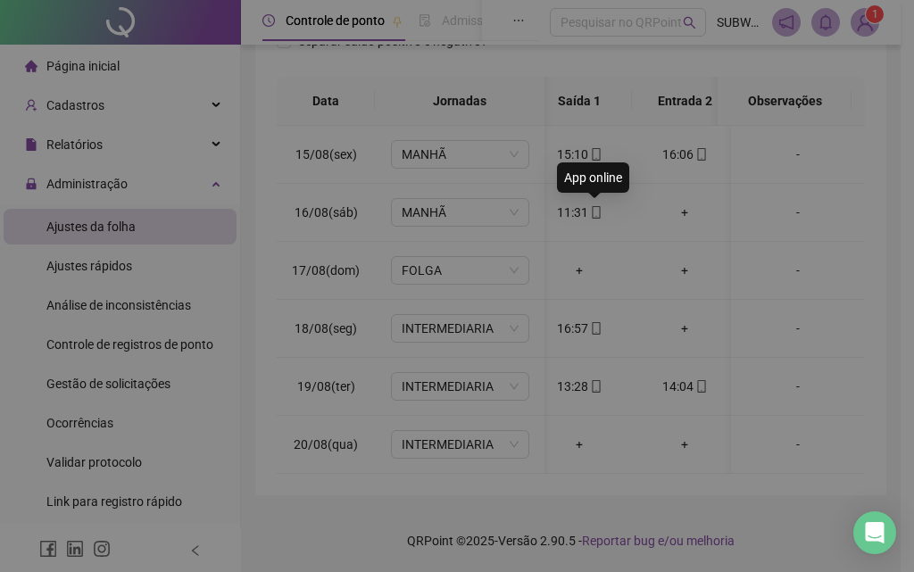
type input "**********"
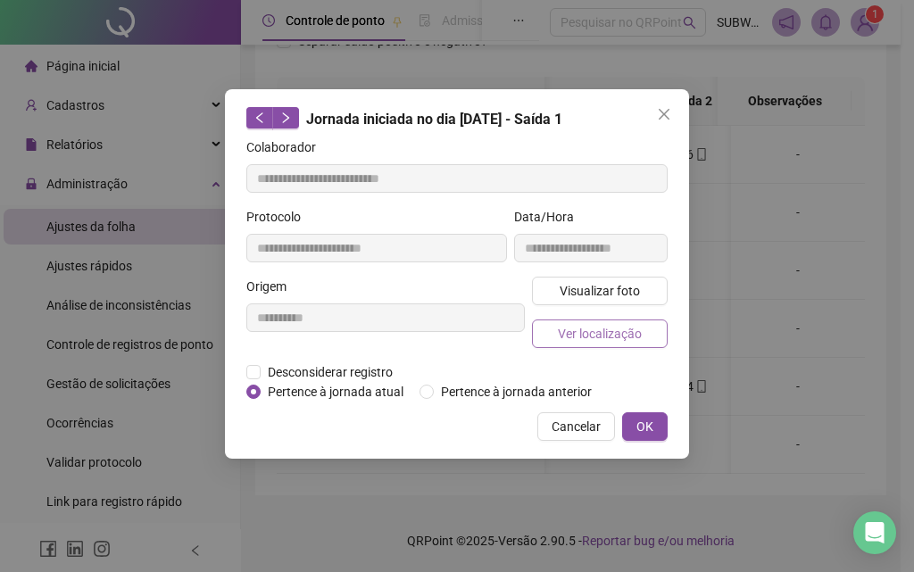
click at [589, 325] on span "Ver localização" at bounding box center [600, 334] width 84 height 20
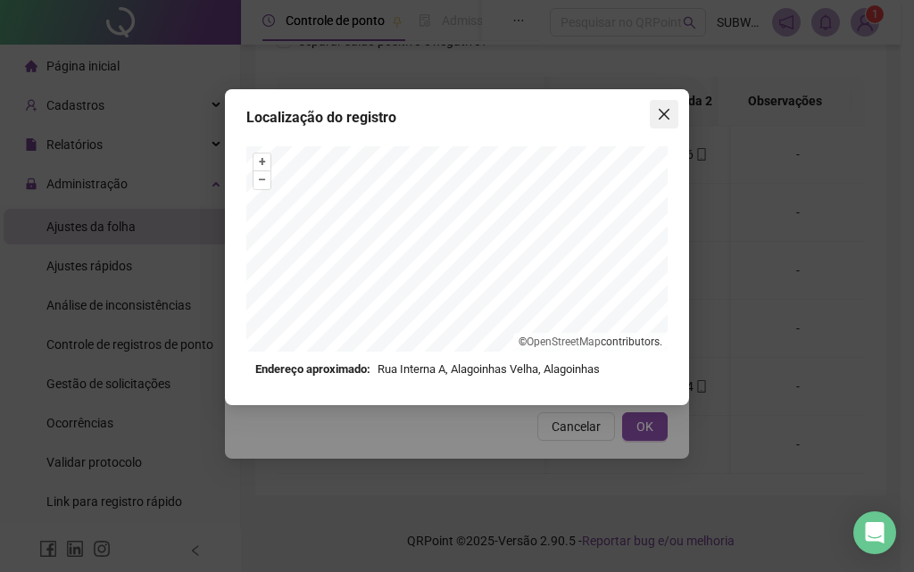
click at [669, 119] on icon "close" at bounding box center [664, 114] width 11 height 11
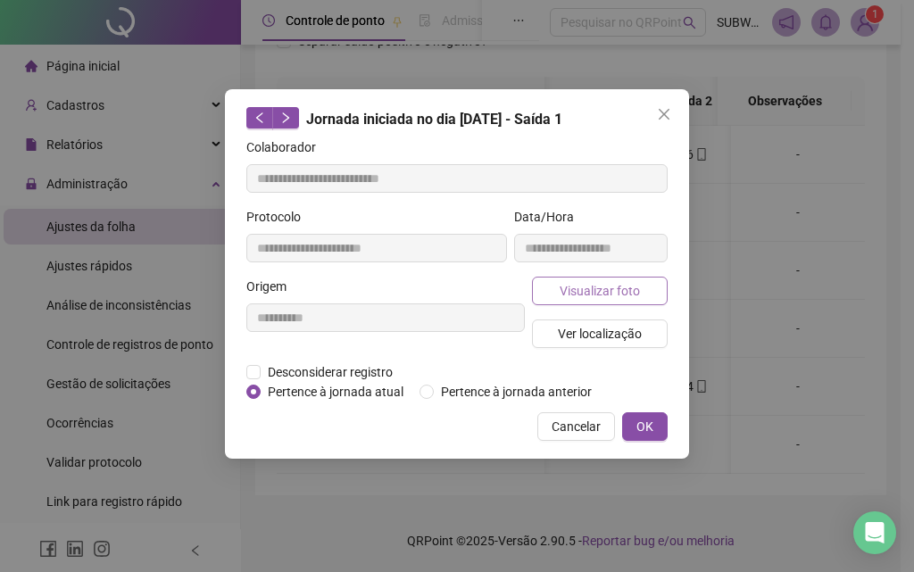
click at [581, 292] on span "Visualizar foto" at bounding box center [600, 291] width 80 height 20
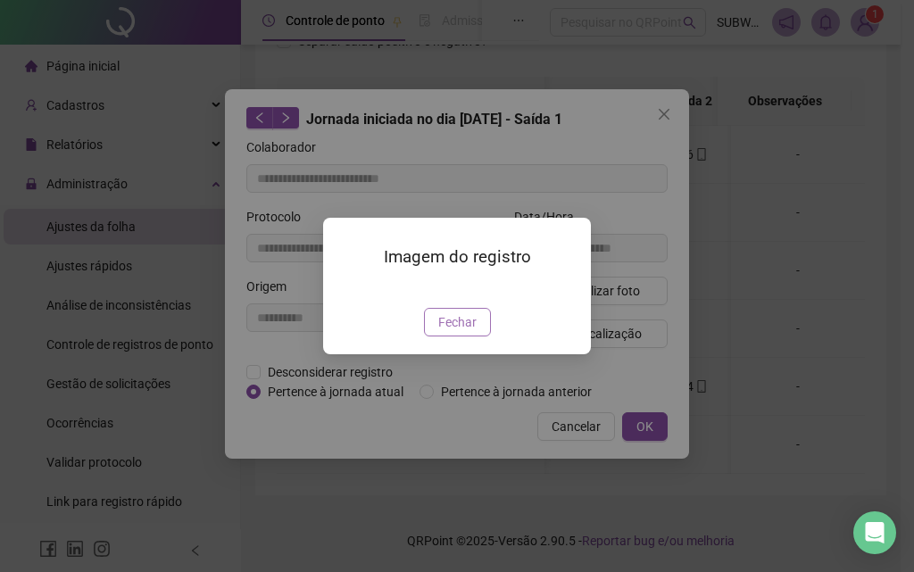
click at [464, 332] on span "Fechar" at bounding box center [457, 323] width 38 height 20
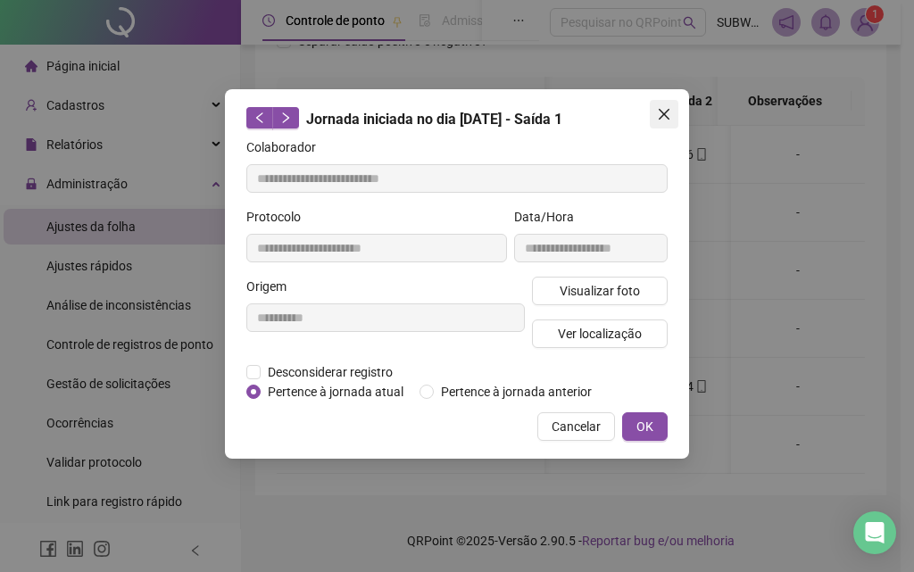
click at [670, 113] on icon "close" at bounding box center [664, 114] width 14 height 14
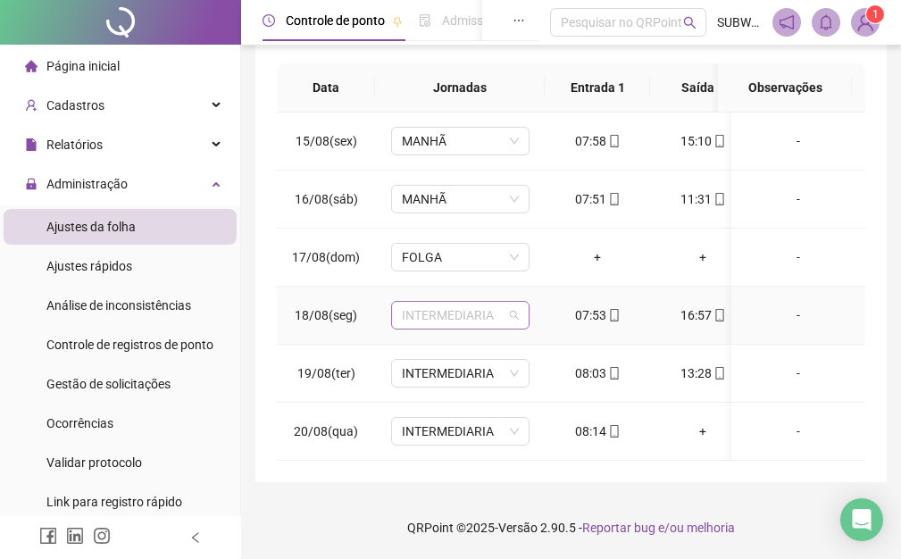
click at [478, 323] on span "INTERMEDIARIA" at bounding box center [460, 315] width 117 height 27
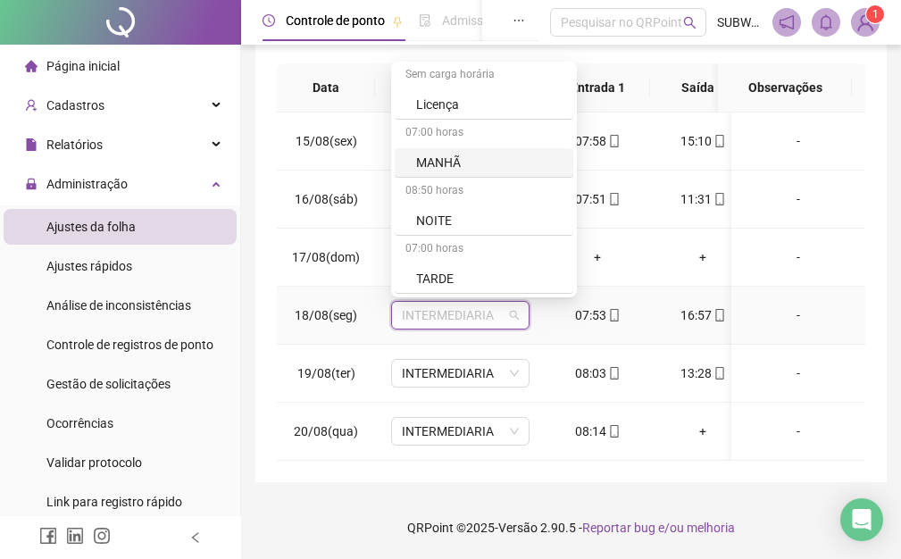
click at [483, 164] on div "MANHÃ" at bounding box center [489, 163] width 146 height 20
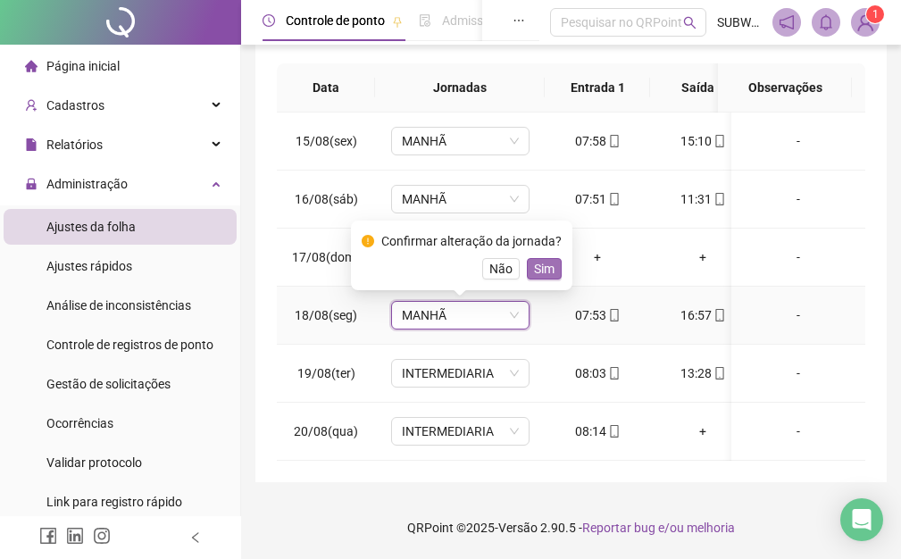
click at [550, 270] on span "Sim" at bounding box center [544, 269] width 21 height 20
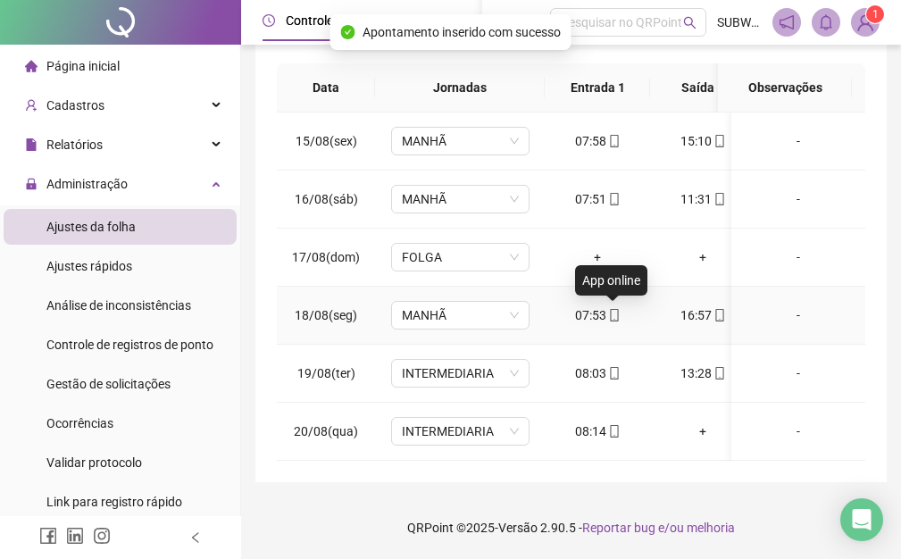
click at [612, 317] on icon "mobile" at bounding box center [614, 315] width 13 height 13
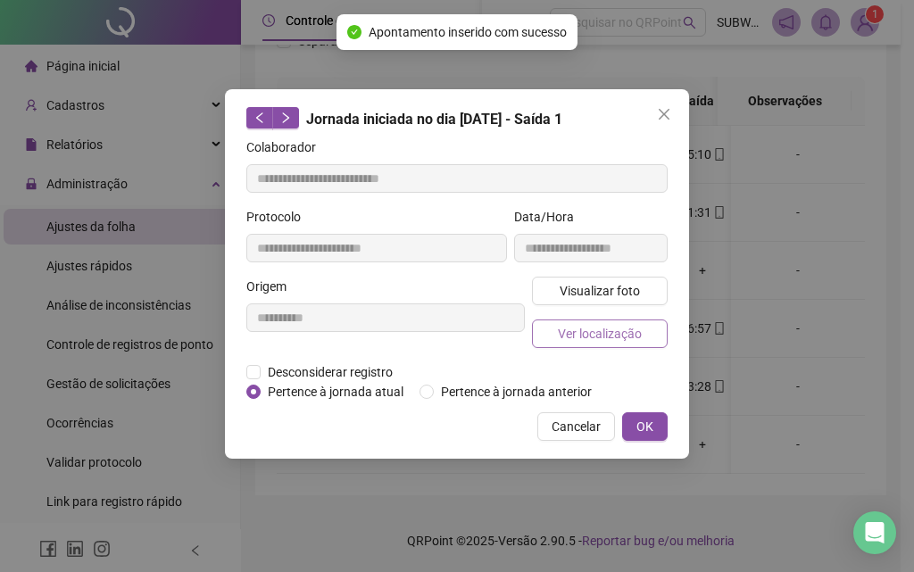
type input "**********"
click at [582, 335] on span "Ver localização" at bounding box center [600, 334] width 84 height 20
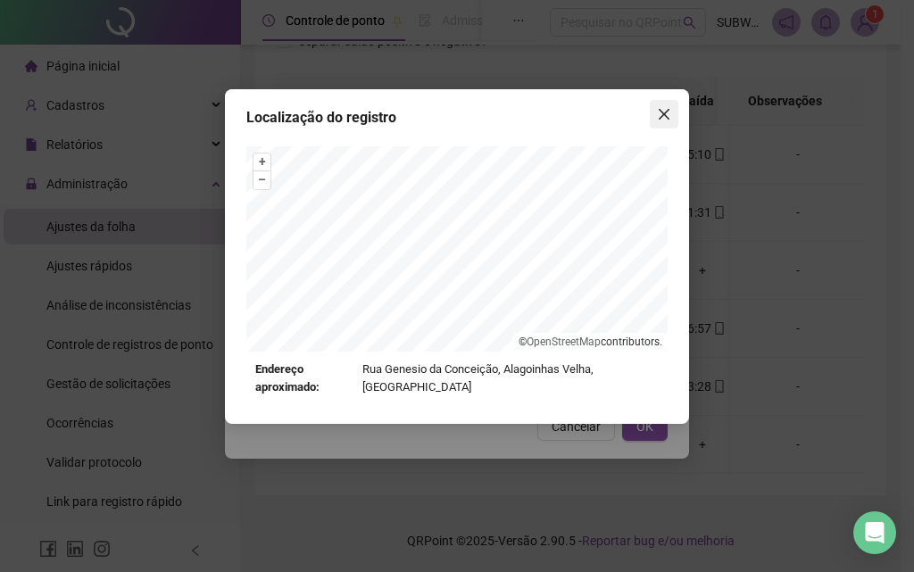
click at [670, 118] on icon "close" at bounding box center [664, 114] width 14 height 14
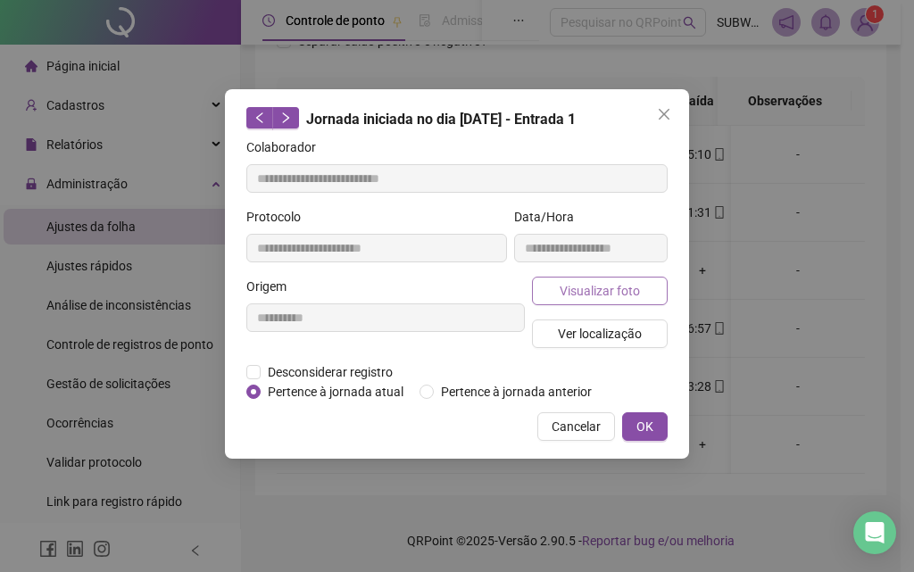
click at [624, 295] on span "Visualizar foto" at bounding box center [600, 291] width 80 height 20
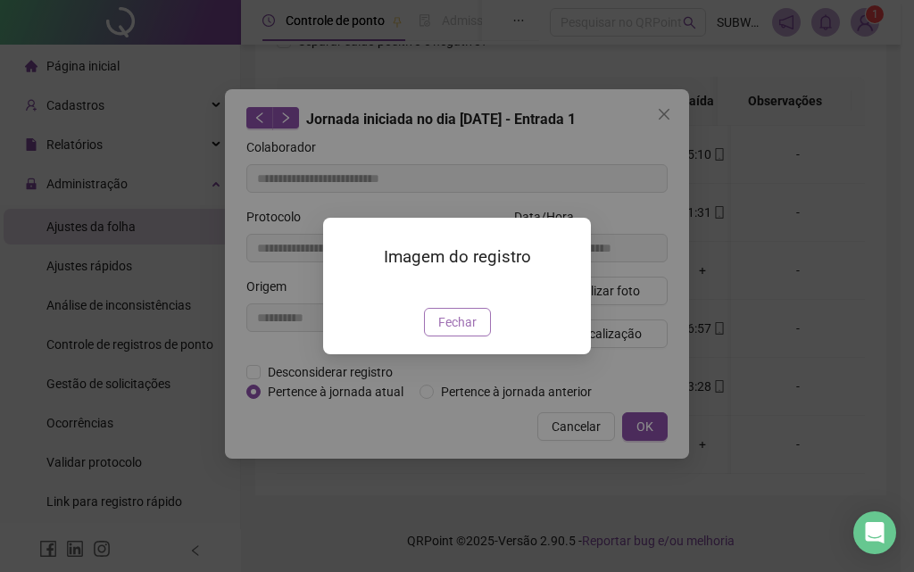
click at [466, 332] on span "Fechar" at bounding box center [457, 323] width 38 height 20
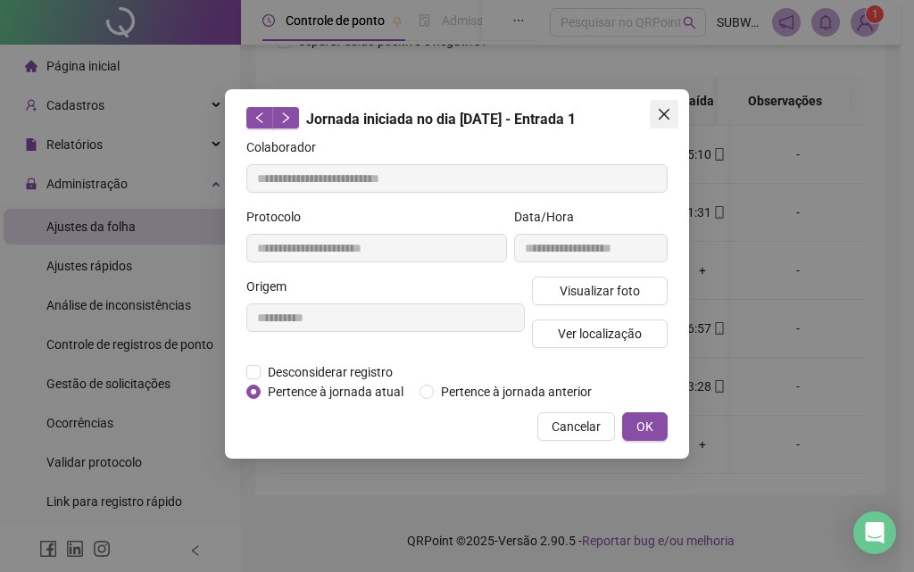
click at [660, 118] on icon "close" at bounding box center [664, 114] width 11 height 11
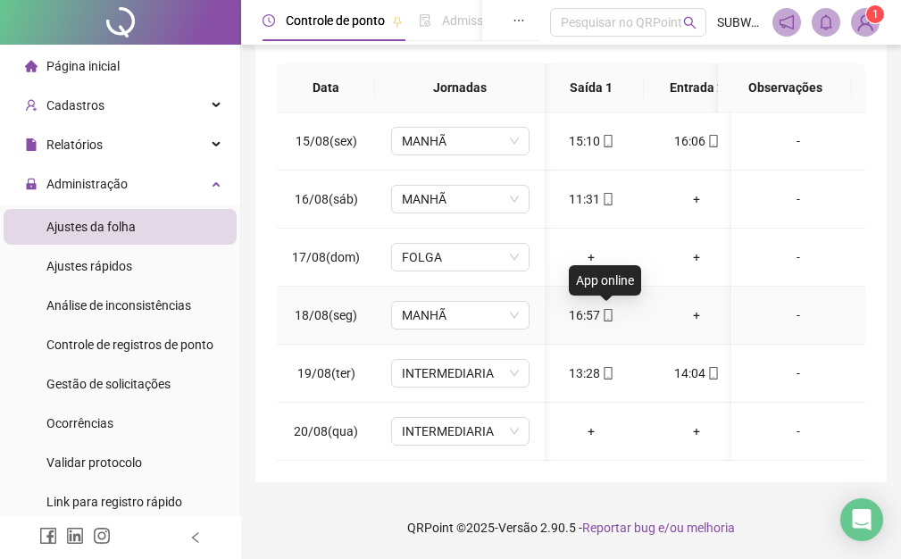
click at [610, 309] on icon "mobile" at bounding box center [608, 315] width 8 height 13
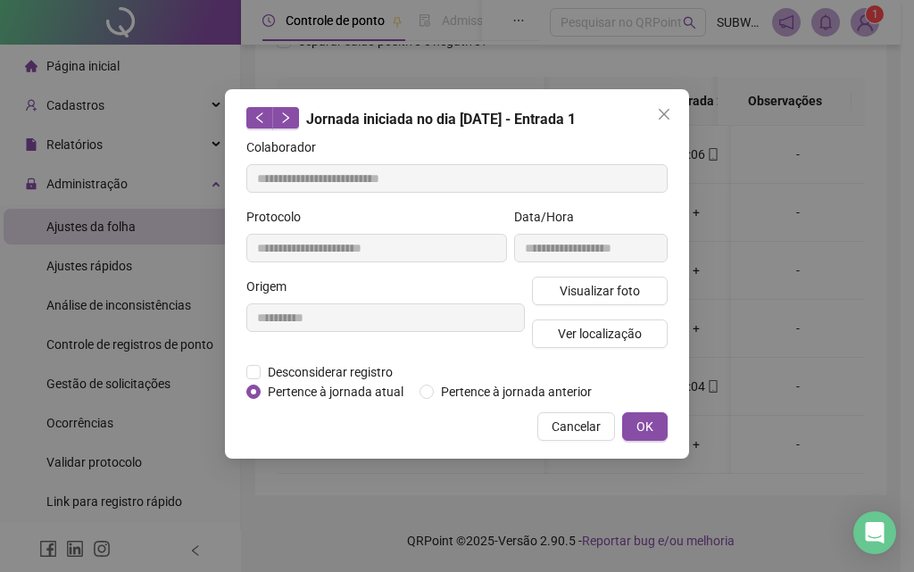
type input "**********"
click at [591, 320] on button "Ver localização" at bounding box center [600, 334] width 136 height 29
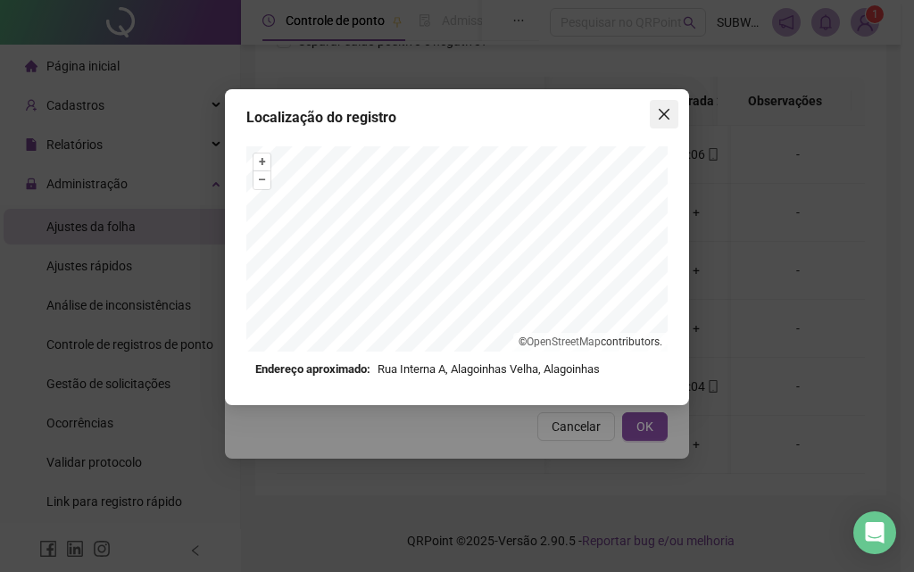
click at [658, 111] on icon "close" at bounding box center [664, 114] width 14 height 14
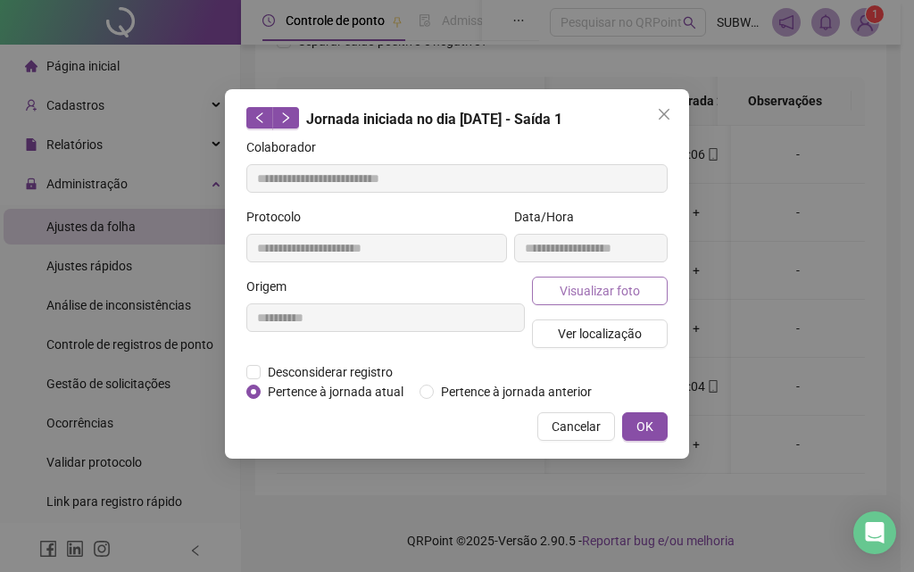
click at [599, 292] on span "Visualizar foto" at bounding box center [600, 291] width 80 height 20
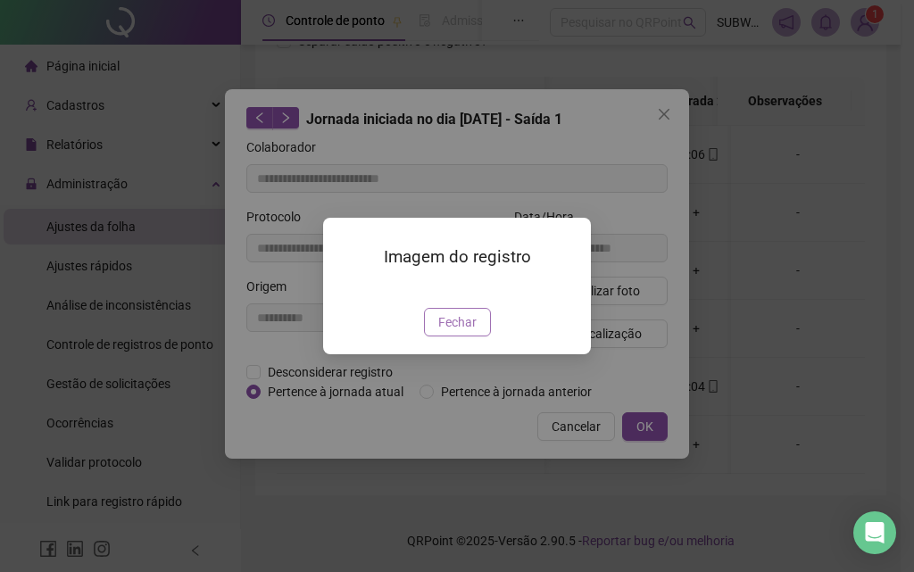
click at [464, 332] on span "Fechar" at bounding box center [457, 323] width 38 height 20
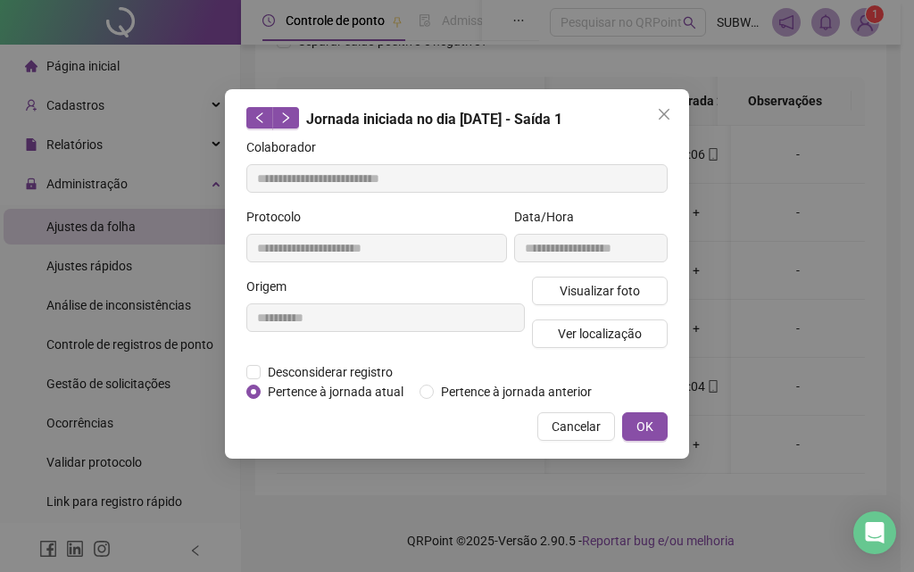
click at [642, 428] on span "OK" at bounding box center [645, 427] width 17 height 20
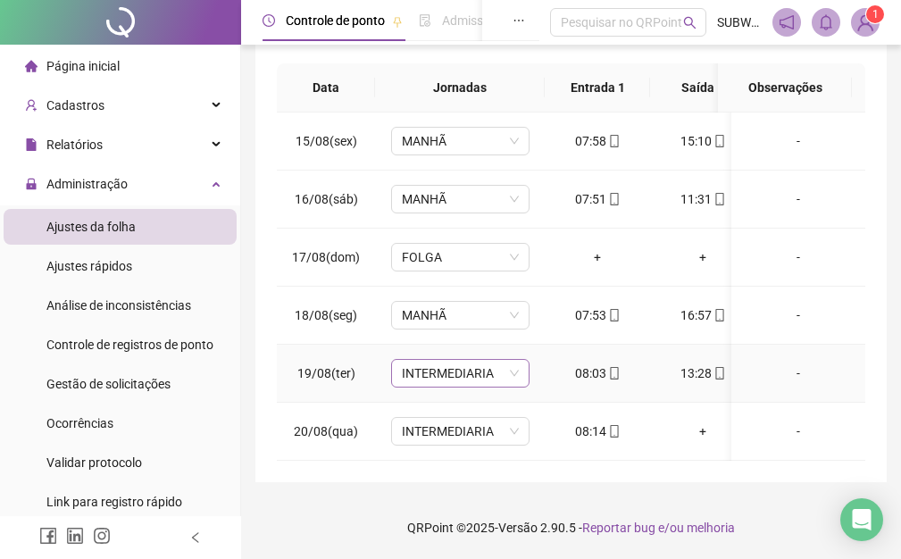
click at [455, 384] on span "INTERMEDIARIA" at bounding box center [460, 373] width 117 height 27
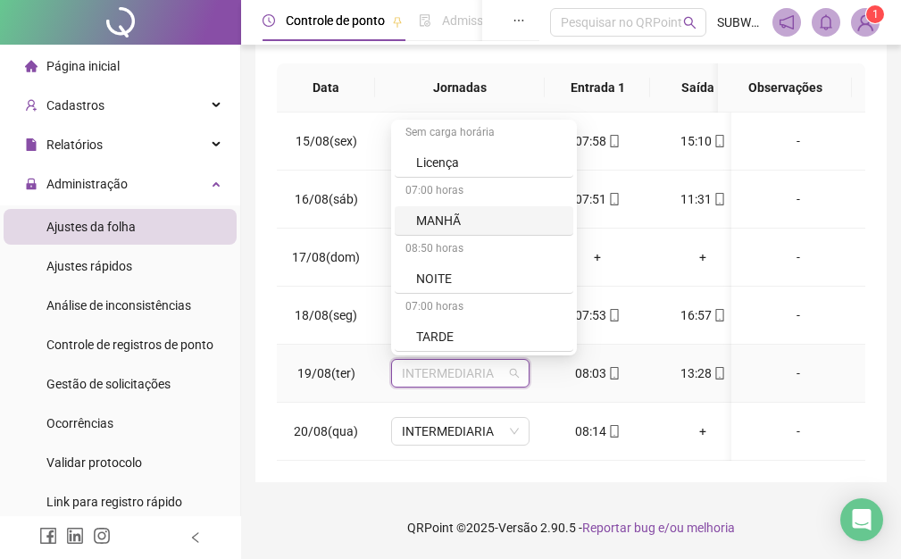
click at [479, 215] on div "MANHÃ" at bounding box center [489, 221] width 146 height 20
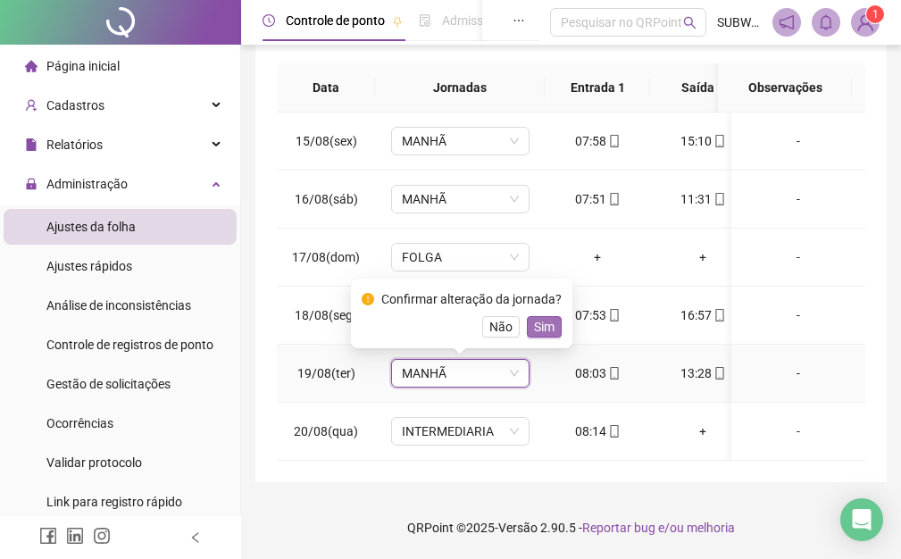
click at [555, 329] on button "Sim" at bounding box center [544, 326] width 35 height 21
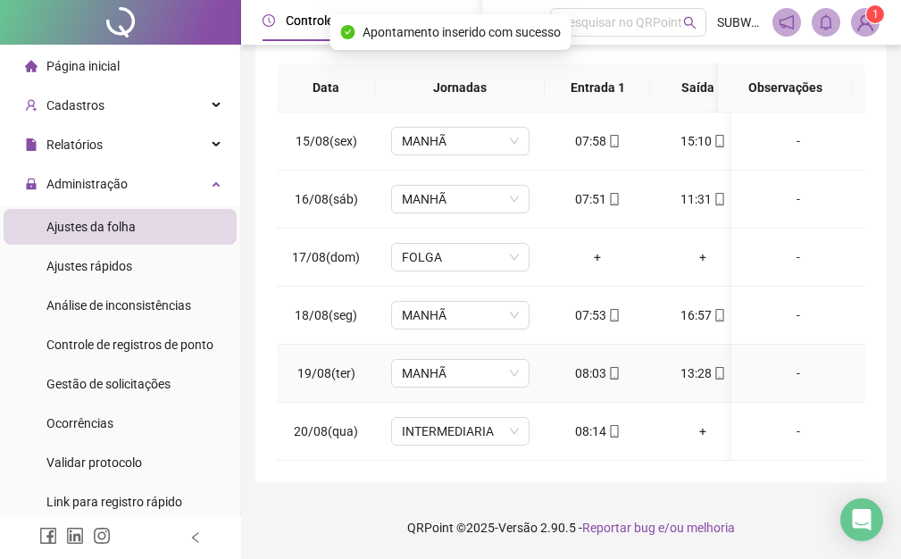
click at [620, 371] on div "08:03" at bounding box center [597, 373] width 77 height 20
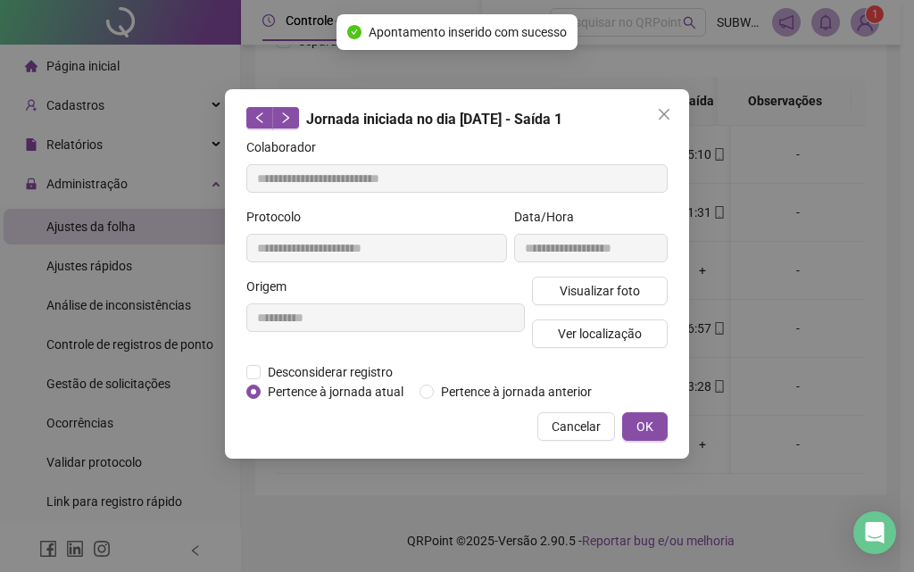
type input "**********"
click at [608, 343] on button "Ver localização" at bounding box center [600, 334] width 136 height 29
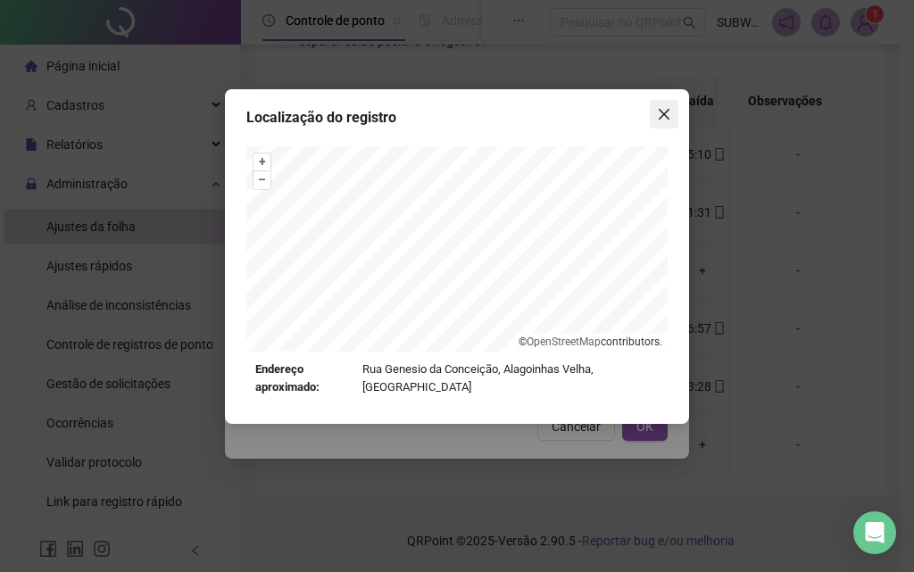
click at [665, 110] on icon "close" at bounding box center [664, 114] width 14 height 14
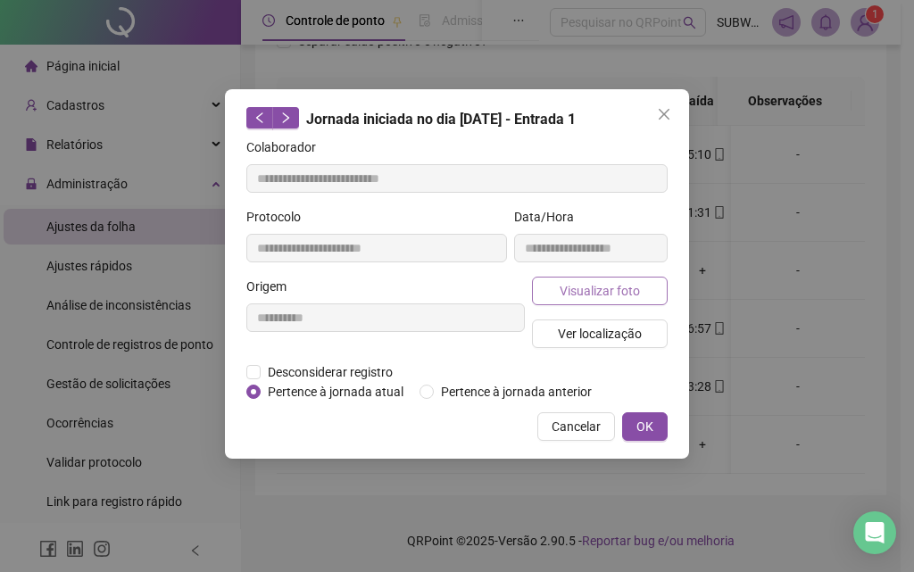
drag, startPoint x: 575, startPoint y: 285, endPoint x: 575, endPoint y: 299, distance: 14.3
click at [575, 299] on span "Visualizar foto" at bounding box center [600, 291] width 80 height 20
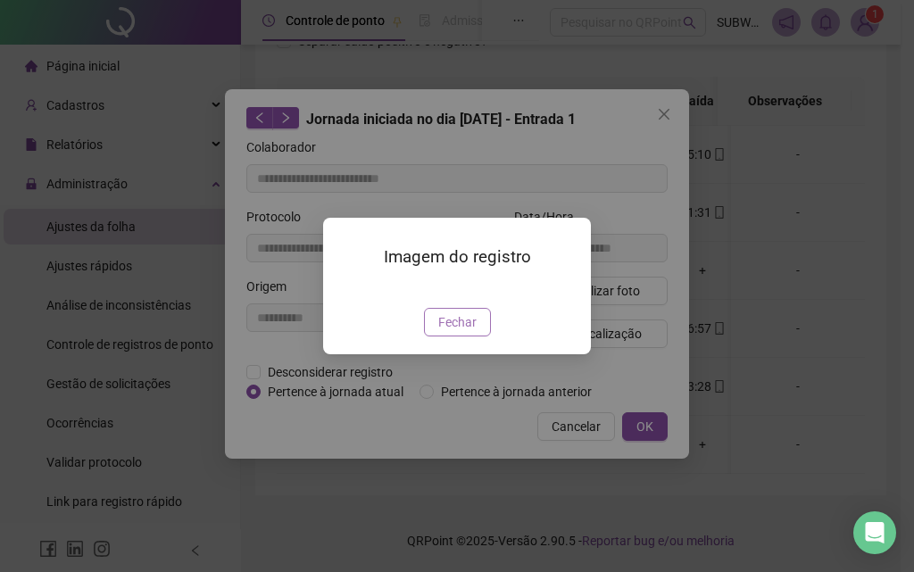
click at [466, 332] on span "Fechar" at bounding box center [457, 323] width 38 height 20
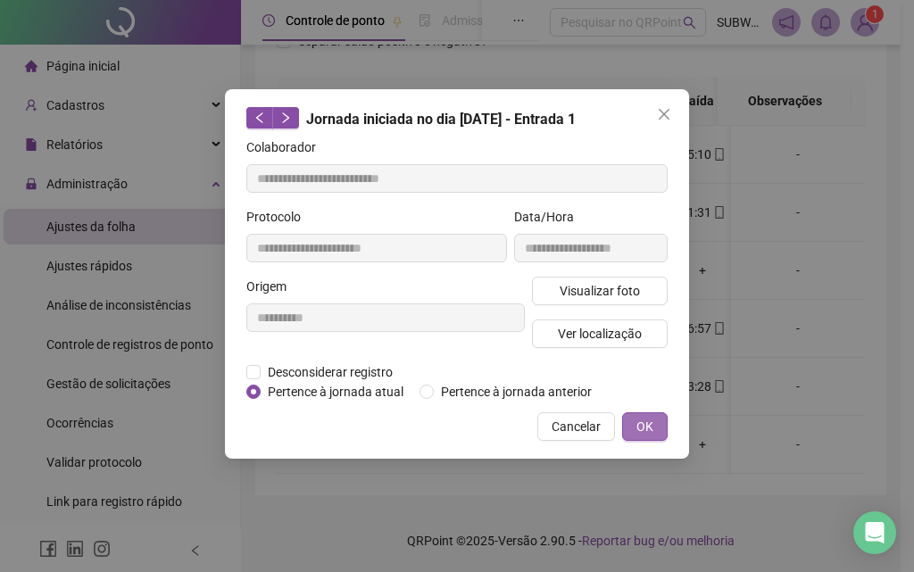
click at [665, 423] on button "OK" at bounding box center [645, 427] width 46 height 29
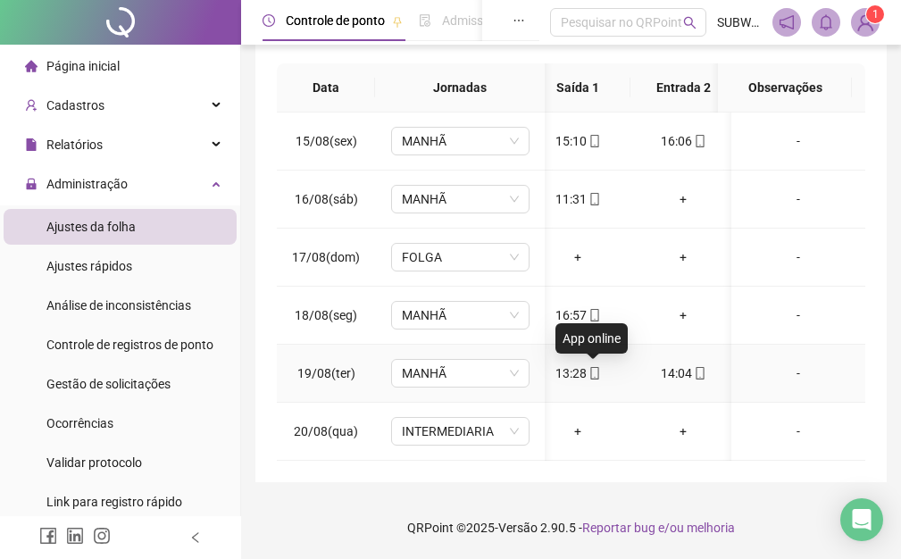
click at [593, 369] on icon "mobile" at bounding box center [594, 373] width 13 height 13
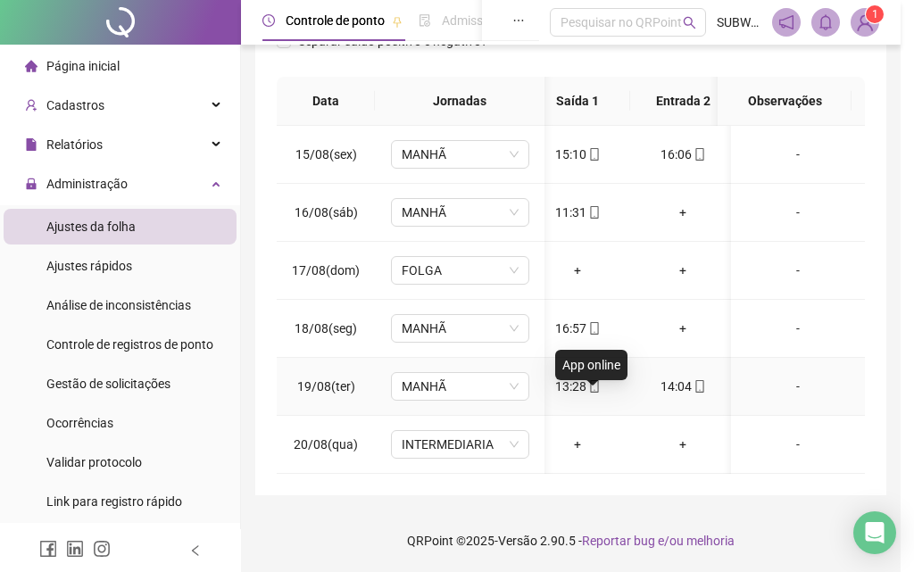
type input "**********"
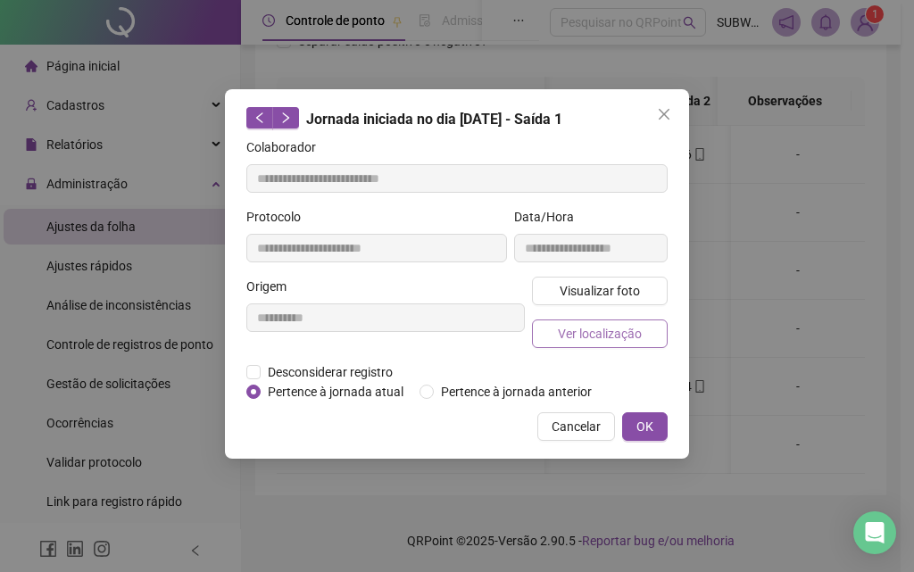
click at [593, 342] on span "Ver localização" at bounding box center [600, 334] width 84 height 20
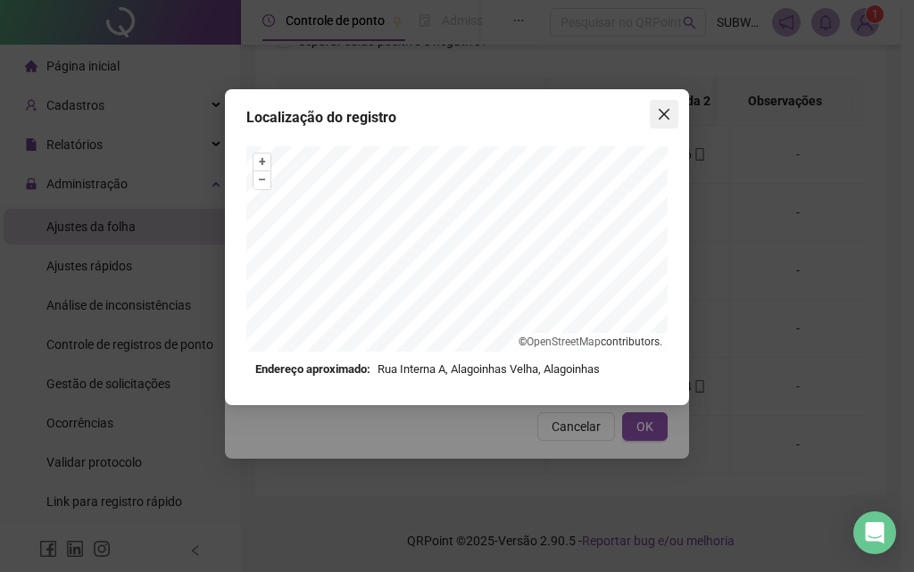
click at [662, 122] on button "Close" at bounding box center [664, 114] width 29 height 29
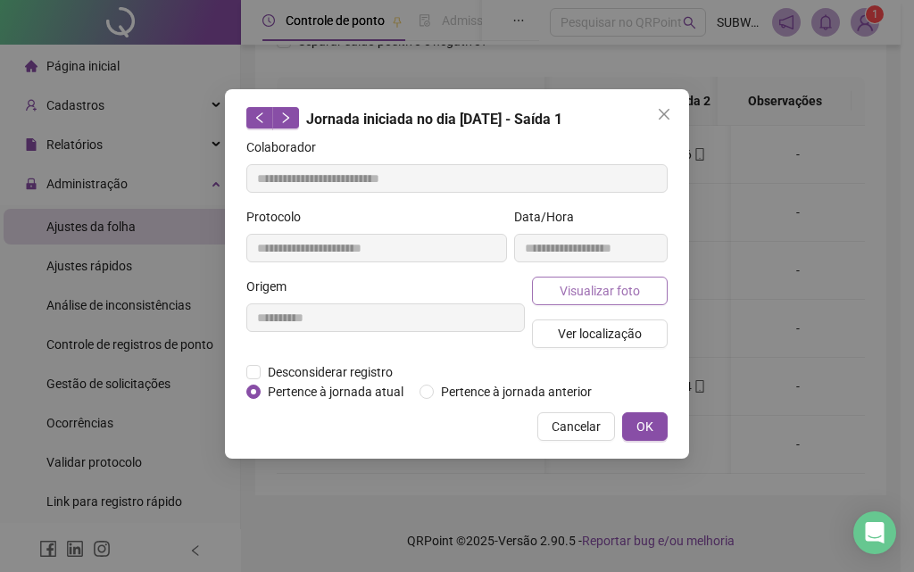
click at [614, 295] on span "Visualizar foto" at bounding box center [600, 291] width 80 height 20
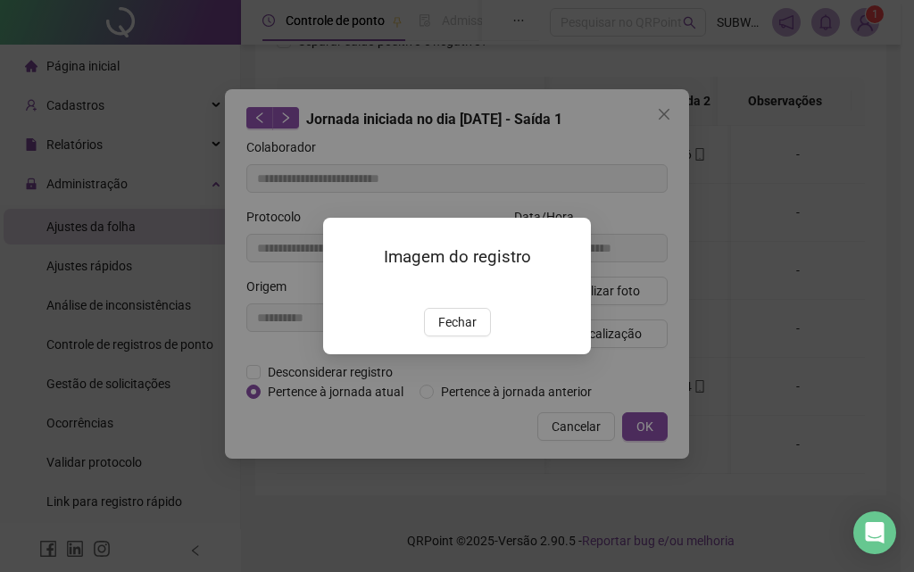
click at [471, 354] on div "Imagem do registro Fechar" at bounding box center [457, 286] width 268 height 137
click at [454, 332] on span "Fechar" at bounding box center [457, 323] width 38 height 20
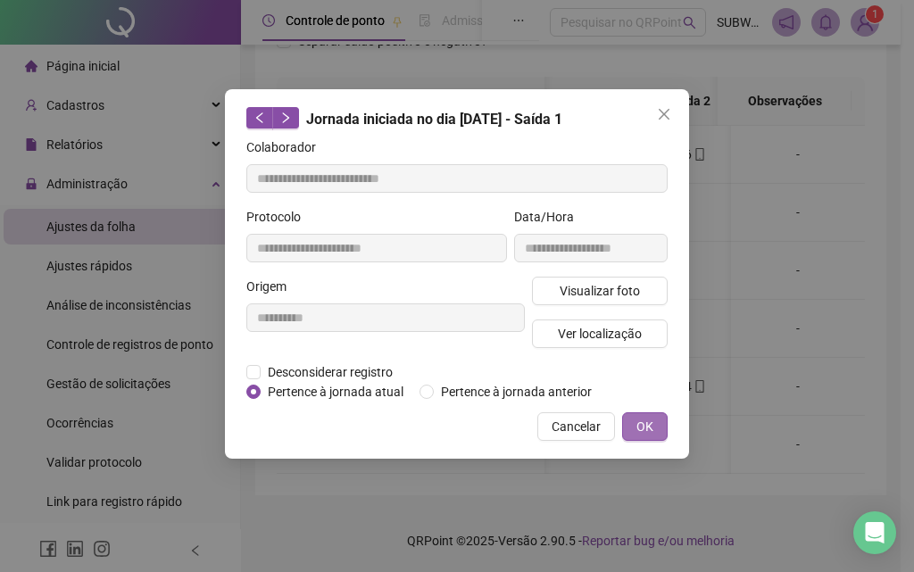
click at [646, 420] on span "OK" at bounding box center [645, 427] width 17 height 20
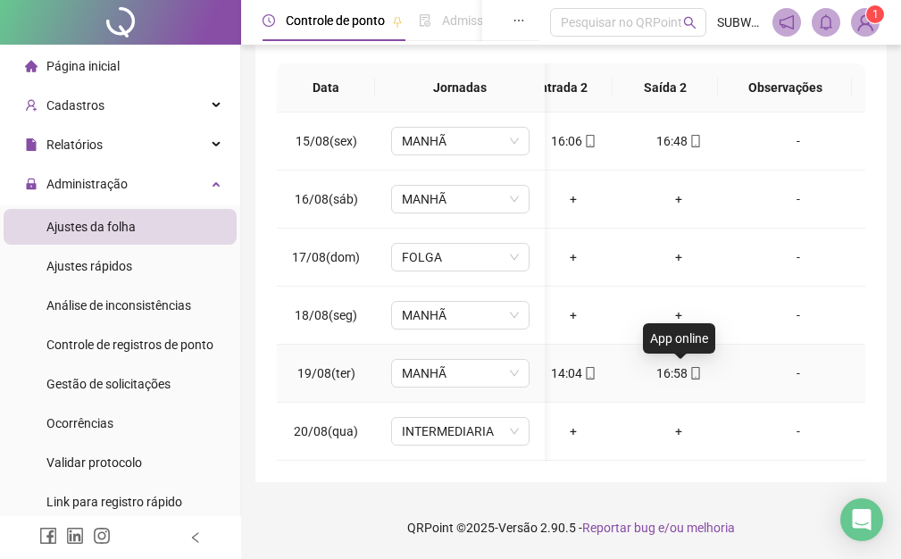
click at [691, 371] on icon "mobile" at bounding box center [695, 373] width 8 height 13
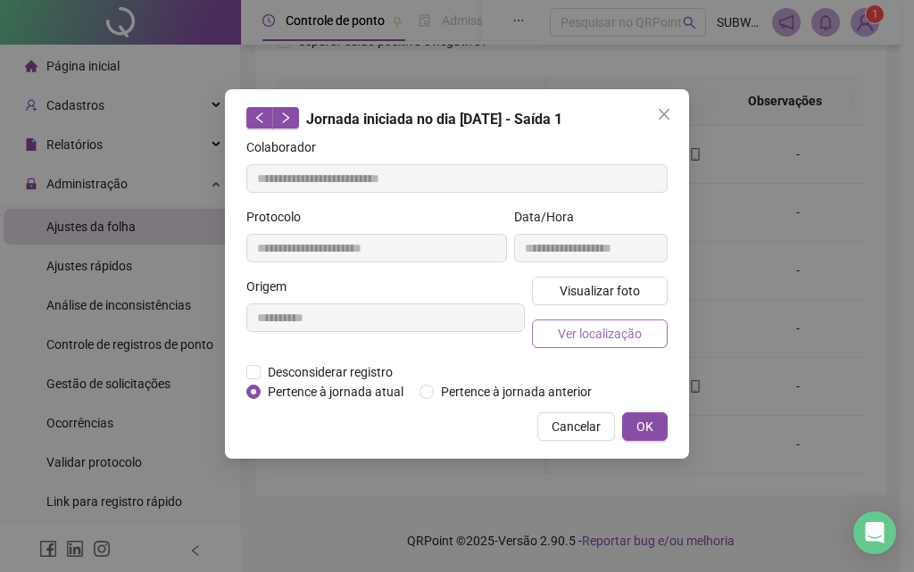
click at [595, 336] on span "Ver localização" at bounding box center [600, 334] width 84 height 20
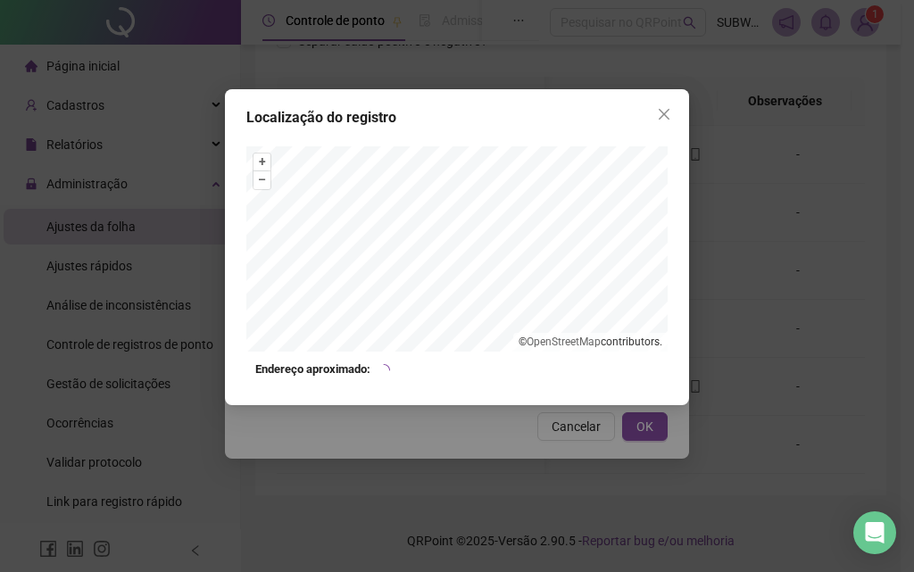
type input "**********"
click at [666, 118] on icon "close" at bounding box center [664, 114] width 14 height 14
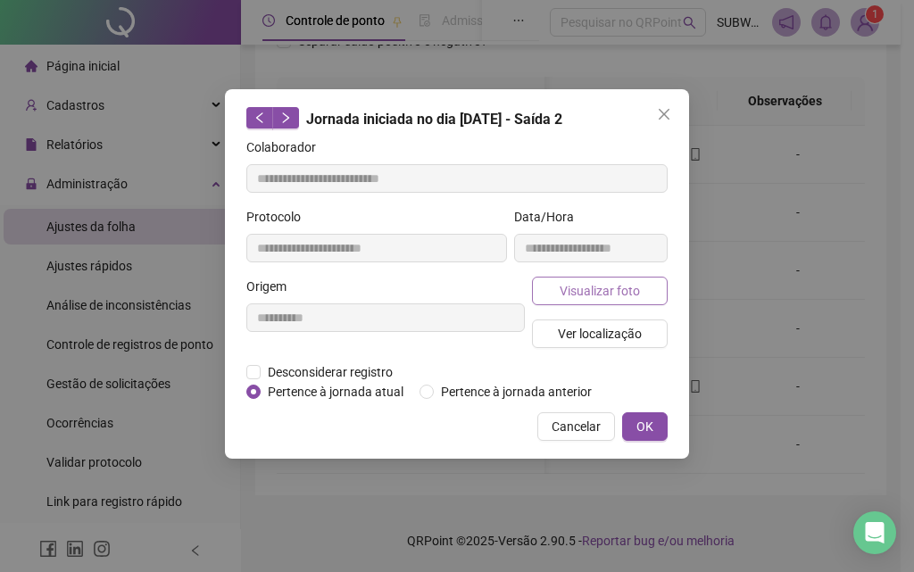
click at [592, 299] on span "Visualizar foto" at bounding box center [600, 291] width 80 height 20
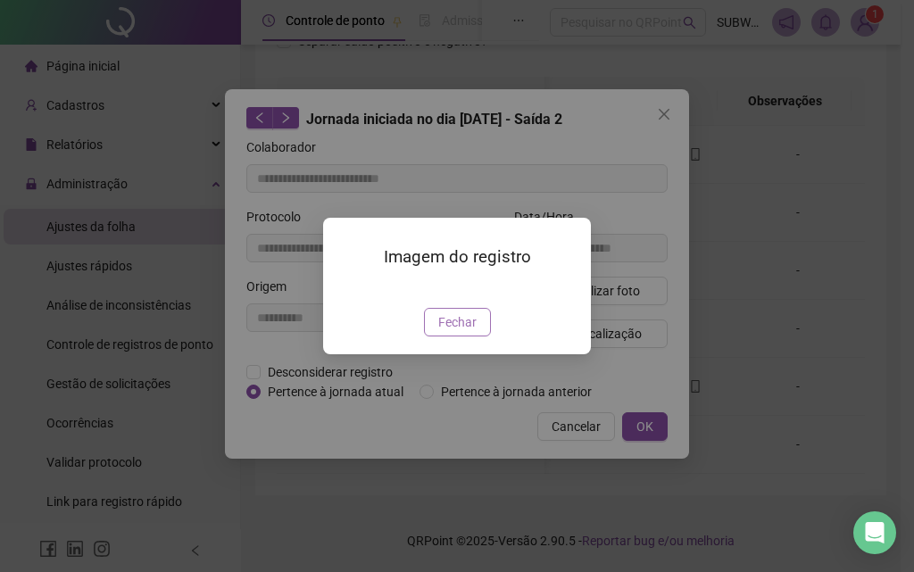
click at [446, 332] on span "Fechar" at bounding box center [457, 323] width 38 height 20
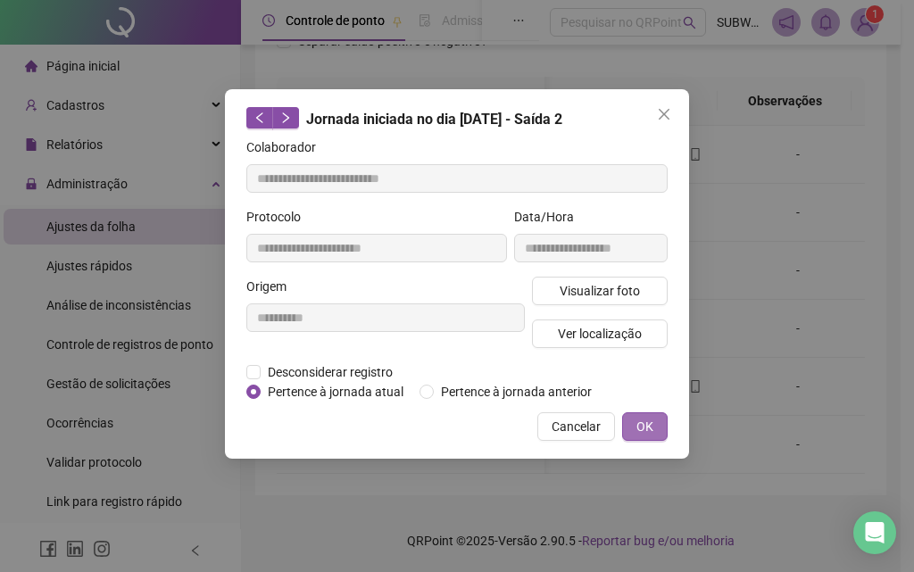
click at [638, 424] on span "OK" at bounding box center [645, 427] width 17 height 20
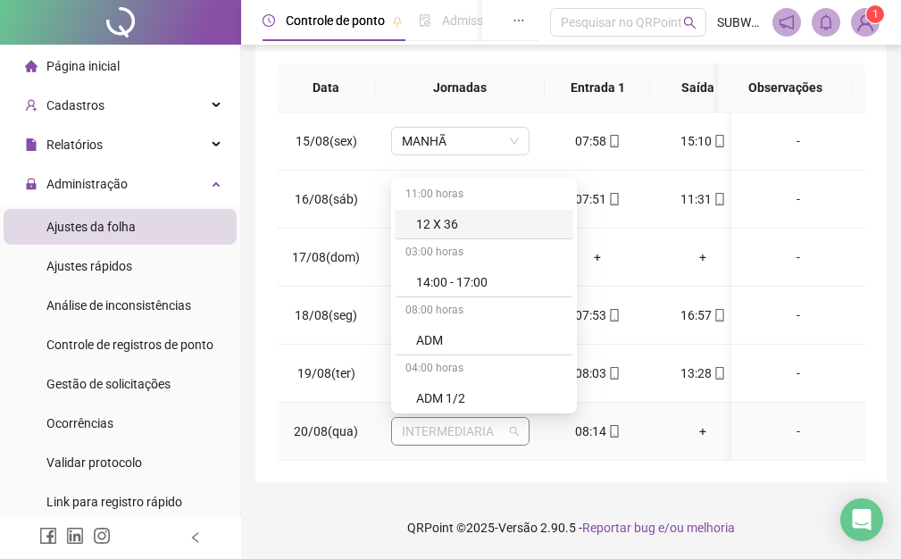
click at [454, 425] on span "INTERMEDIARIA" at bounding box center [460, 431] width 117 height 27
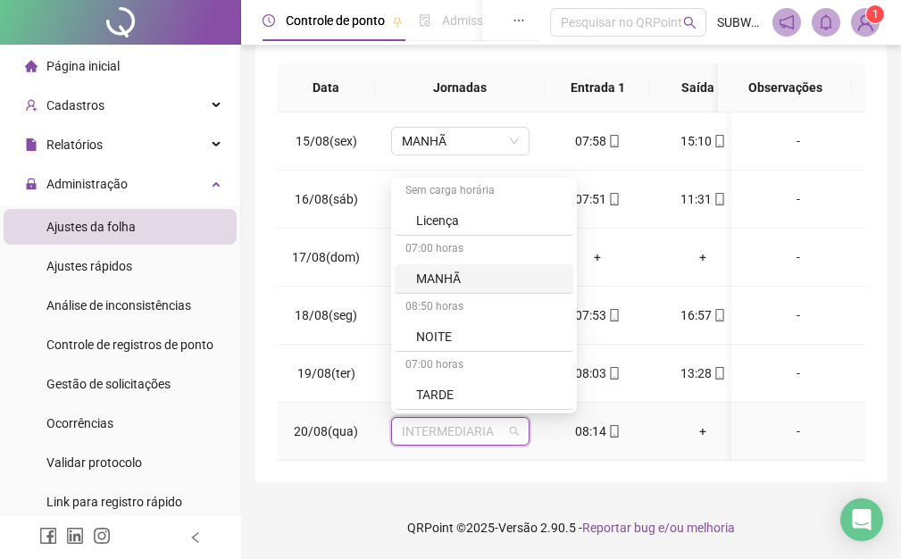
click at [483, 274] on div "MANHÃ" at bounding box center [489, 279] width 146 height 20
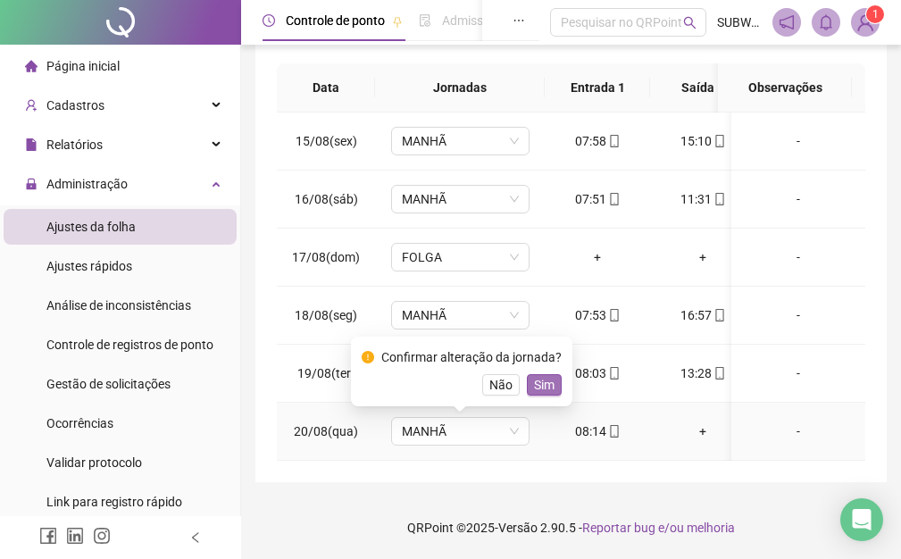
click at [534, 379] on span "Sim" at bounding box center [544, 385] width 21 height 20
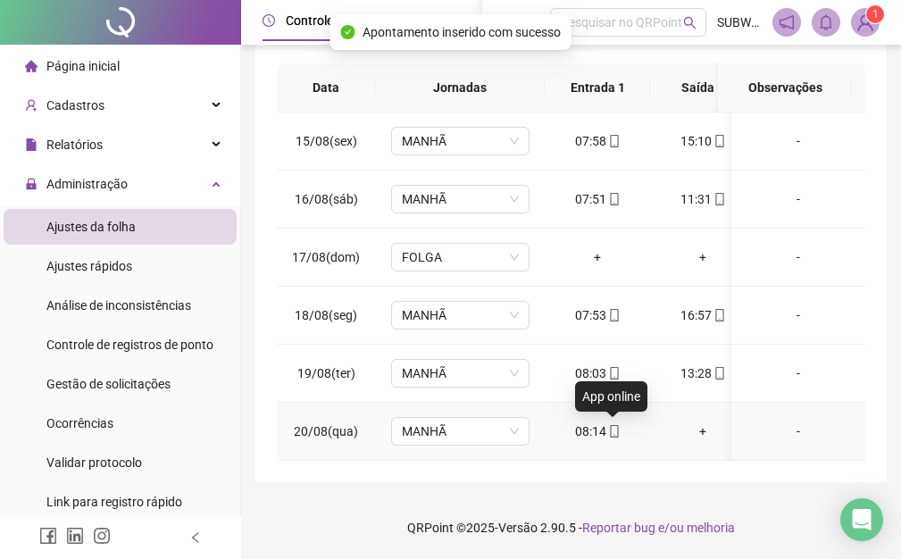
click at [613, 429] on icon "mobile" at bounding box center [614, 431] width 13 height 13
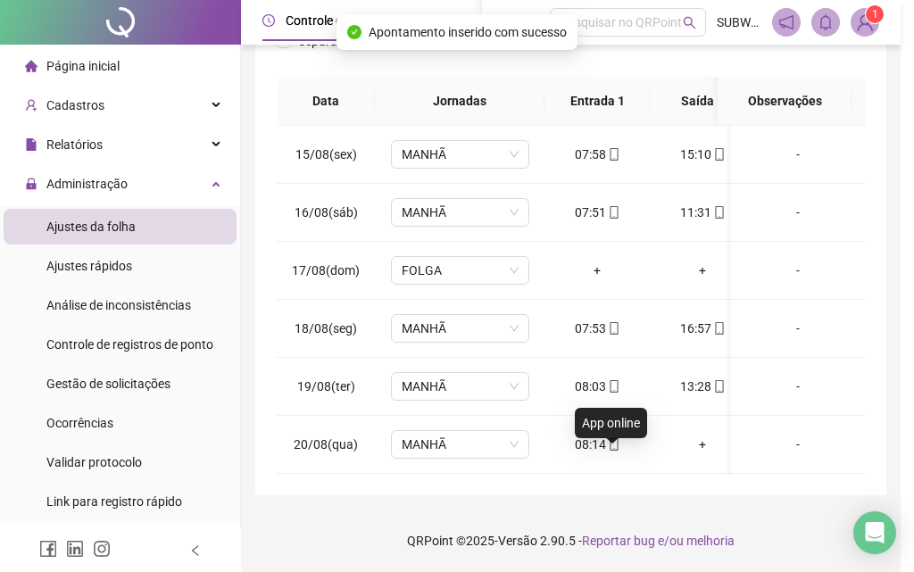
type input "**********"
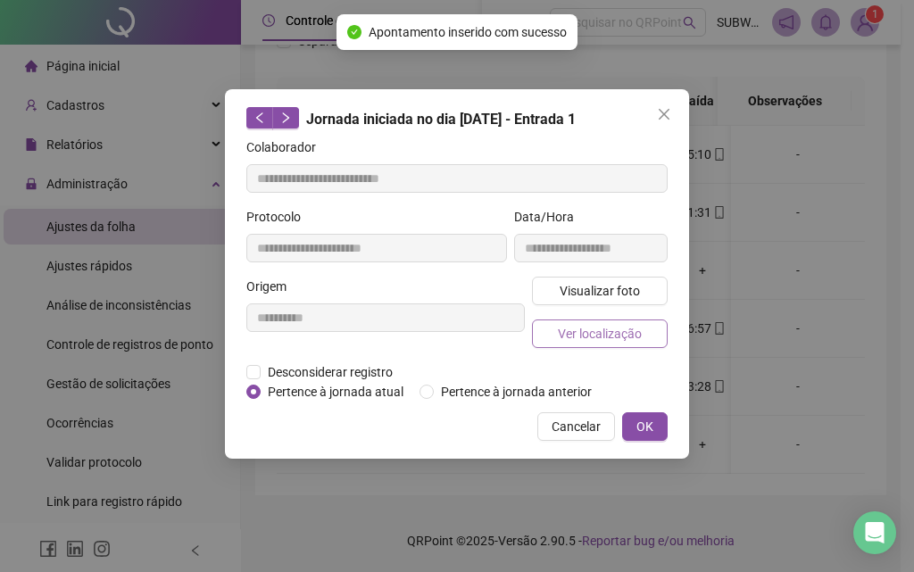
click at [602, 331] on span "Ver localização" at bounding box center [600, 334] width 84 height 20
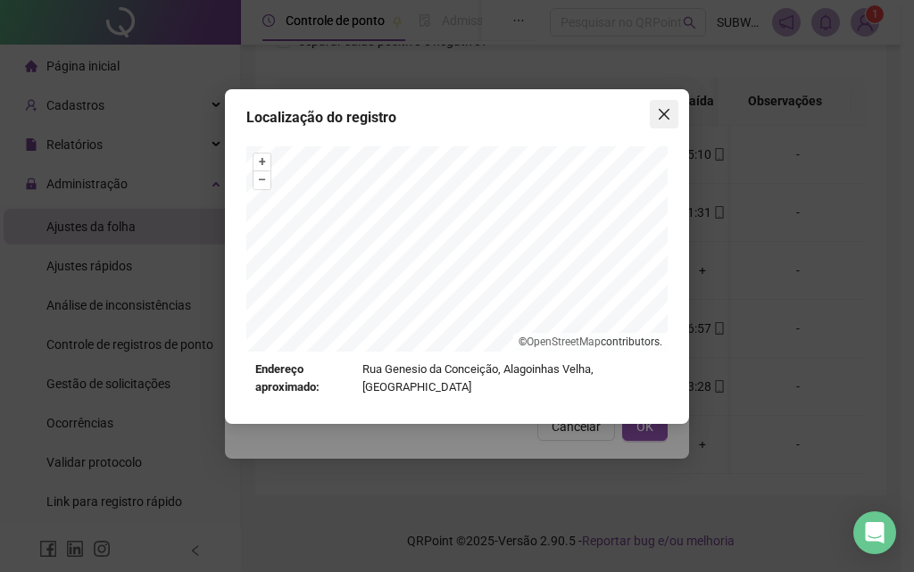
click at [665, 117] on icon "close" at bounding box center [664, 114] width 14 height 14
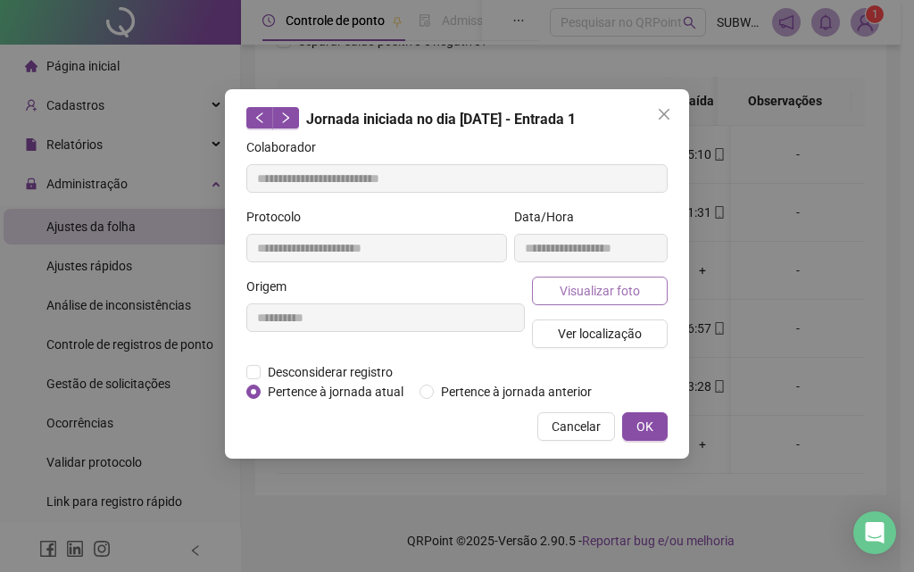
click at [621, 291] on span "Visualizar foto" at bounding box center [600, 291] width 80 height 20
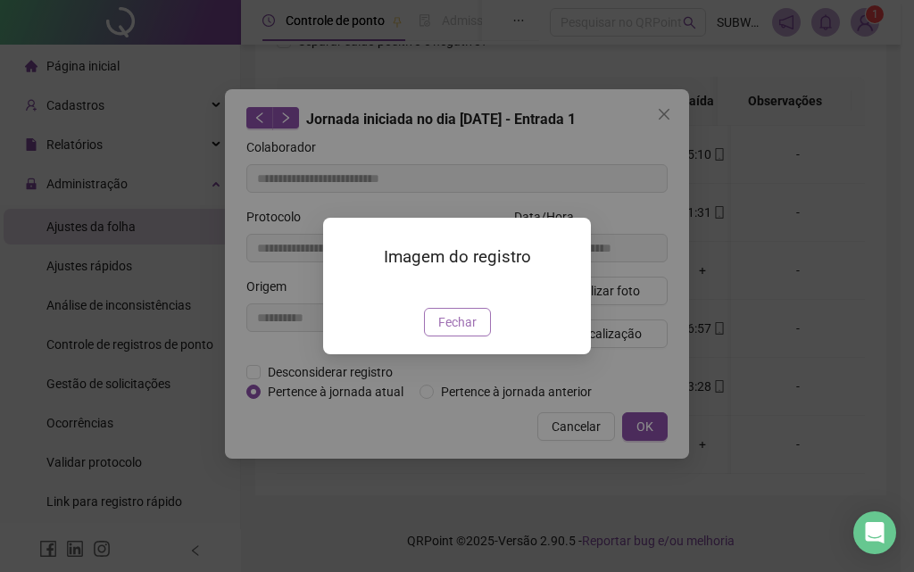
click at [442, 332] on span "Fechar" at bounding box center [457, 323] width 38 height 20
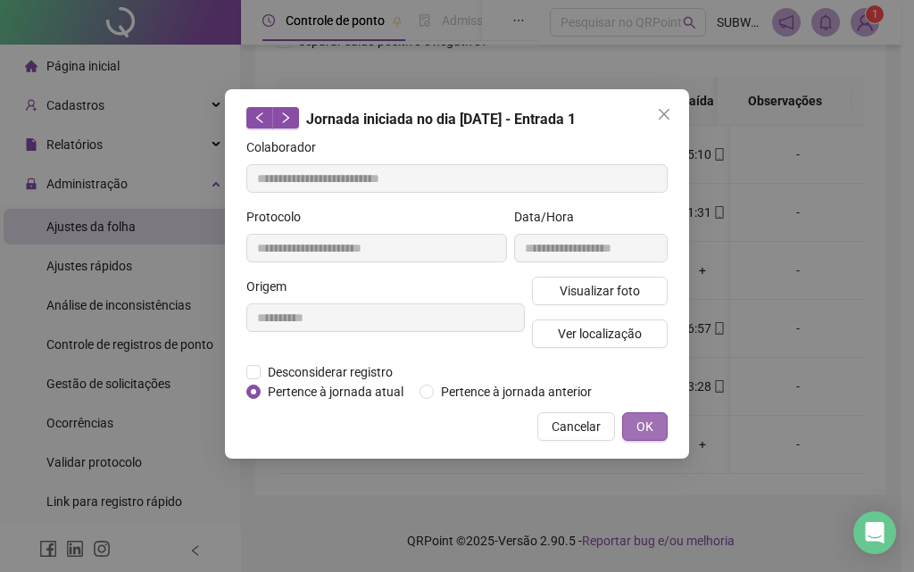
click at [653, 430] on span "OK" at bounding box center [645, 427] width 17 height 20
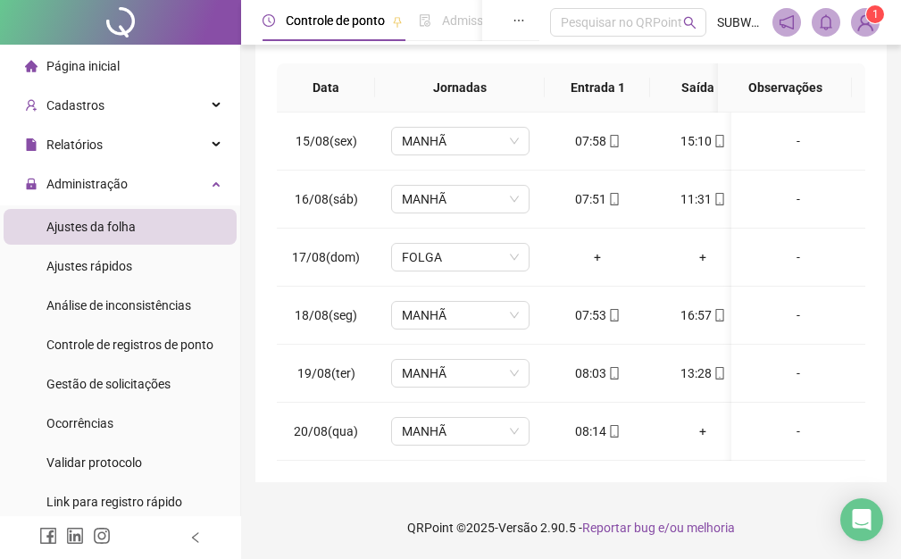
scroll to position [240, 0]
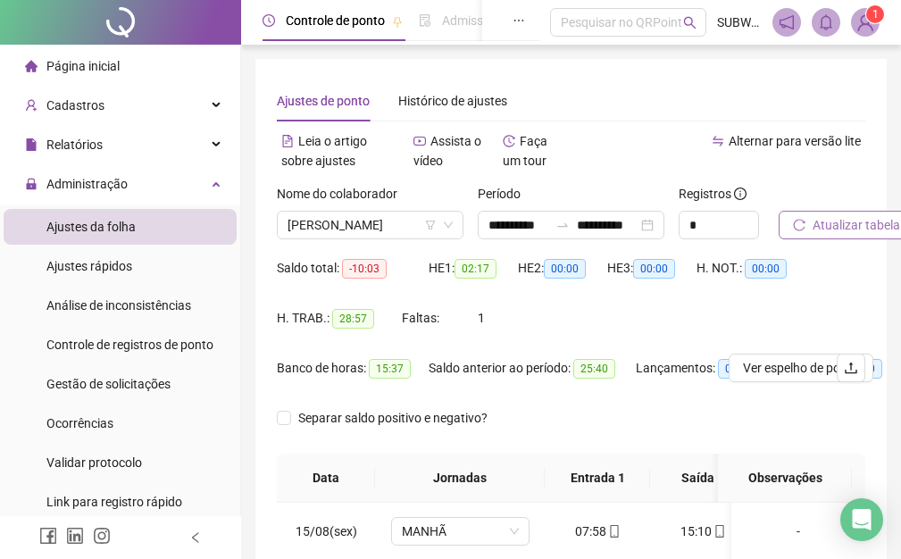
click at [839, 215] on span "Atualizar tabela" at bounding box center [857, 225] width 88 height 20
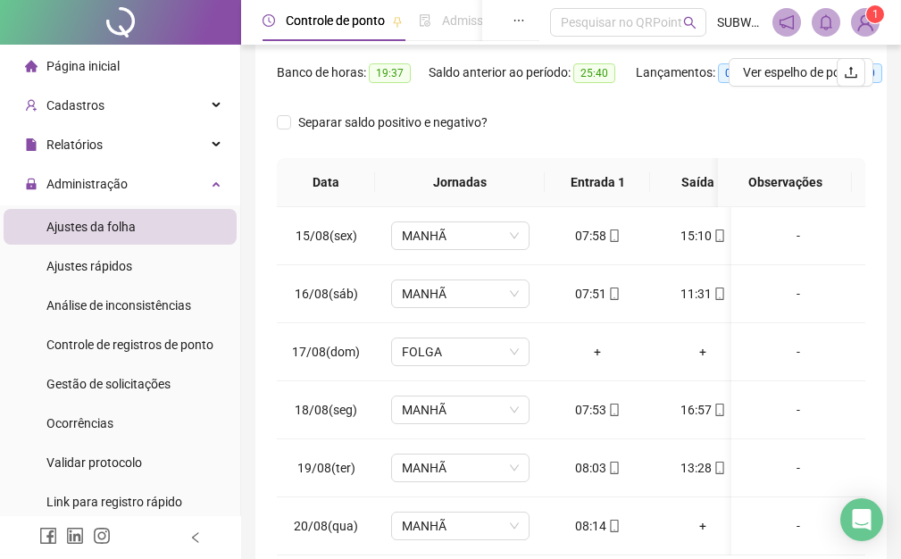
scroll to position [0, 0]
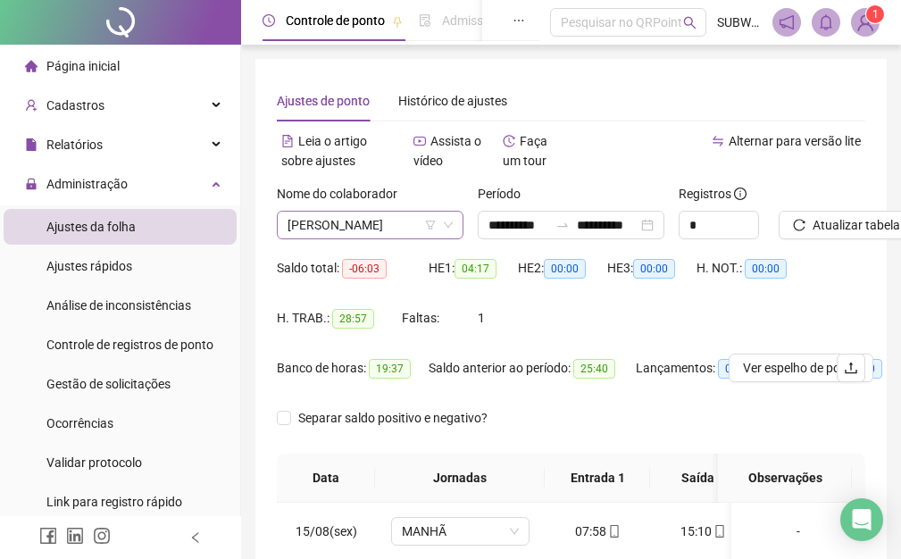
click at [356, 221] on span "[PERSON_NAME]" at bounding box center [370, 225] width 165 height 27
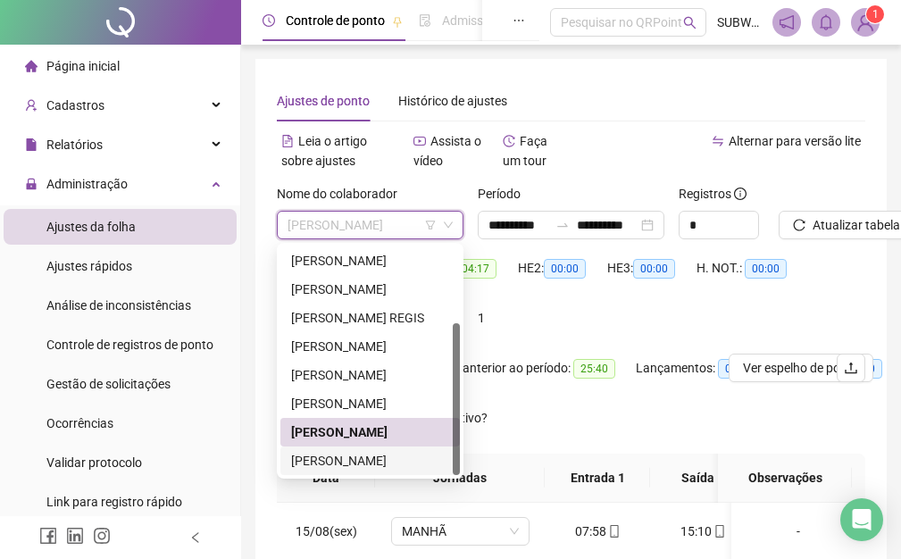
drag, startPoint x: 358, startPoint y: 461, endPoint x: 464, endPoint y: 432, distance: 110.0
click at [361, 458] on div "[PERSON_NAME]" at bounding box center [370, 461] width 158 height 20
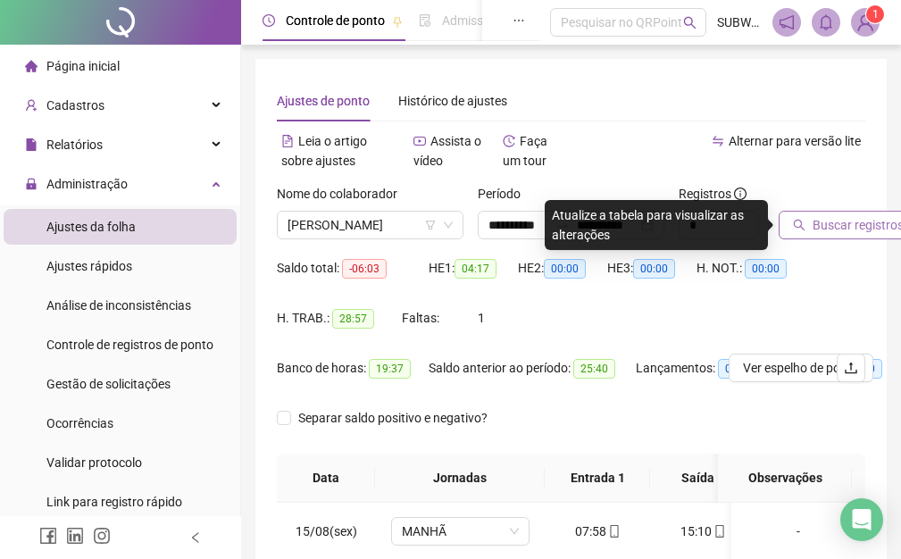
click at [820, 229] on span "Buscar registros" at bounding box center [858, 225] width 91 height 20
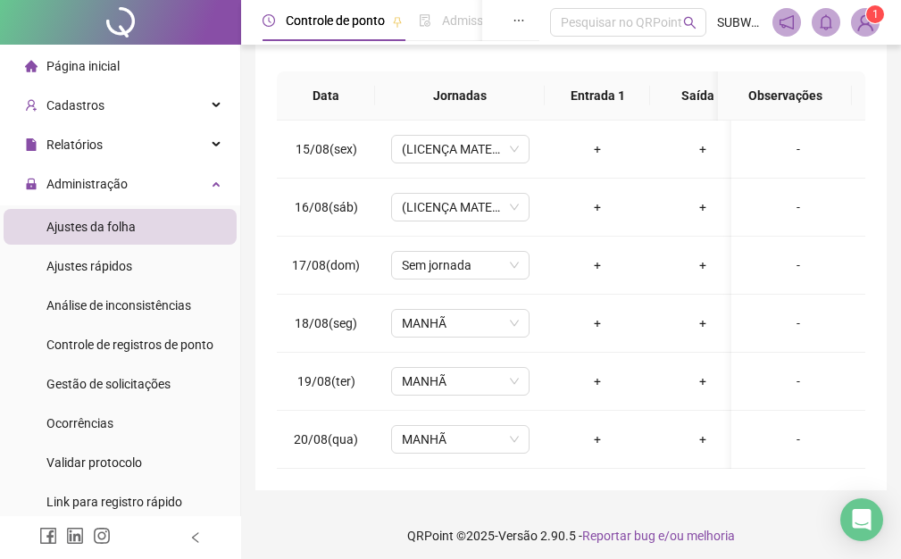
scroll to position [404, 0]
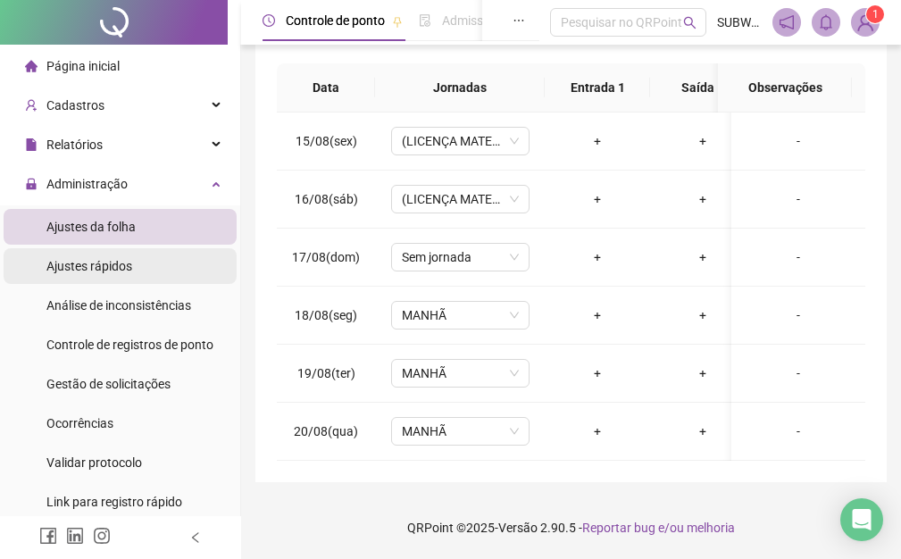
click at [122, 259] on span "Ajustes rápidos" at bounding box center [89, 266] width 86 height 14
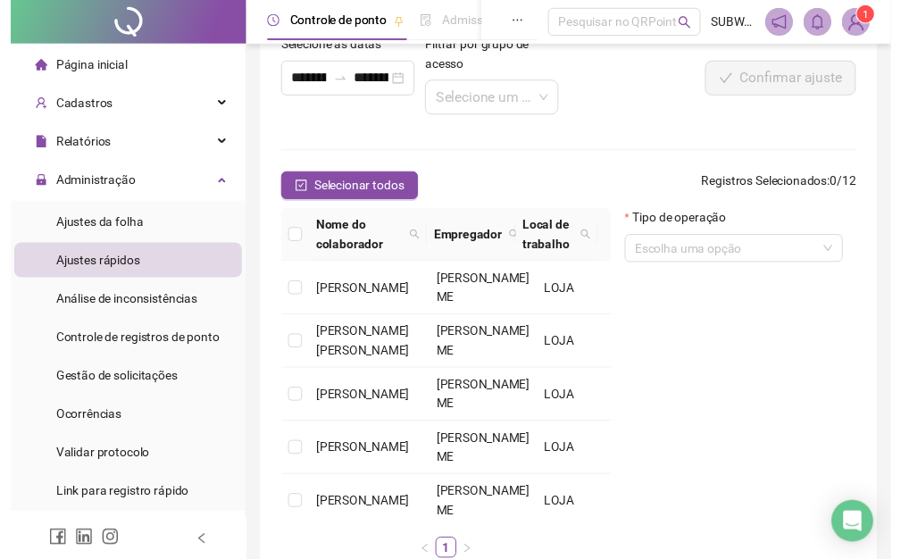
scroll to position [91, 0]
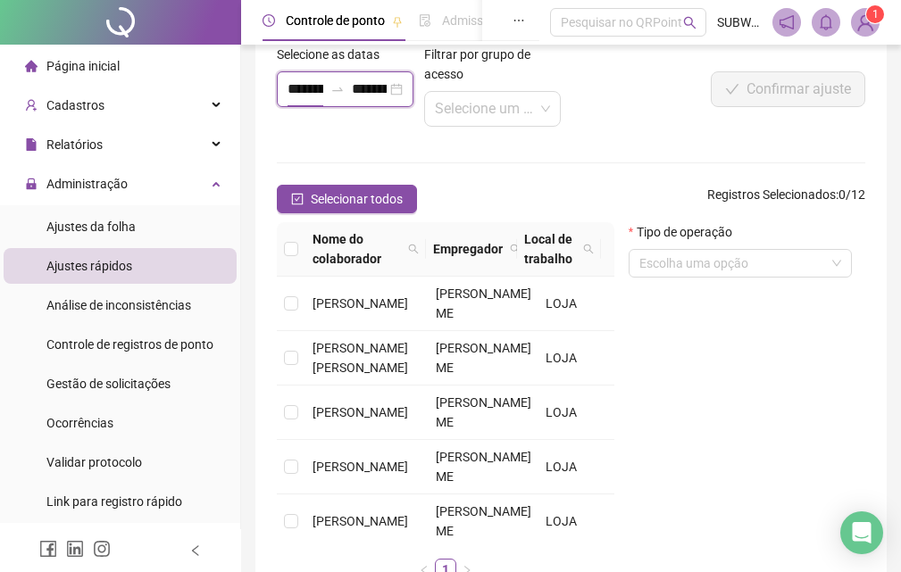
click at [311, 89] on input "**********" at bounding box center [306, 89] width 36 height 21
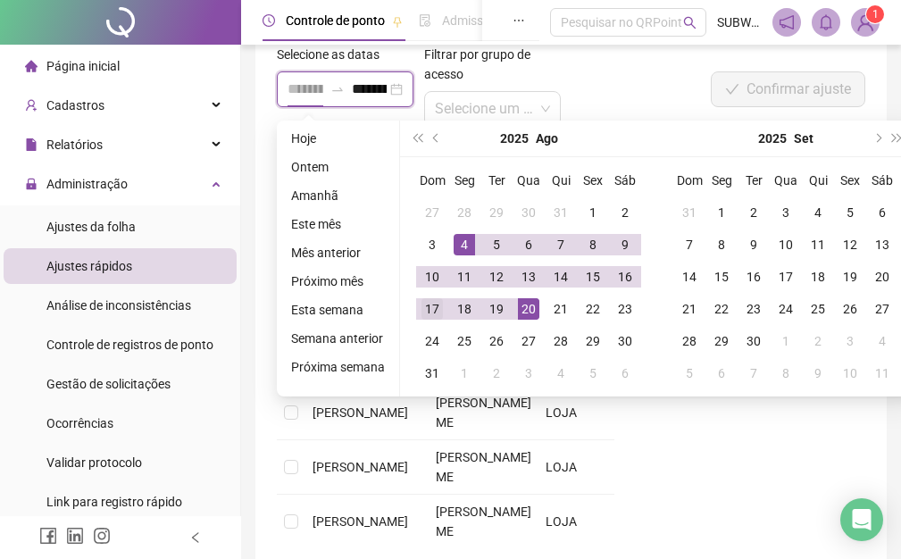
type input "**********"
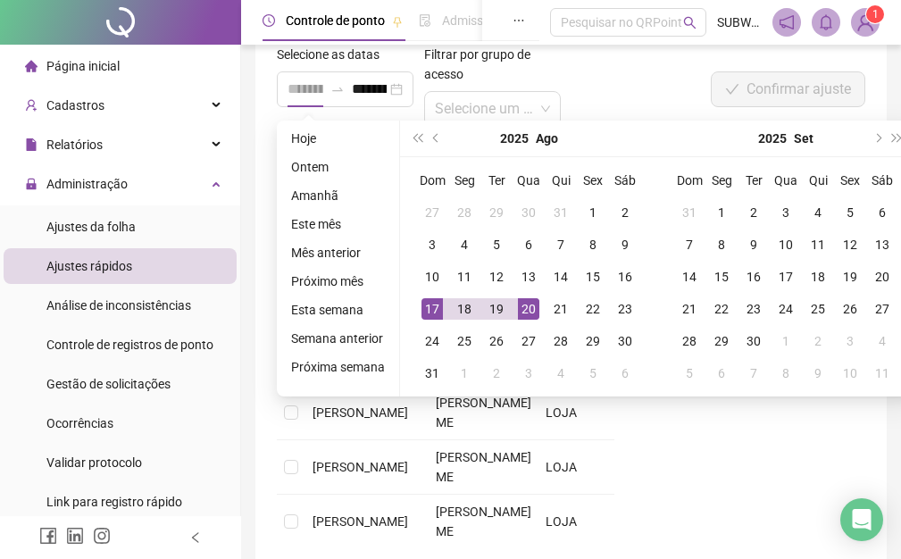
click at [434, 305] on div "17" at bounding box center [431, 308] width 21 height 21
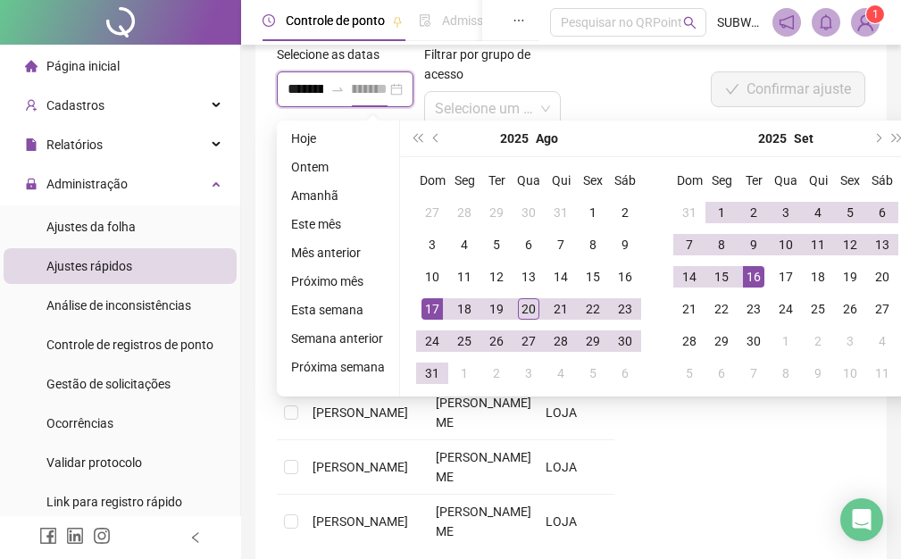
type input "**********"
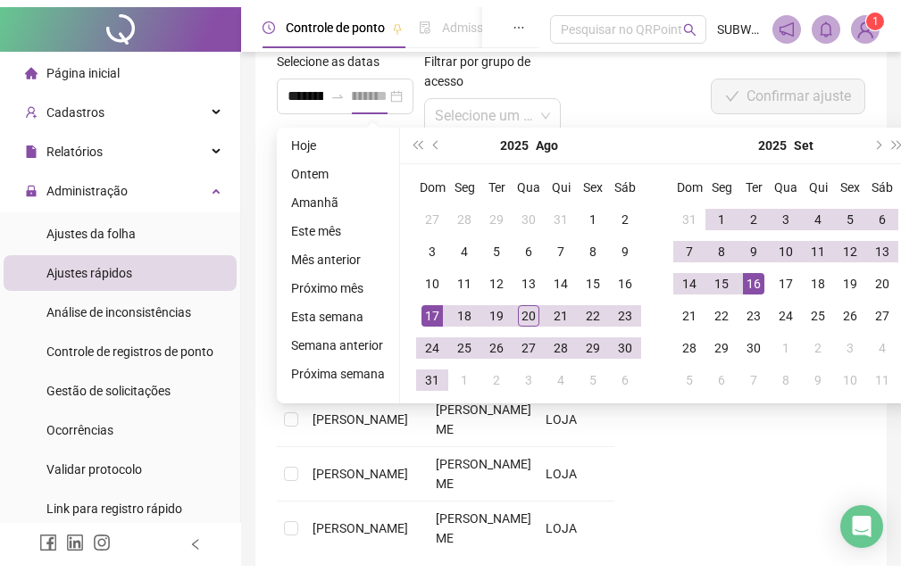
scroll to position [0, 0]
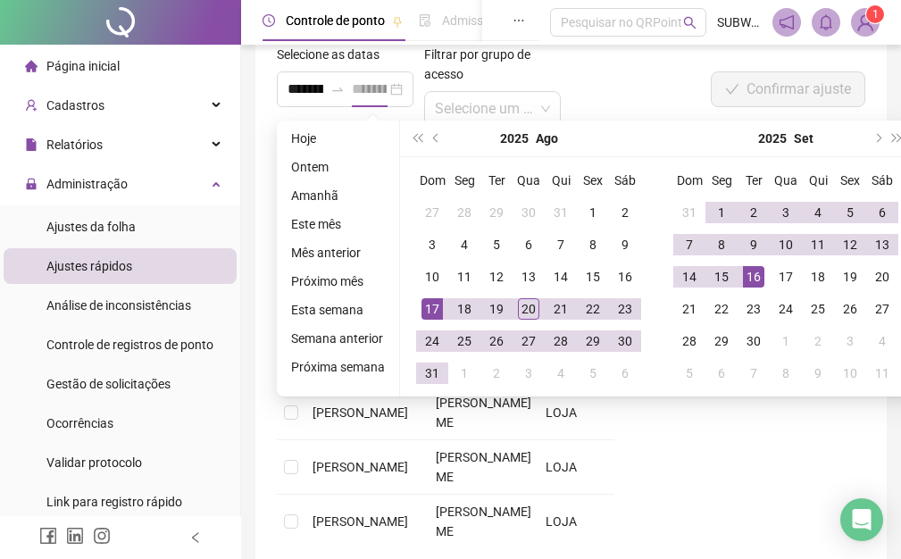
click at [750, 275] on div "16" at bounding box center [753, 276] width 21 height 21
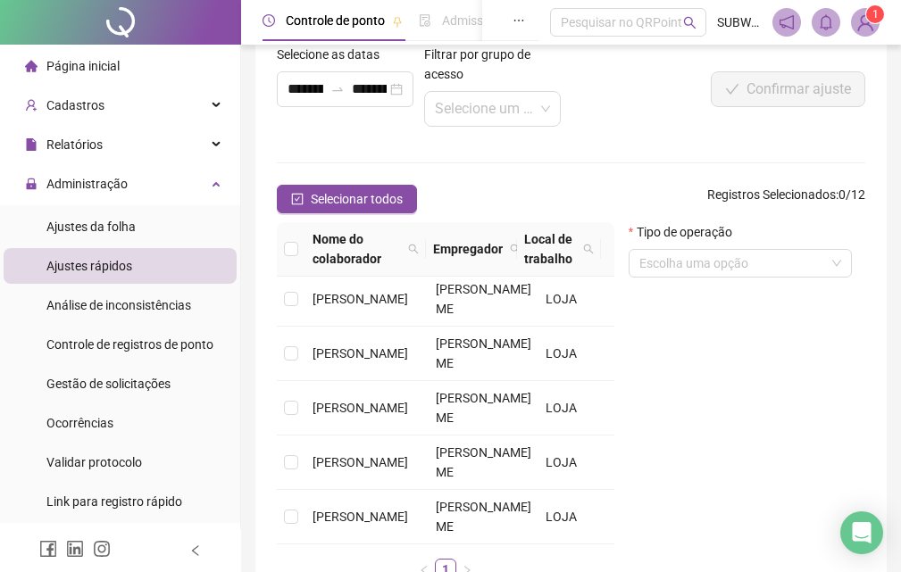
scroll to position [641, 0]
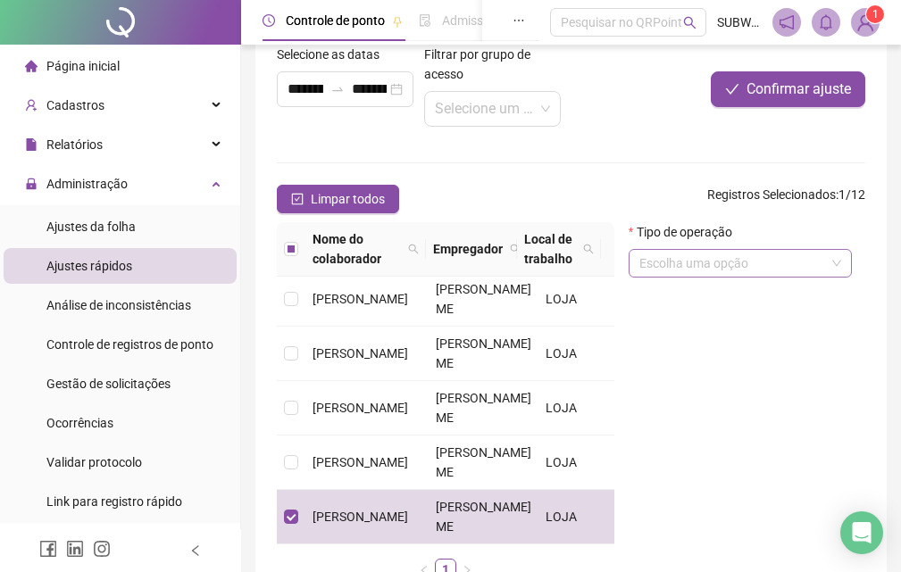
click at [731, 261] on input "search" at bounding box center [732, 263] width 186 height 27
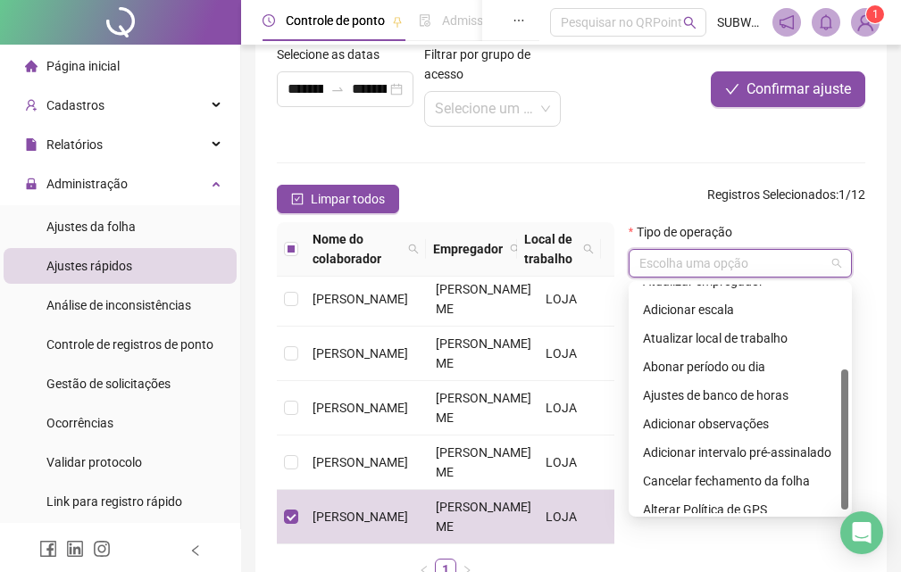
scroll to position [143, 0]
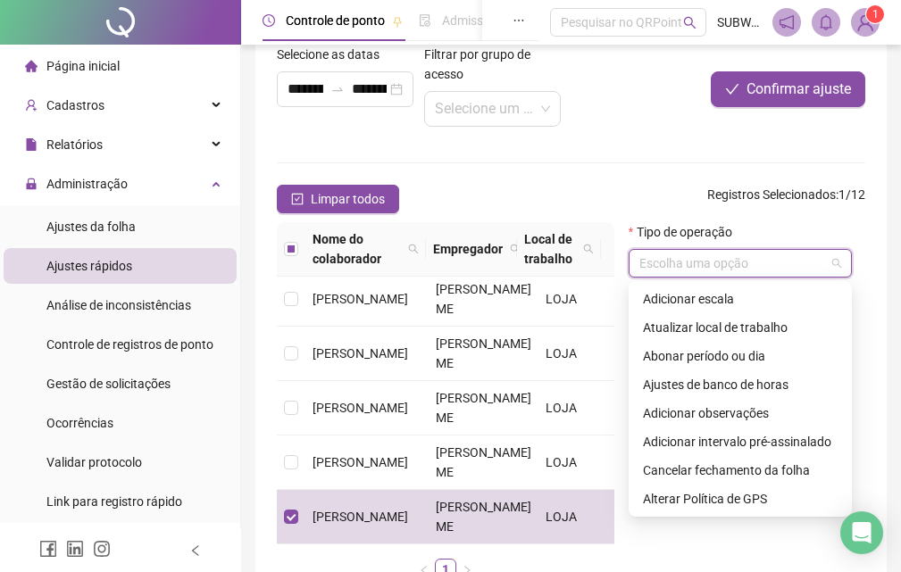
drag, startPoint x: 844, startPoint y: 299, endPoint x: 857, endPoint y: 416, distance: 117.7
click at [857, 416] on body "**********" at bounding box center [450, 195] width 901 height 572
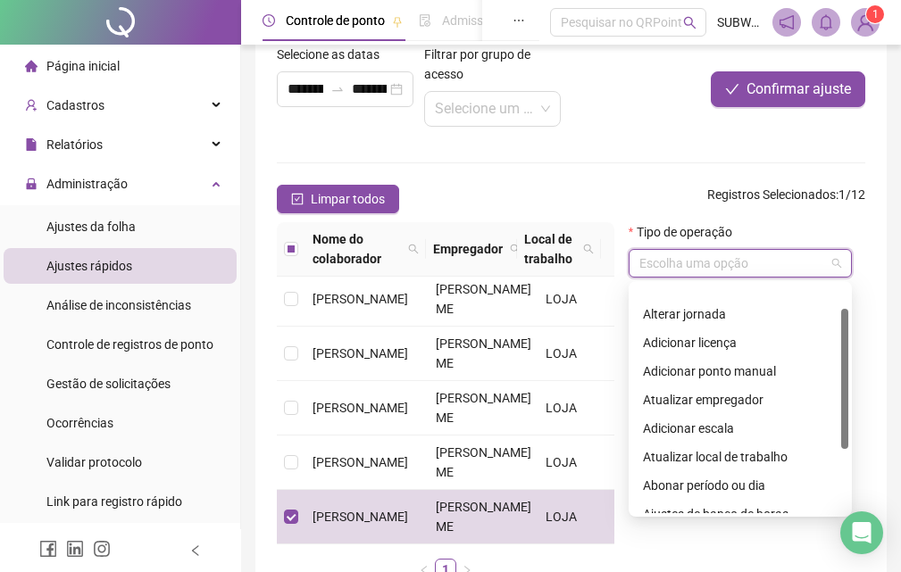
scroll to position [0, 0]
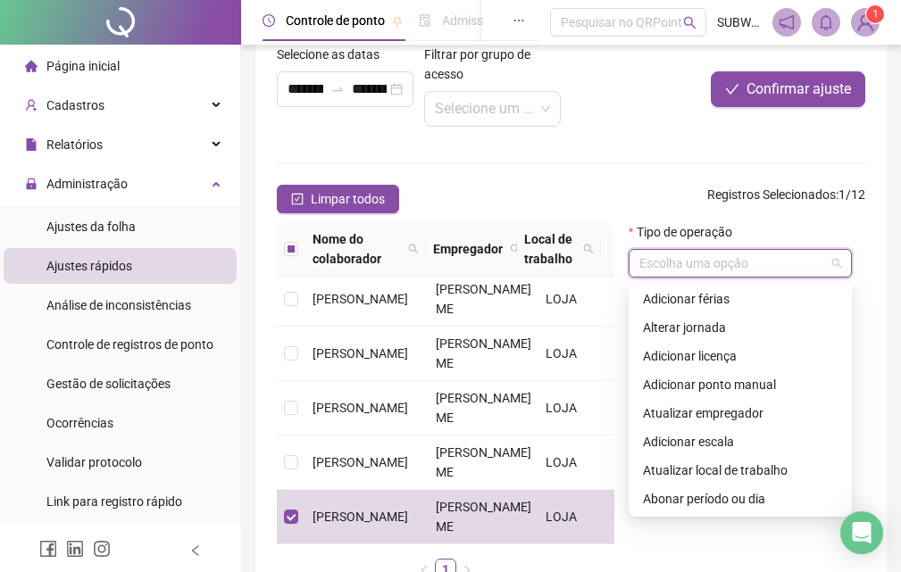
drag, startPoint x: 846, startPoint y: 459, endPoint x: 839, endPoint y: 335, distance: 124.3
click at [839, 335] on div "Adicionar férias Alterar jornada Adicionar licença Adicionar ponto manual Atual…" at bounding box center [740, 399] width 216 height 229
drag, startPoint x: 849, startPoint y: 296, endPoint x: 849, endPoint y: 308, distance: 12.5
click at [849, 308] on div "1 2 4 Adicionar férias Alterar jornada Adicionar licença Adicionar ponto manual…" at bounding box center [740, 399] width 223 height 236
drag, startPoint x: 843, startPoint y: 295, endPoint x: 838, endPoint y: 287, distance: 9.2
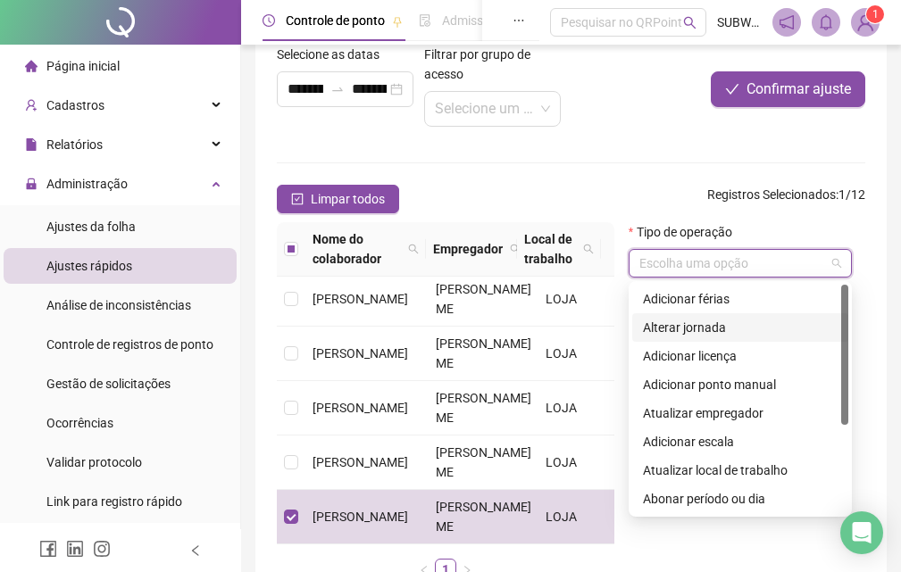
click at [838, 287] on div "Adicionar férias Alterar jornada Adicionar licença Adicionar ponto manual Atual…" at bounding box center [740, 399] width 216 height 229
click at [697, 363] on div "Adicionar licença" at bounding box center [740, 356] width 195 height 20
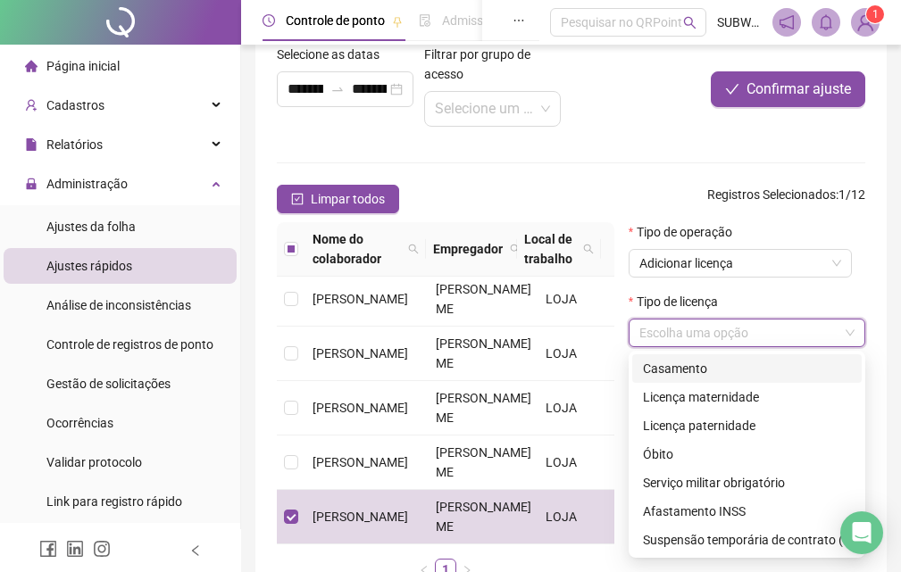
click at [697, 330] on input "search" at bounding box center [738, 333] width 199 height 27
click at [714, 401] on div "Licença maternidade" at bounding box center [747, 398] width 208 height 20
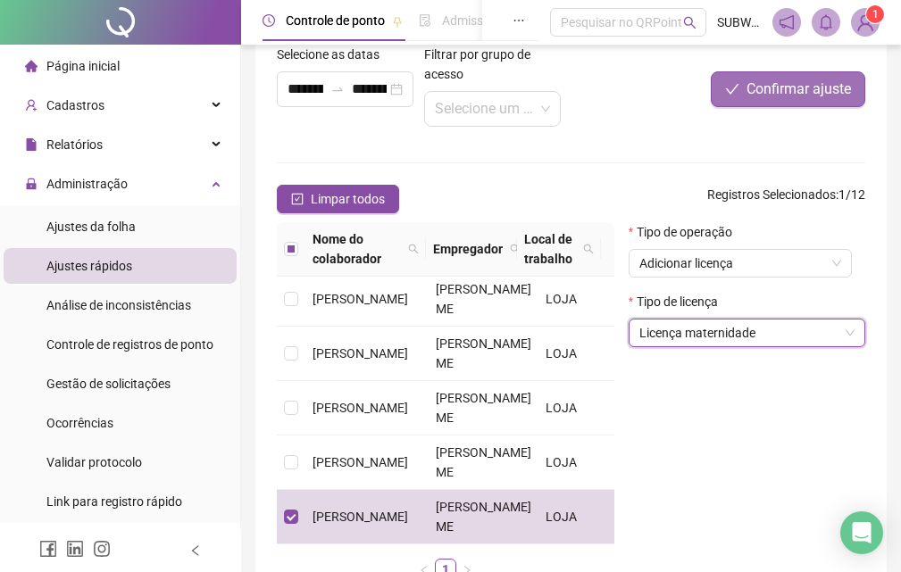
click at [792, 96] on span "Confirmar ajuste" at bounding box center [798, 89] width 104 height 21
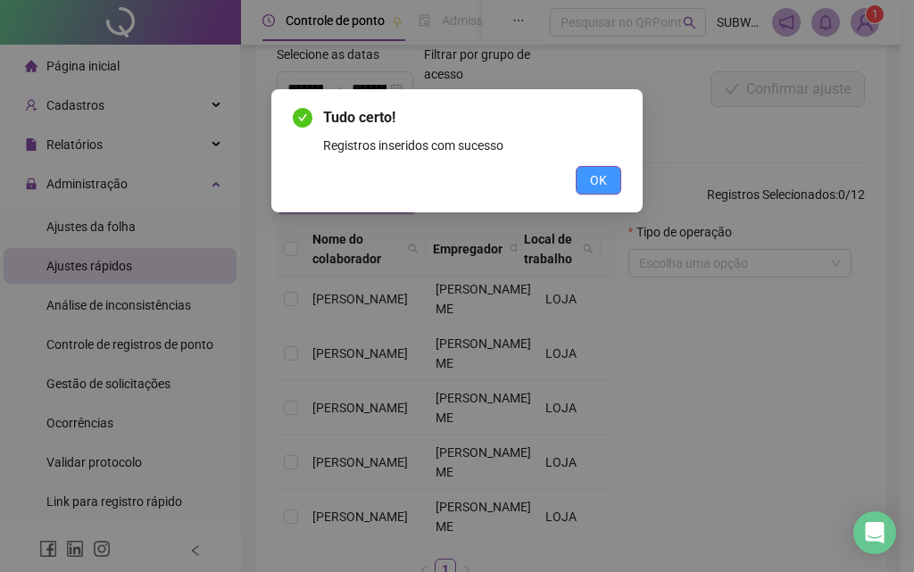
click at [614, 184] on button "OK" at bounding box center [599, 180] width 46 height 29
